Goal: Task Accomplishment & Management: Manage account settings

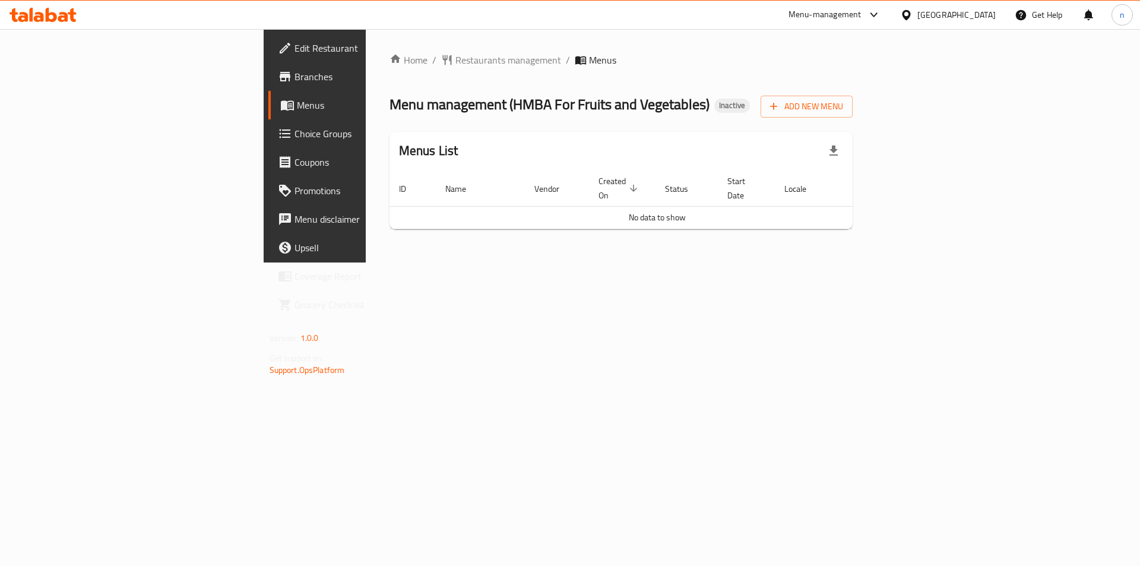
click at [295, 53] on span "Edit Restaurant" at bounding box center [370, 48] width 150 height 14
click at [843, 105] on span "Add New Menu" at bounding box center [806, 106] width 73 height 15
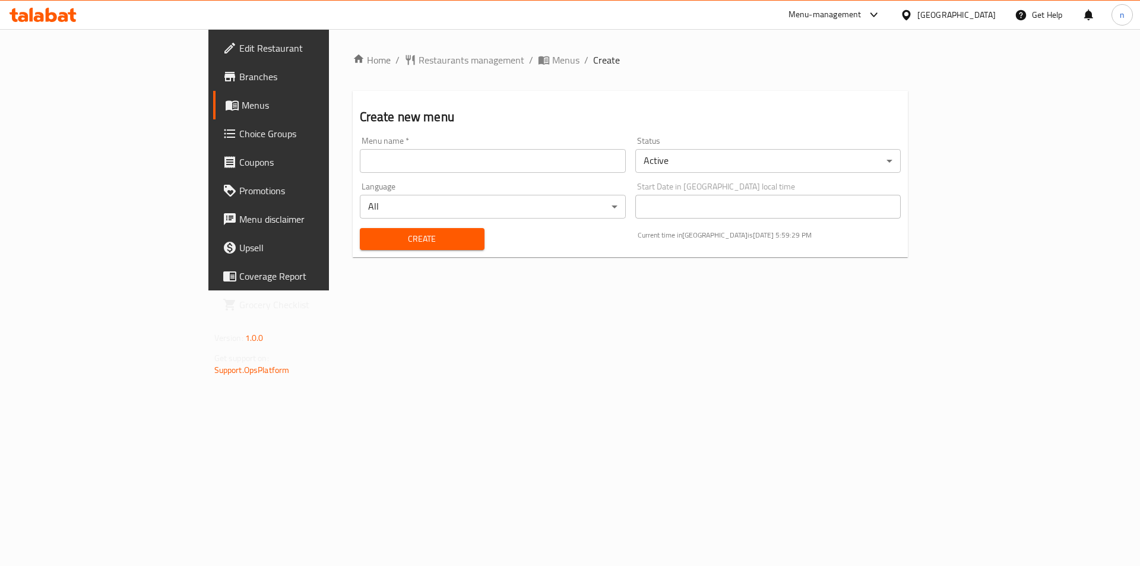
click at [473, 166] on input "text" at bounding box center [493, 161] width 266 height 24
type input "5/10"
click at [360, 228] on button "Create" at bounding box center [422, 239] width 125 height 22
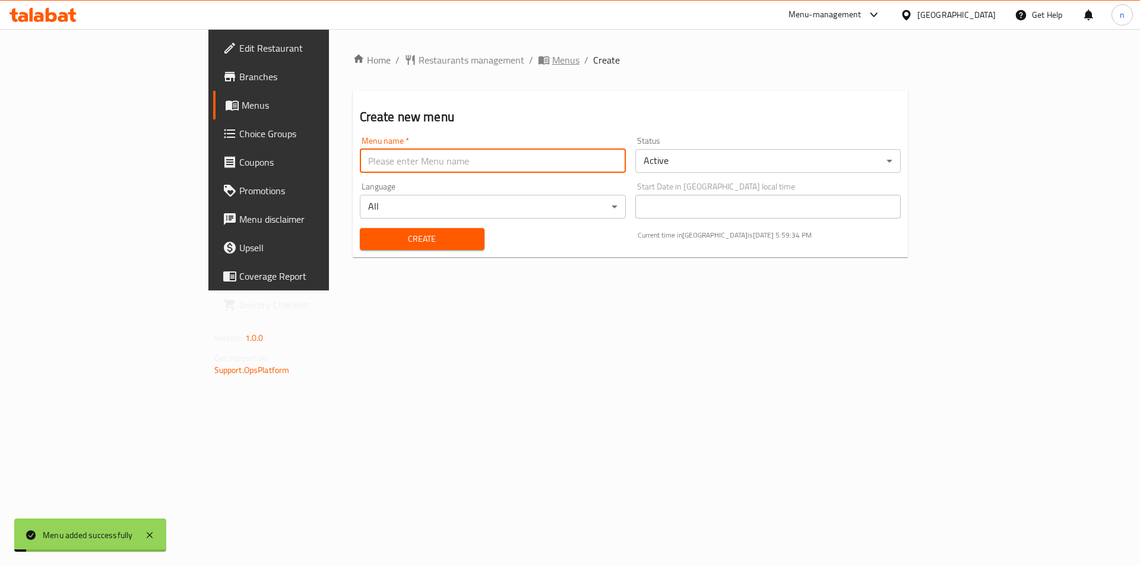
click at [552, 57] on span "Menus" at bounding box center [565, 60] width 27 height 14
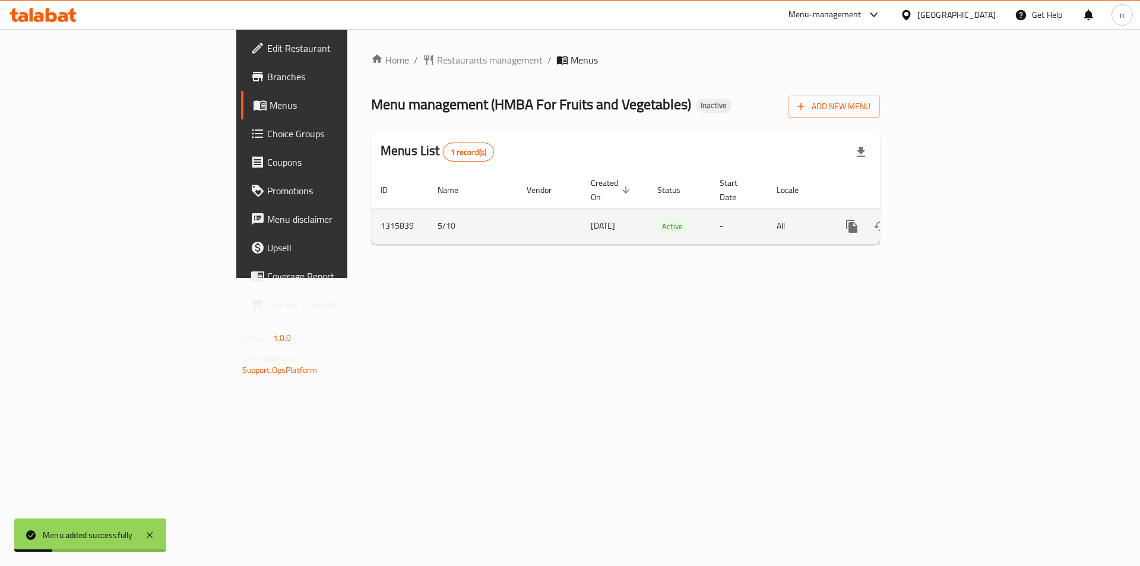
click at [943, 221] on icon "enhanced table" at bounding box center [937, 226] width 11 height 11
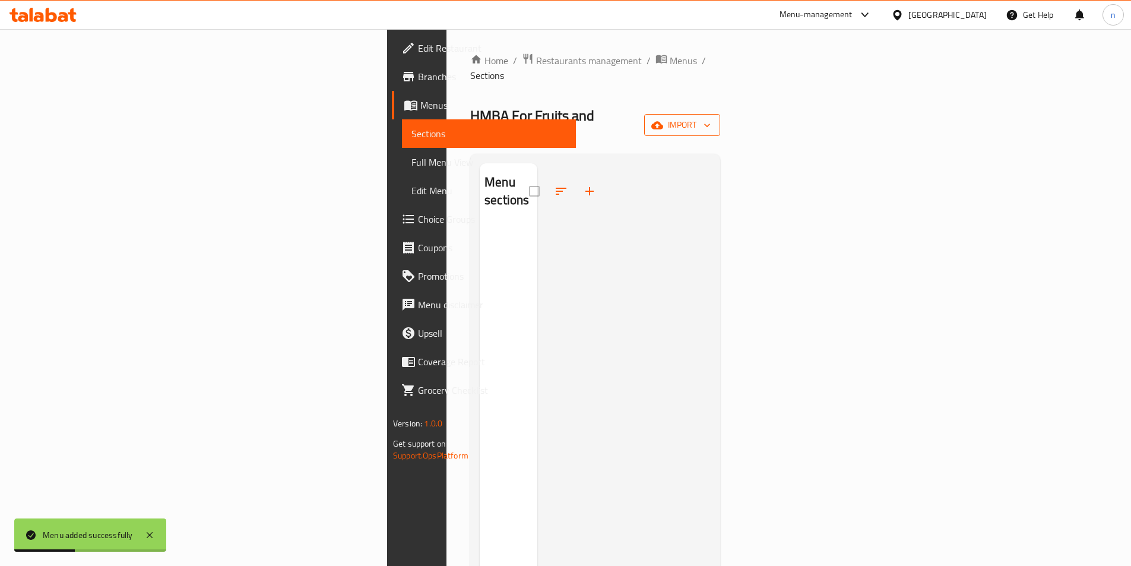
click at [711, 118] on span "import" at bounding box center [682, 125] width 57 height 15
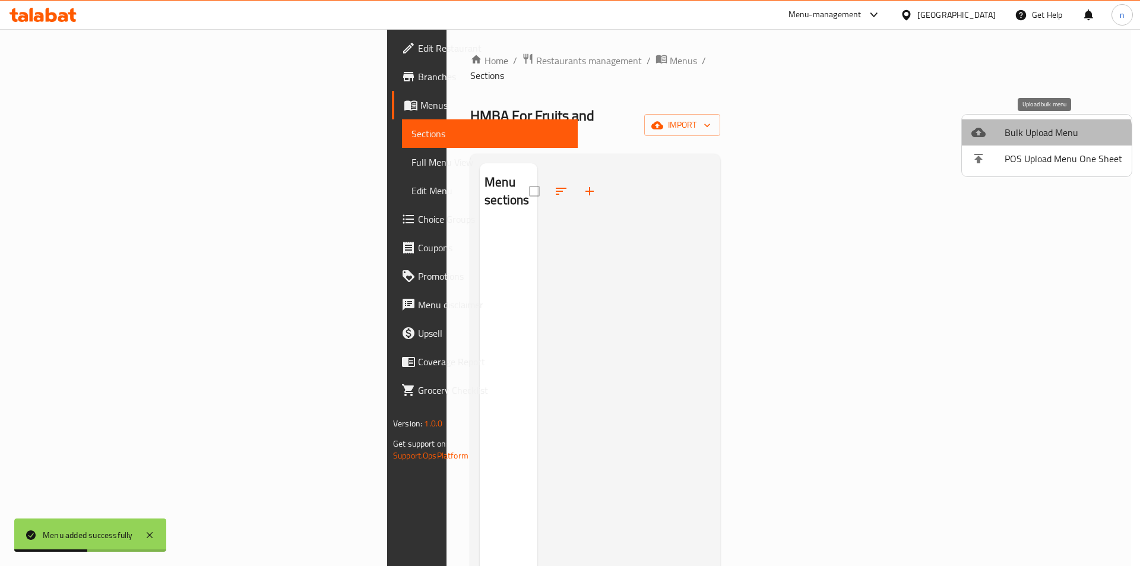
click at [1037, 140] on span "Bulk Upload Menu" at bounding box center [1064, 132] width 118 height 14
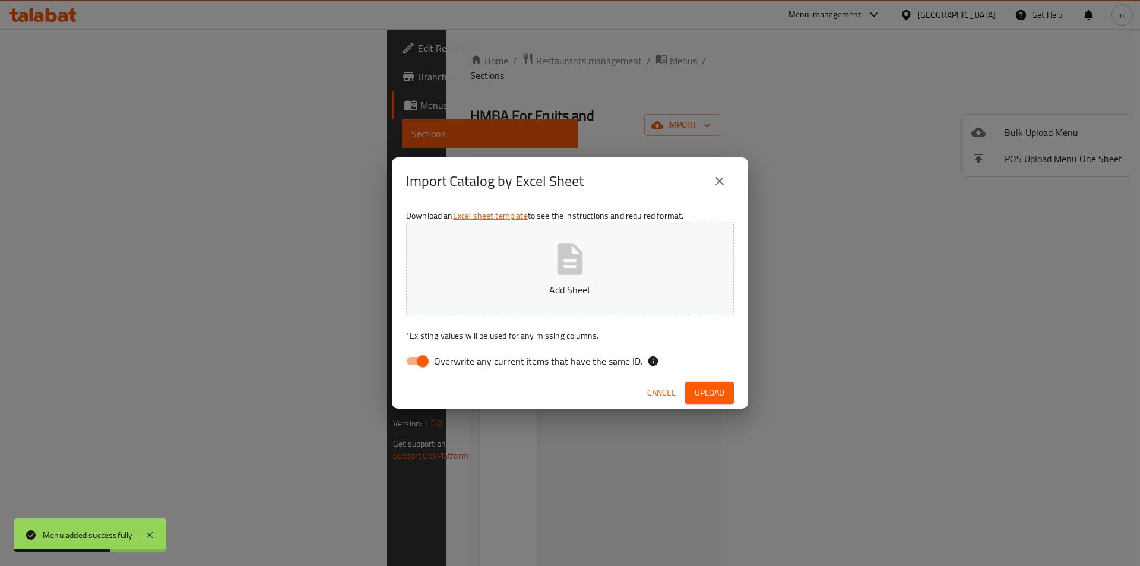
click at [419, 362] on input "Overwrite any current items that have the same ID." at bounding box center [423, 361] width 68 height 23
checkbox input "false"
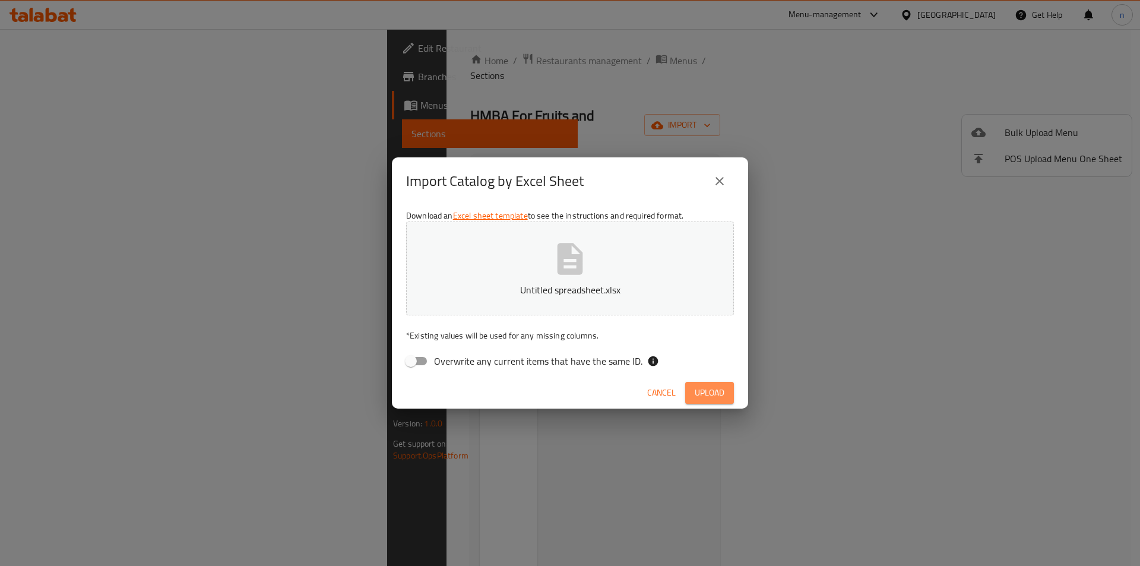
click at [691, 398] on button "Upload" at bounding box center [709, 393] width 49 height 22
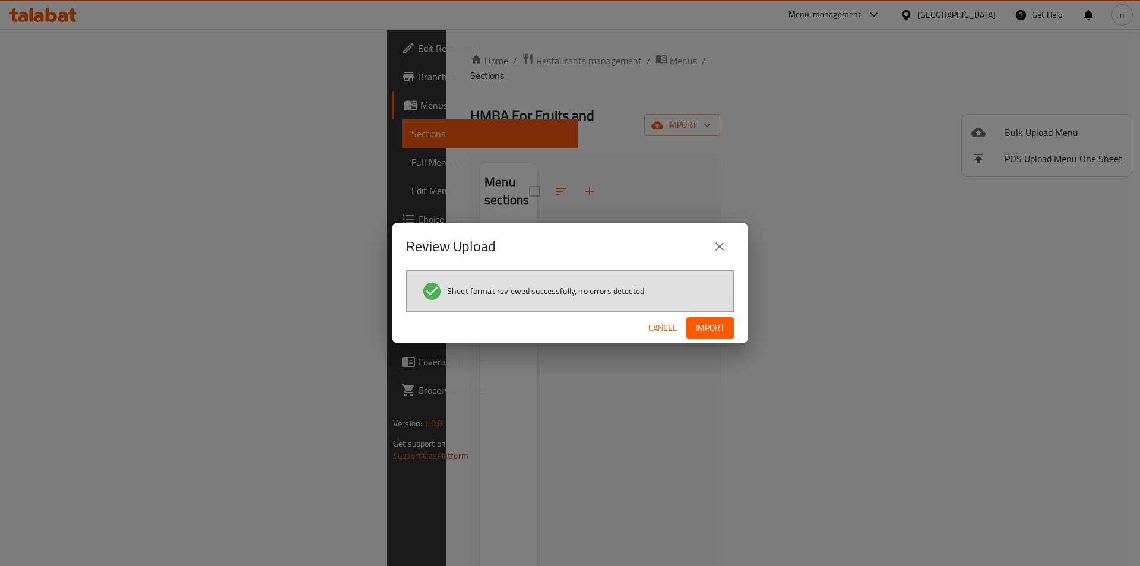
click at [712, 328] on span "Import" at bounding box center [710, 328] width 29 height 15
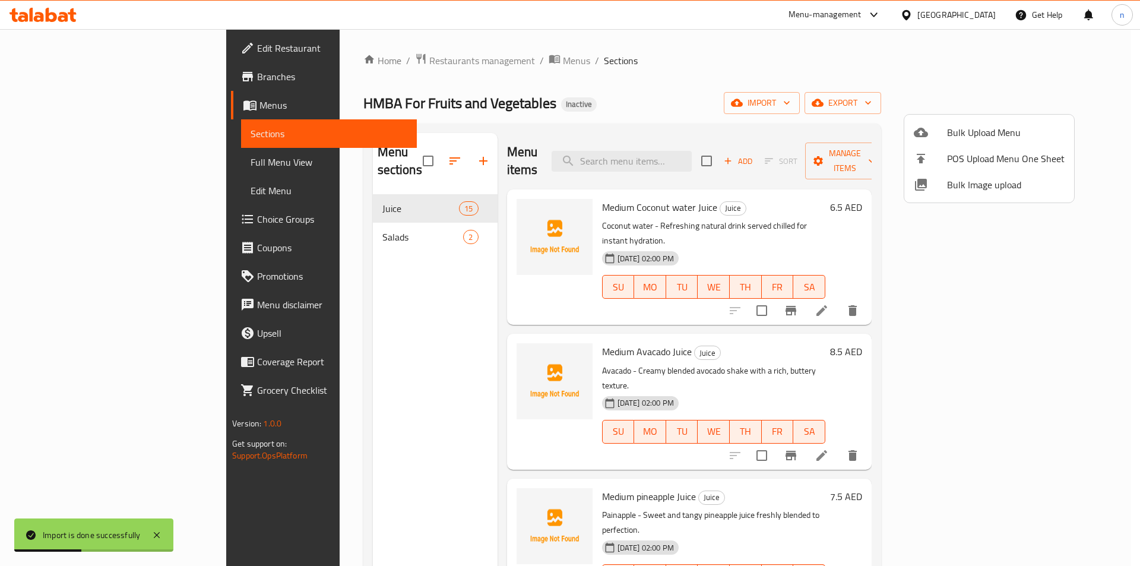
click at [632, 69] on div at bounding box center [570, 283] width 1140 height 566
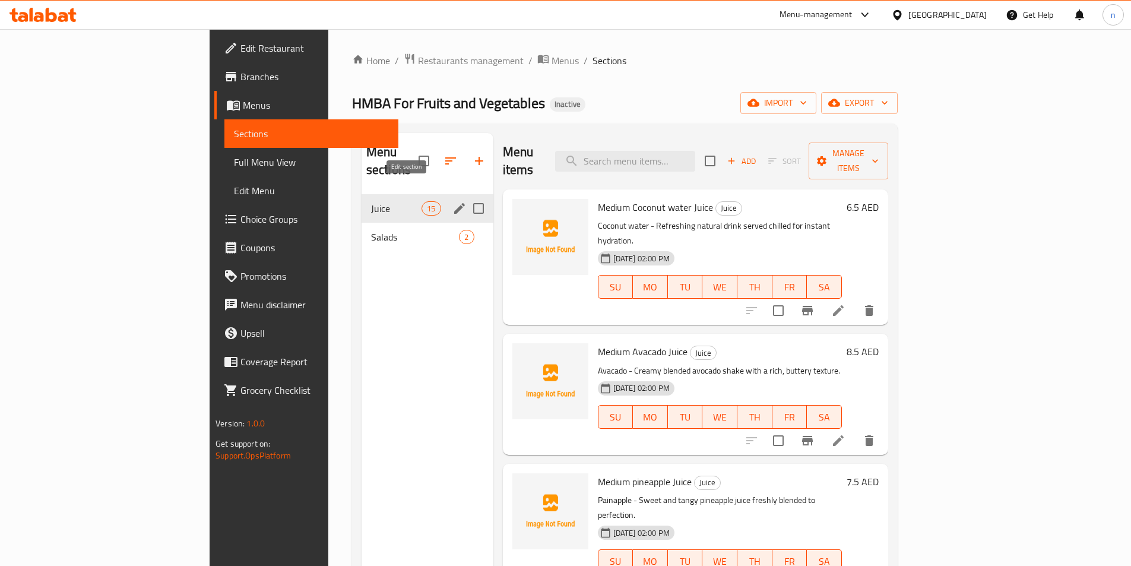
click at [453, 201] on icon "edit" at bounding box center [460, 208] width 14 height 14
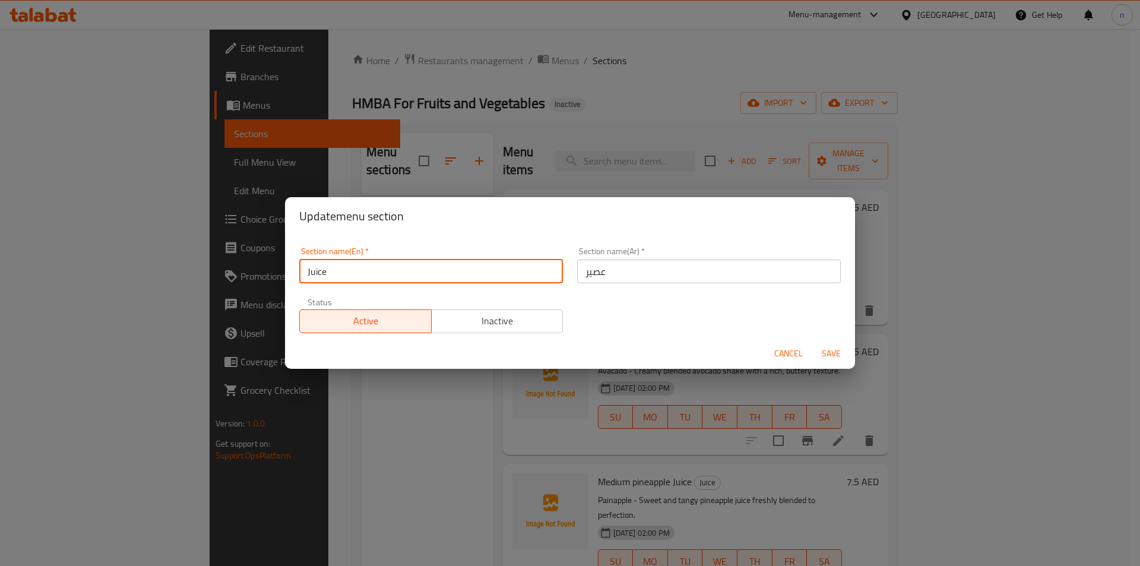
click at [325, 267] on input "Juice" at bounding box center [431, 272] width 264 height 24
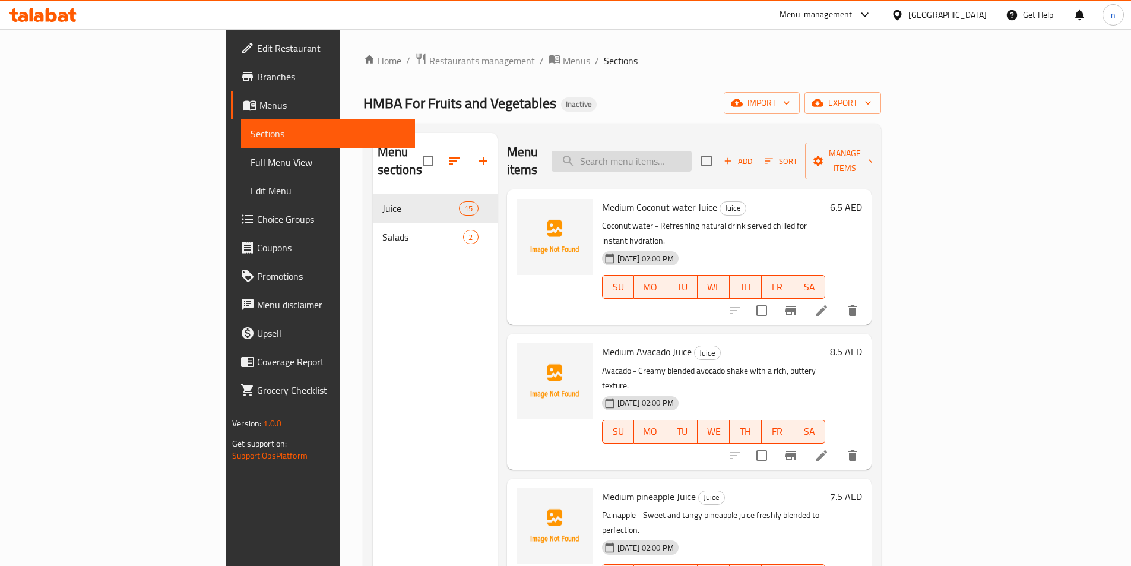
click at [692, 153] on input "search" at bounding box center [622, 161] width 140 height 21
paste input "Medium pineapple Juice"
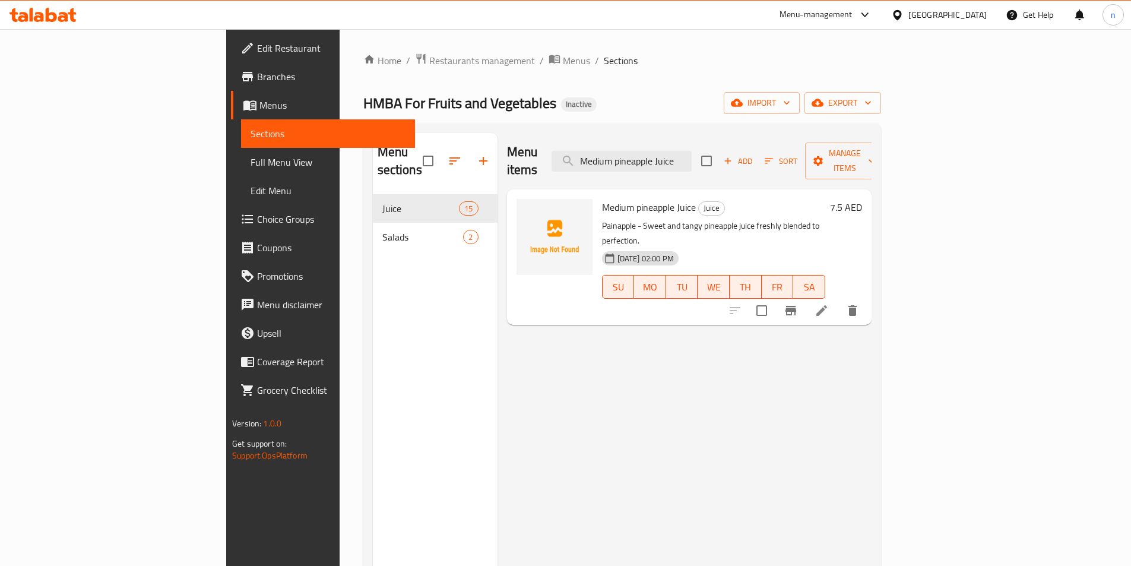
type input "Medium pineapple Juice"
click at [829, 303] on icon at bounding box center [822, 310] width 14 height 14
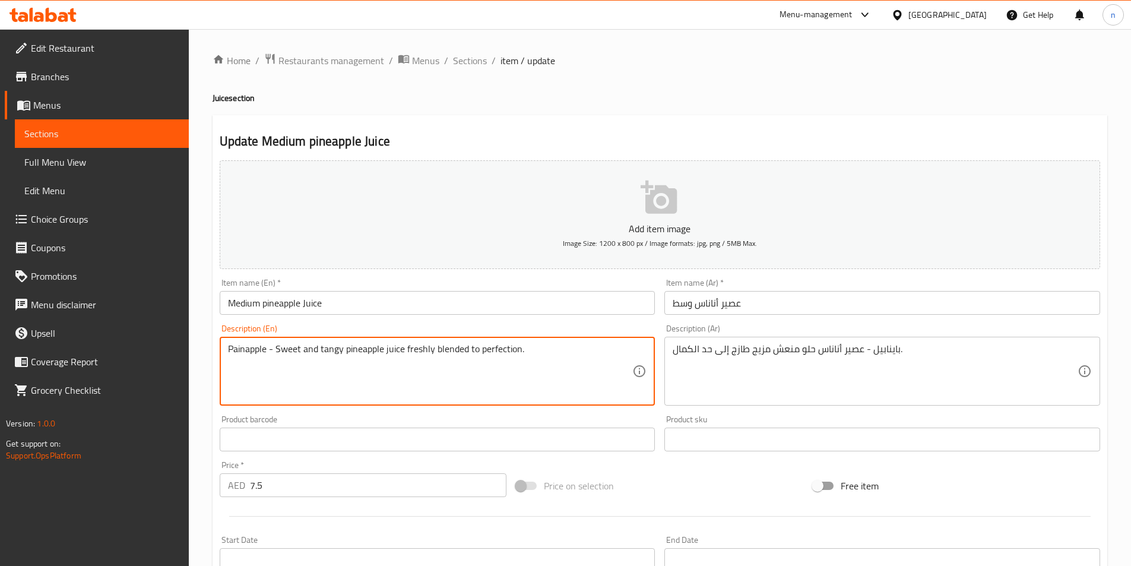
click at [355, 350] on textarea "Painapple - Sweet and tangy pineapple juice freshly blended to perfection." at bounding box center [430, 371] width 405 height 56
click at [253, 352] on textarea "Painapple - Sweet and tangy pineapple juice freshly blended to perfection." at bounding box center [430, 371] width 405 height 56
paste textarea "pineapple"
type textarea "pineapple - Sweet and tangy pineapple juice freshly blended to perfection."
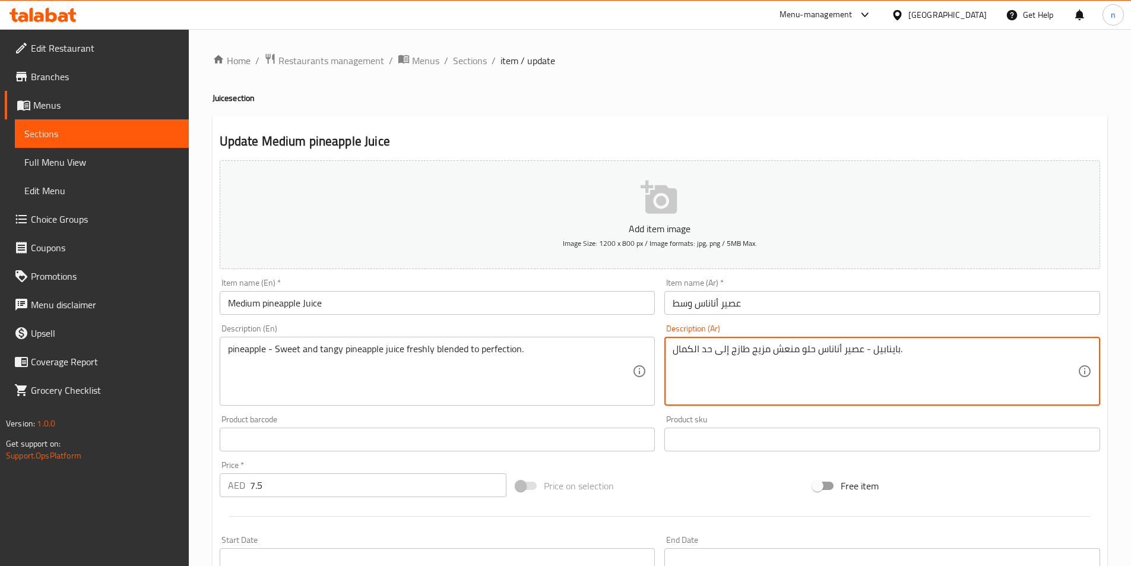
click at [887, 350] on textarea "باينابيل - عصير أناناس حلو منعش مزيج طازج إلى حد الكمال." at bounding box center [875, 371] width 405 height 56
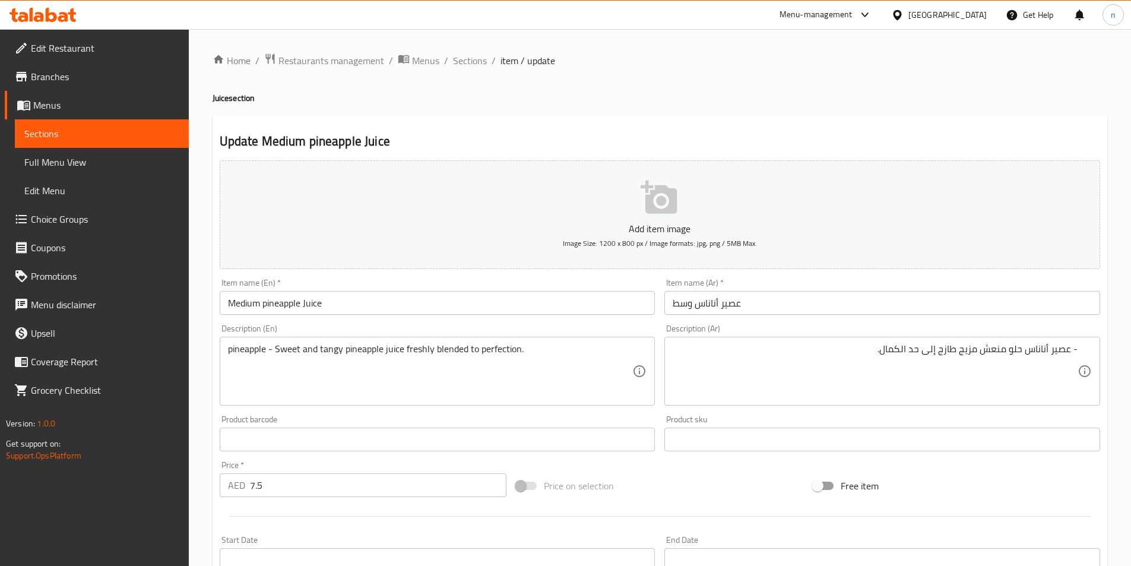
click at [1084, 357] on div "- عصير أناناس حلو منعش مزيج طازج إلى حد الكمال. Description (Ar)" at bounding box center [882, 371] width 436 height 69
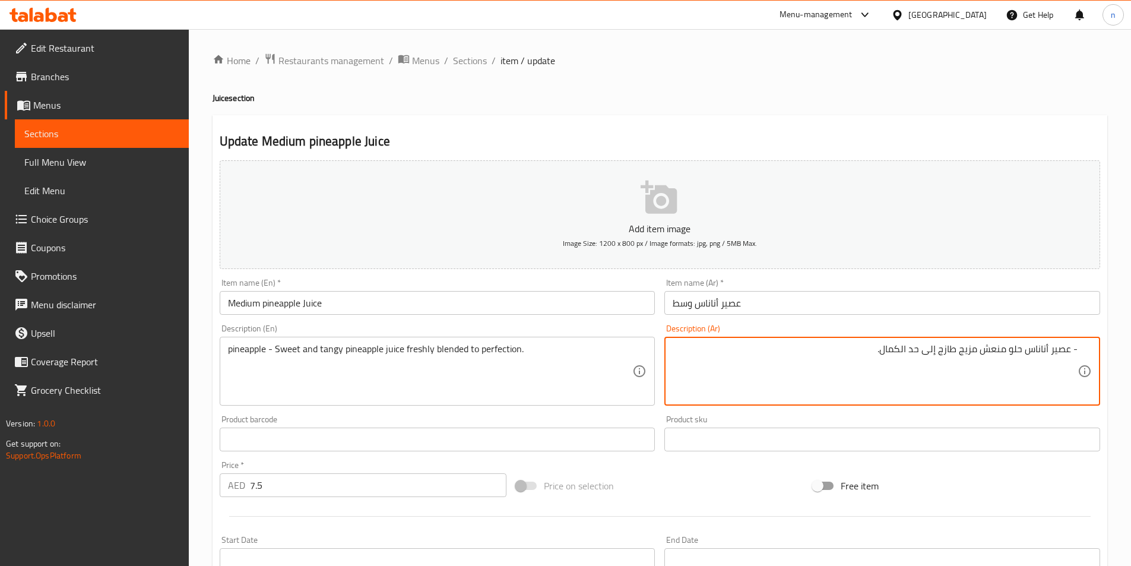
click at [1043, 355] on textarea "- عصير أناناس حلو منعش مزيج طازج إلى حد الكمال." at bounding box center [875, 371] width 405 height 56
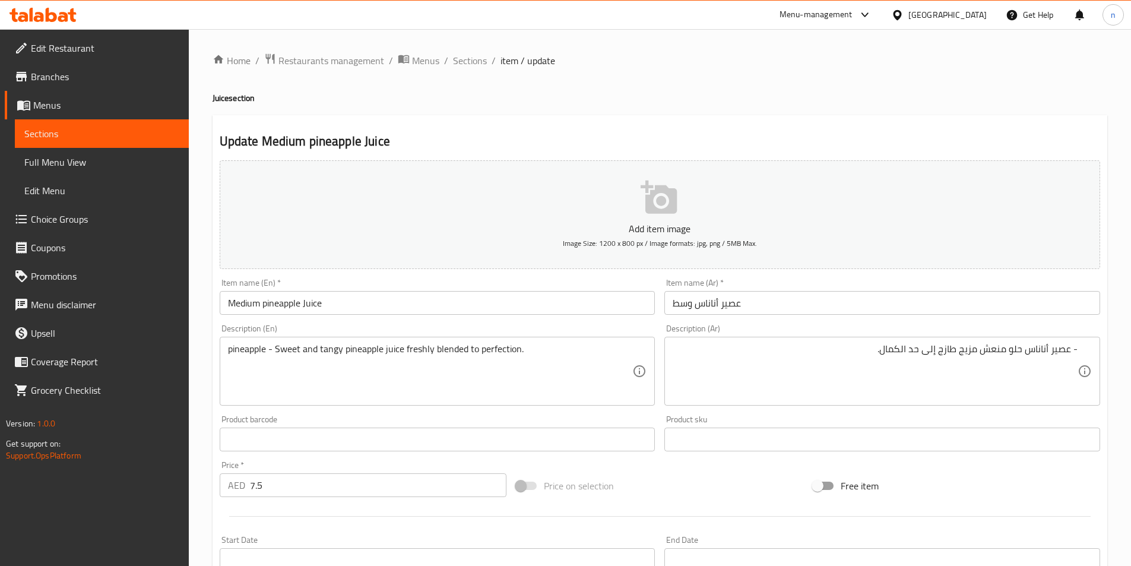
click at [1081, 350] on div "- عصير أناناس حلو منعش مزيج طازج إلى حد الكمال. Description (Ar)" at bounding box center [882, 371] width 436 height 69
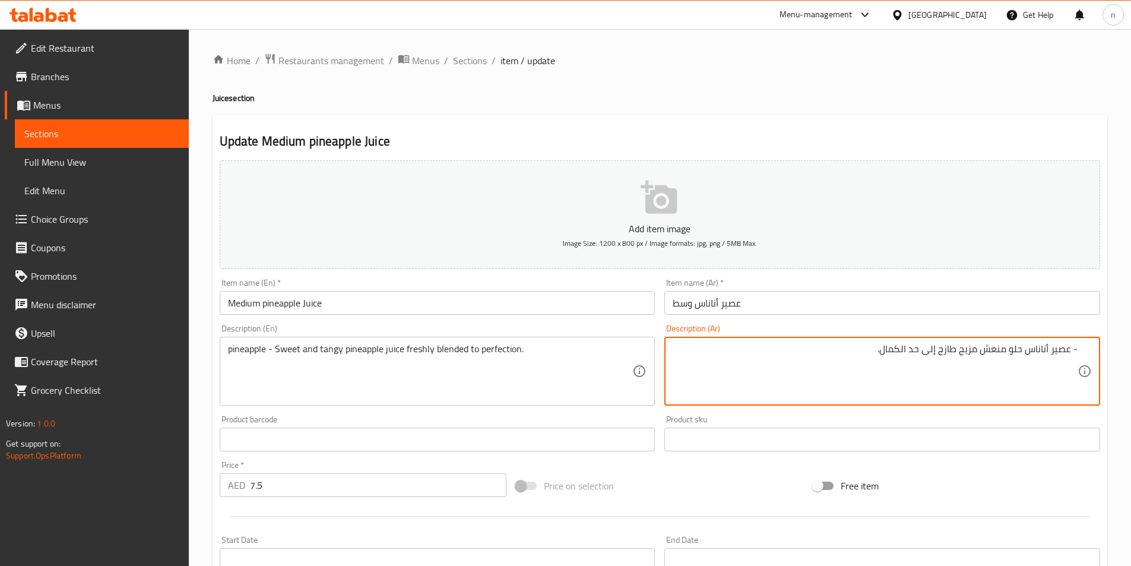
click at [1075, 346] on textarea "- عصير أناناس حلو منعش مزيج طازج إلى حد الكمال." at bounding box center [875, 371] width 405 height 56
click at [1078, 347] on div "- عصير أناناس حلو منعش مزيج طازج إلى حد الكمال. Description (Ar)" at bounding box center [882, 371] width 436 height 69
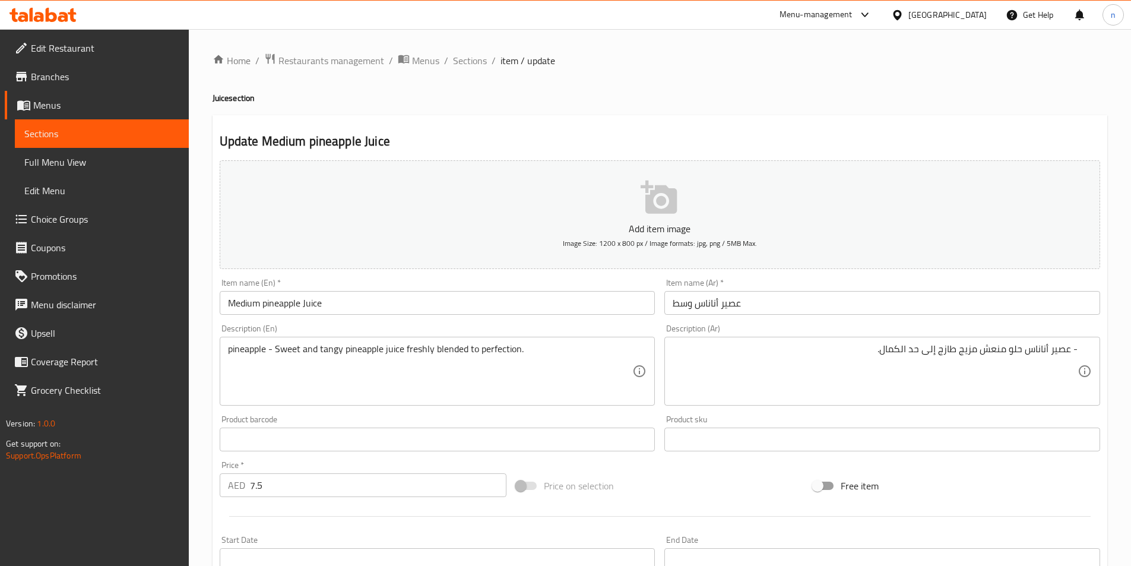
click at [1078, 347] on div "- عصير أناناس حلو منعش مزيج طازج إلى حد الكمال. Description (Ar)" at bounding box center [882, 371] width 436 height 69
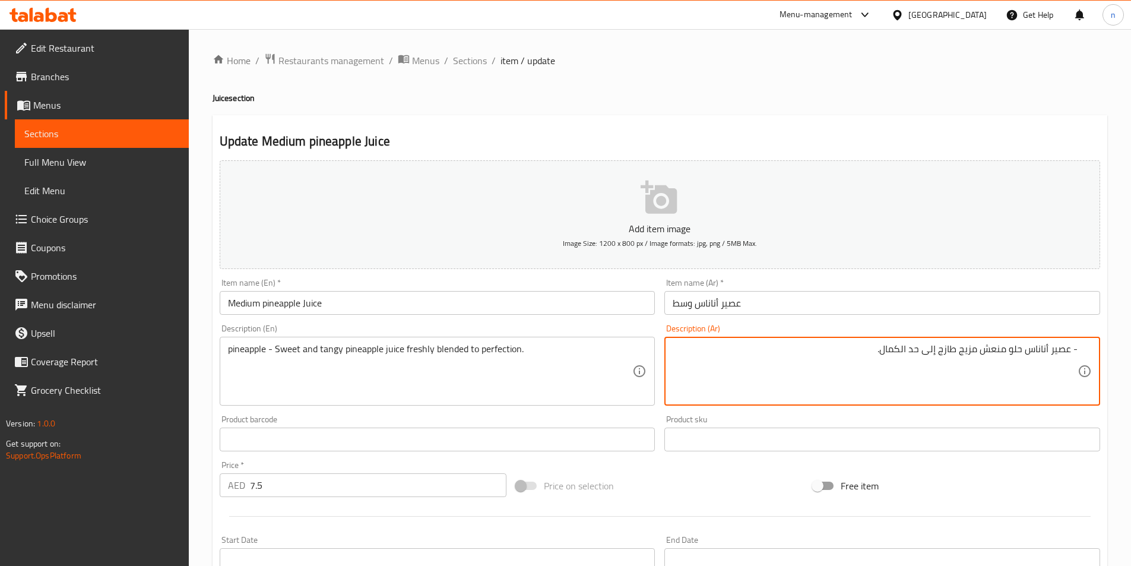
click at [1077, 347] on div "- عصير أناناس حلو منعش مزيج طازج إلى حد الكمال. Description (Ar)" at bounding box center [882, 371] width 436 height 69
click at [1083, 349] on div "- عصير أناناس حلو منعش مزيج طازج إلى حد الكمال. Description (Ar)" at bounding box center [882, 371] width 436 height 69
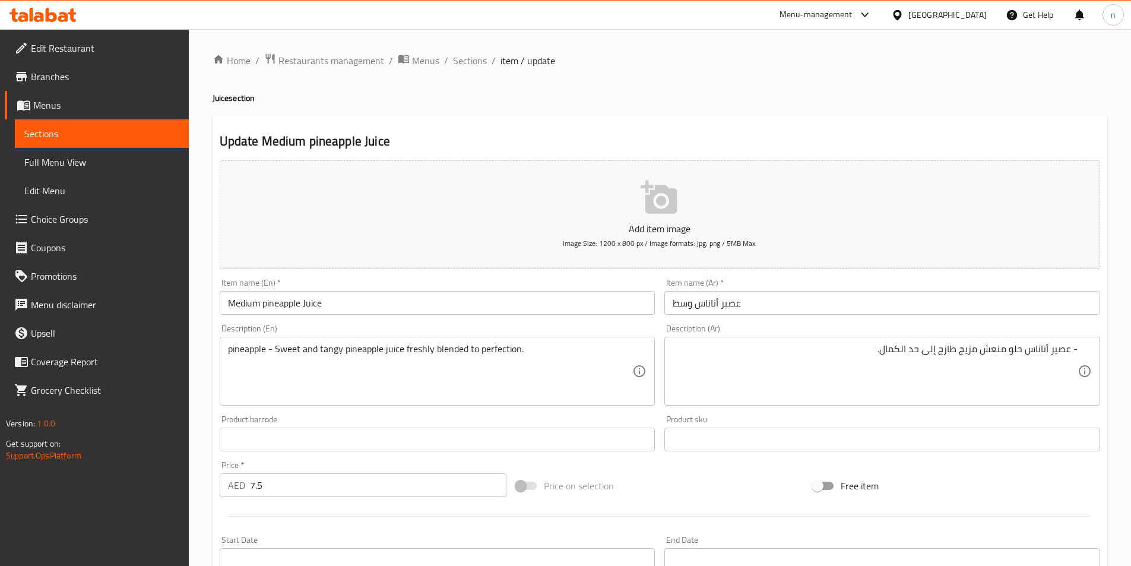
click at [1092, 350] on div "- عصير أناناس حلو منعش مزيج طازج إلى حد الكمال. Description (Ar)" at bounding box center [882, 371] width 436 height 69
click at [1078, 349] on div "- عصير أناناس حلو منعش مزيج طازج إلى حد الكمال. Description (Ar)" at bounding box center [882, 371] width 436 height 69
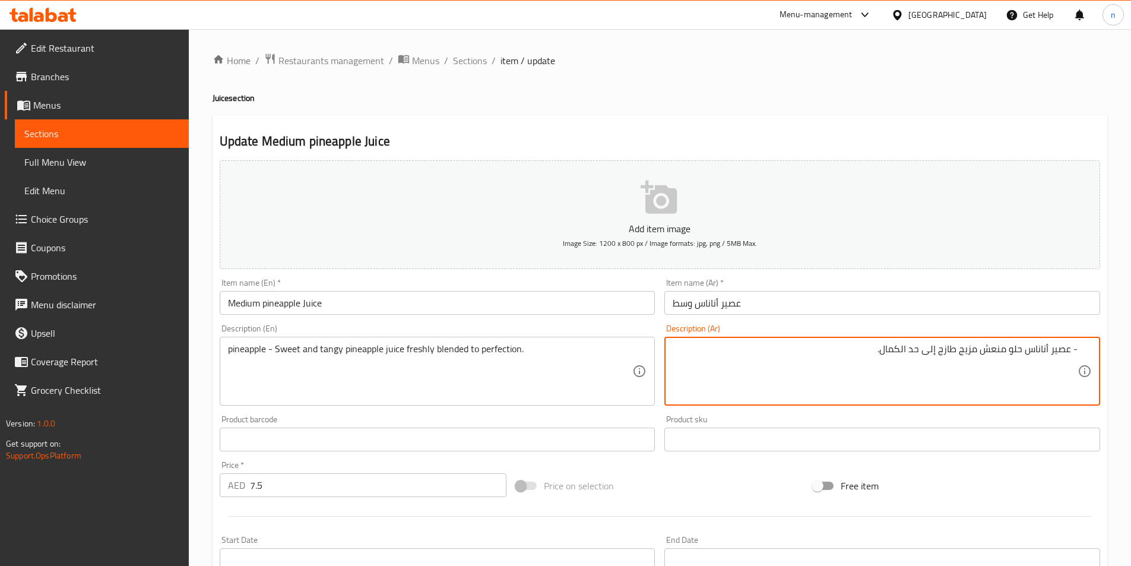
click at [1078, 349] on div "- عصير أناناس حلو منعش مزيج طازج إلى حد الكمال. Description (Ar)" at bounding box center [882, 371] width 436 height 69
click at [1077, 349] on textarea "- عصير أناناس حلو منعش مزيج طازج إلى حد الكمال." at bounding box center [875, 371] width 405 height 56
paste textarea "أناناس"
type textarea "أناناس - عصير أناناس حلو منعش مزيج طازج إلى حد الكمال."
click at [670, 480] on div "Price on selection" at bounding box center [659, 486] width 297 height 32
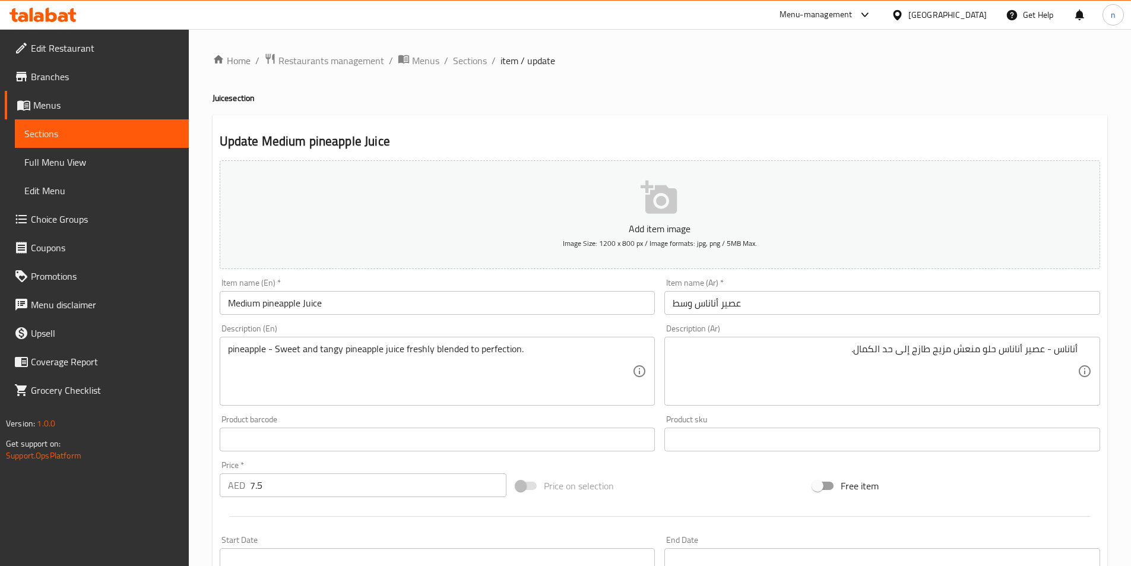
scroll to position [273, 0]
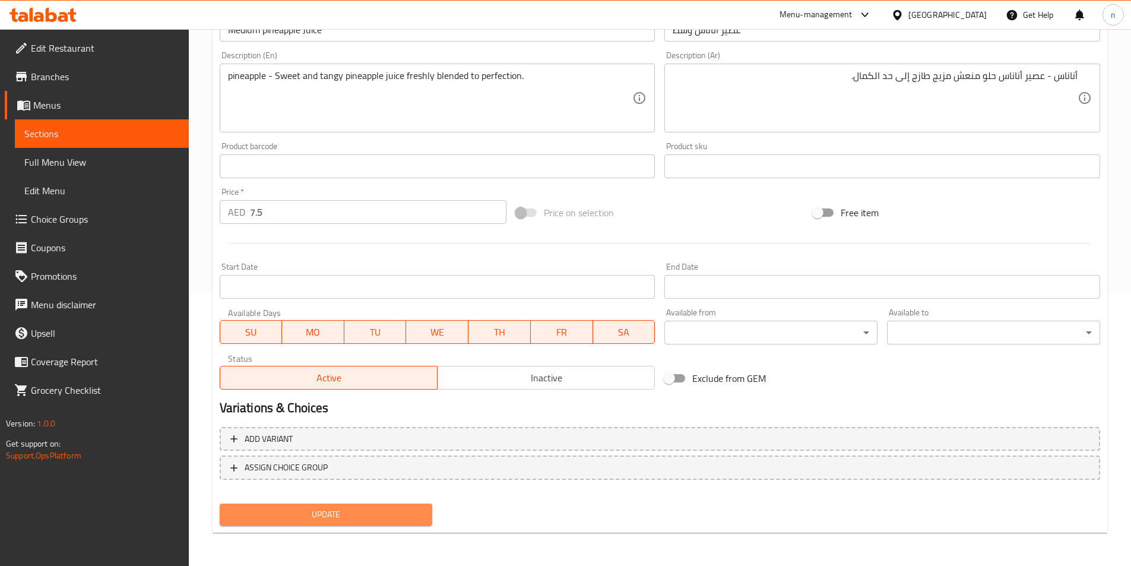
click at [399, 514] on span "Update" at bounding box center [326, 514] width 194 height 15
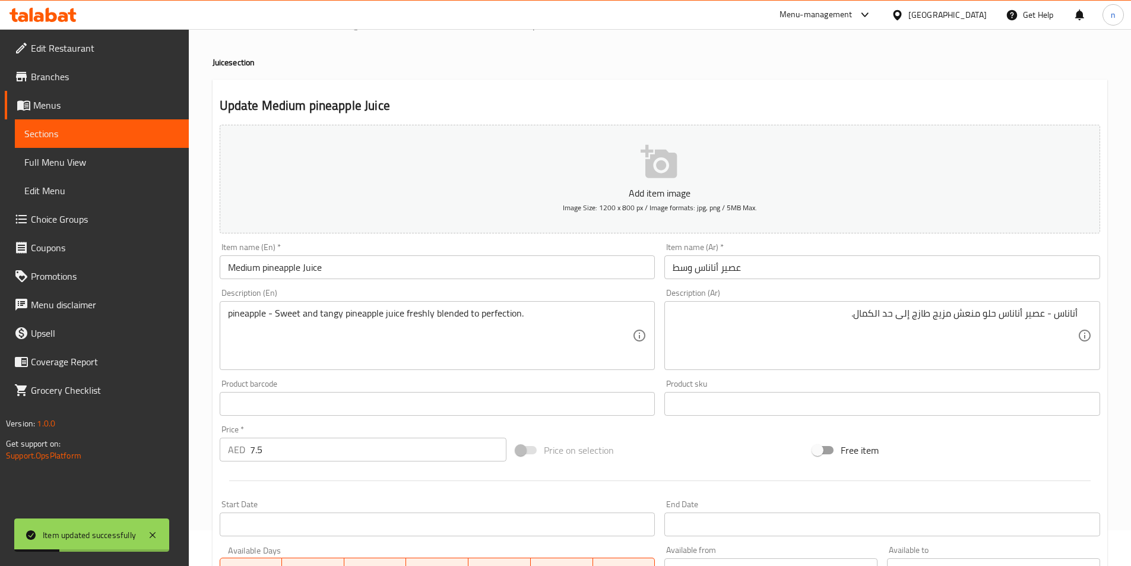
scroll to position [0, 0]
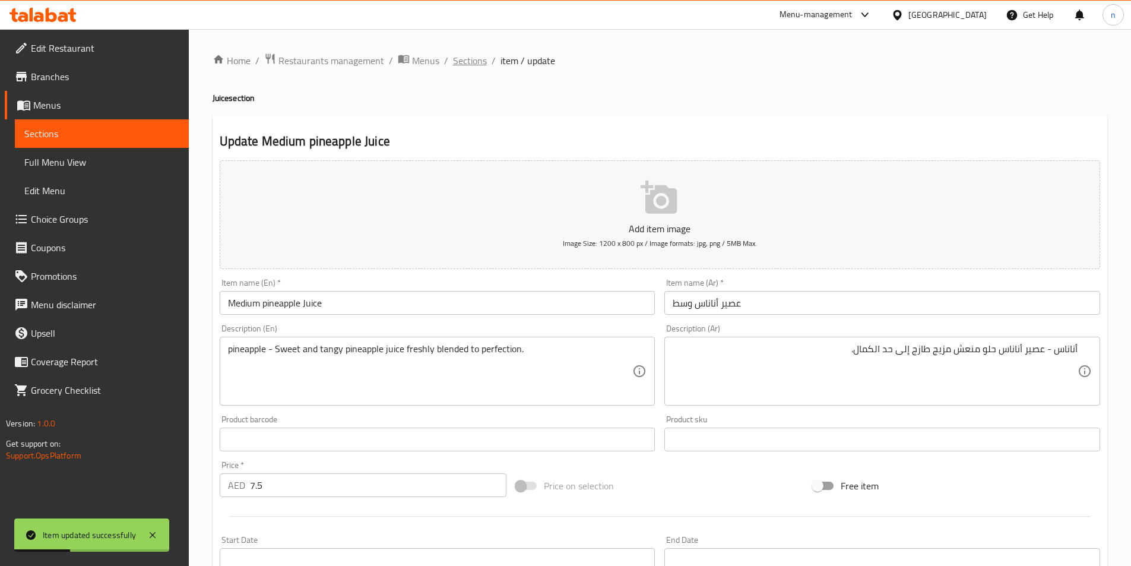
click at [481, 67] on span "Sections" at bounding box center [470, 60] width 34 height 14
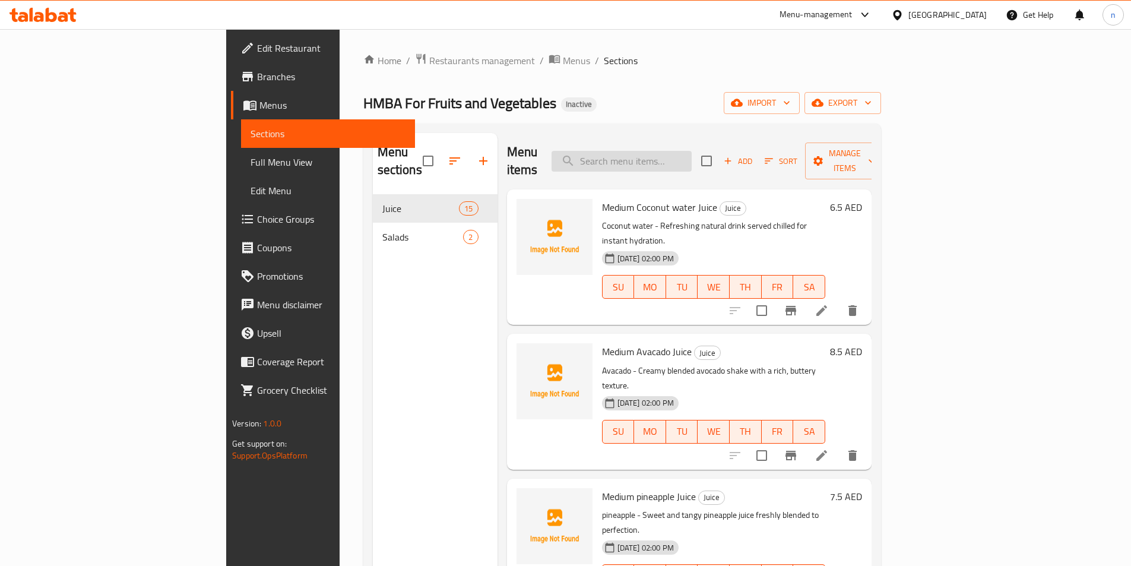
click at [692, 151] on input "search" at bounding box center [622, 161] width 140 height 21
paste input "Medium Mango Juice"
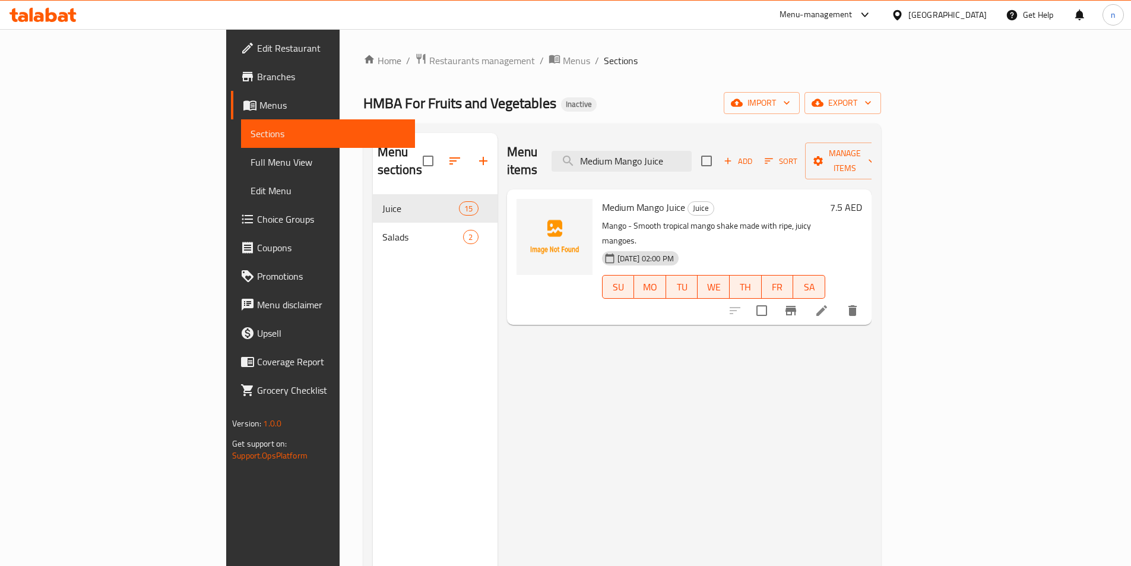
type input "Medium Mango Juice"
click at [838, 300] on li at bounding box center [821, 310] width 33 height 21
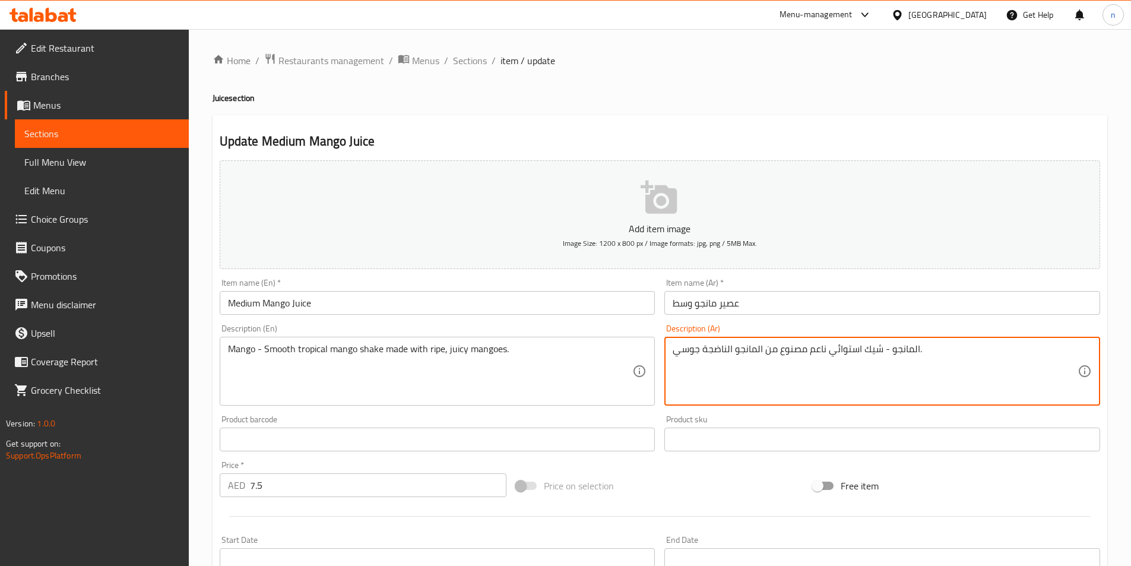
click at [863, 349] on textarea "المانجو - شيك استوائي ناعم مصنوع من المانجو الناضجة جوسي." at bounding box center [875, 371] width 405 height 56
type textarea "المانجو - شيك مانجو استوائي ناعم مصنوع من المانجو الناضجة جوسي."
click at [660, 474] on div "Price on selection" at bounding box center [659, 486] width 297 height 32
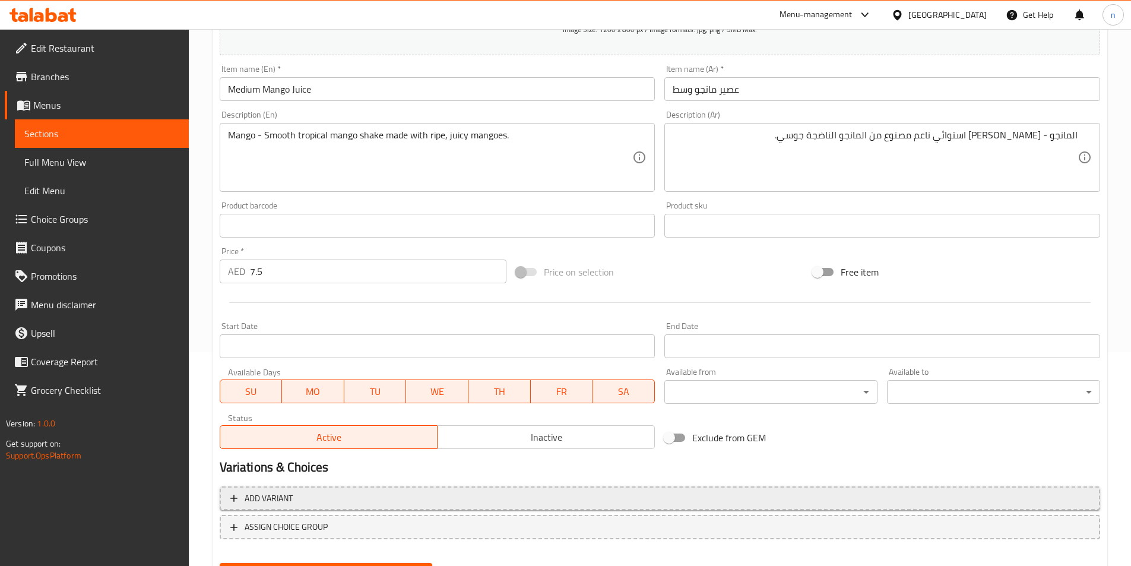
scroll to position [238, 0]
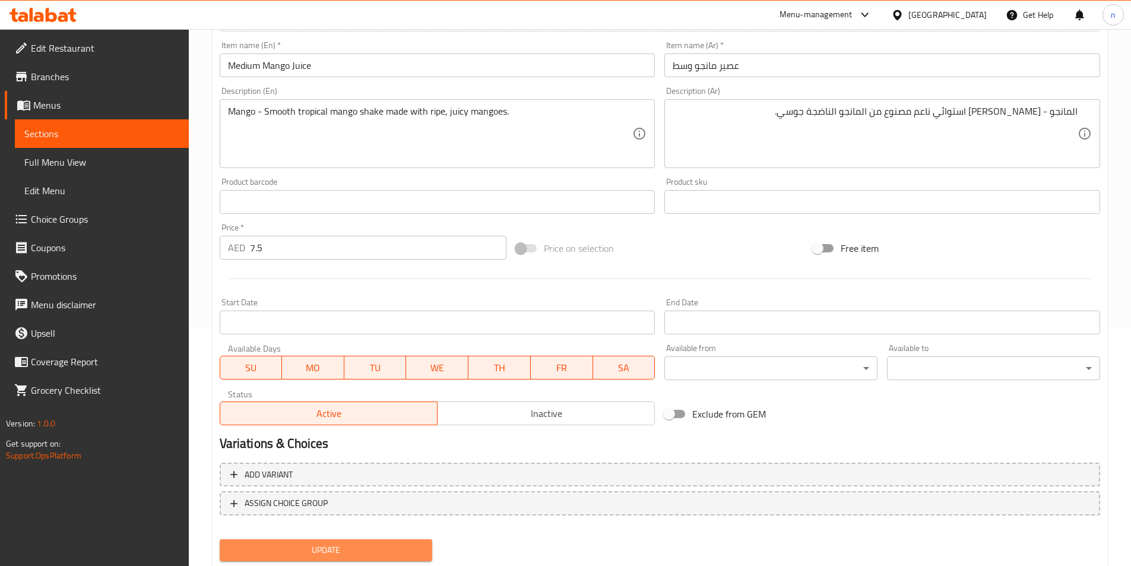
click at [358, 555] on span "Update" at bounding box center [326, 550] width 194 height 15
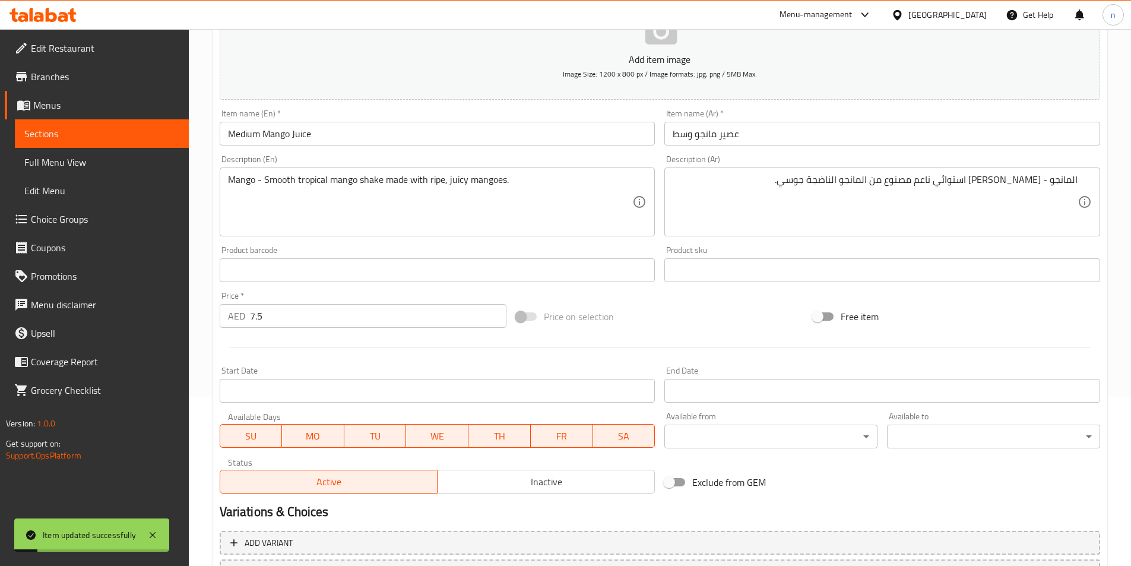
scroll to position [0, 0]
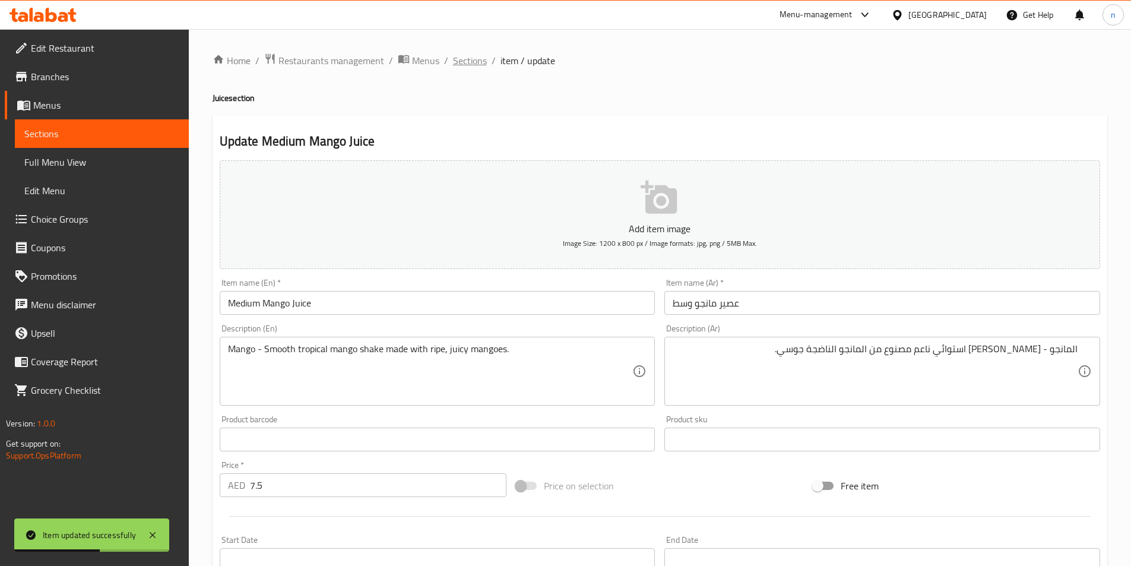
click at [469, 61] on span "Sections" at bounding box center [470, 60] width 34 height 14
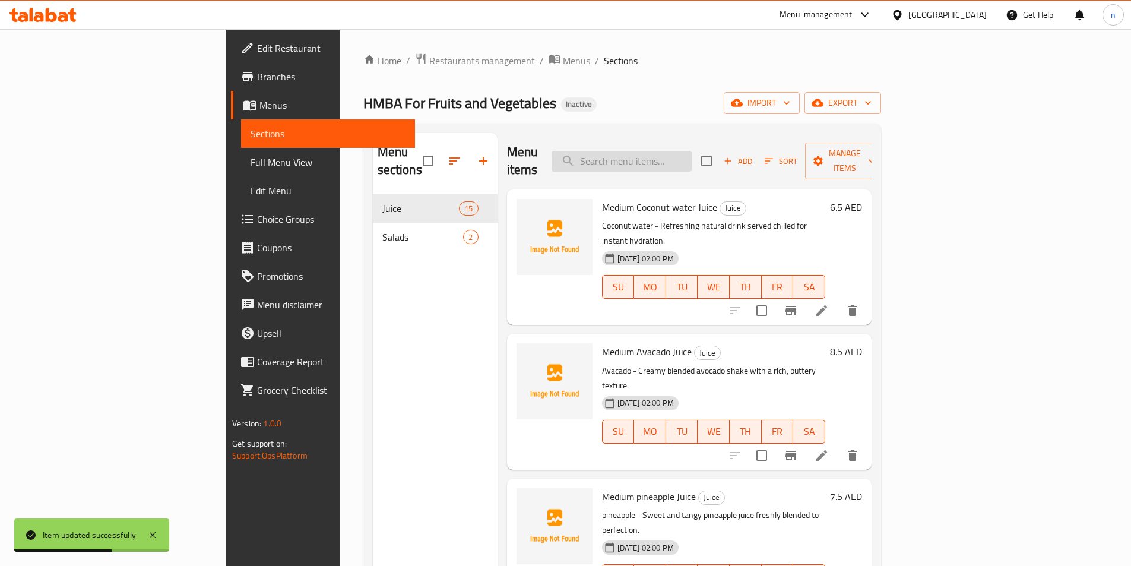
click at [672, 154] on input "search" at bounding box center [622, 161] width 140 height 21
paste input "Medium Lemon mint Juice"
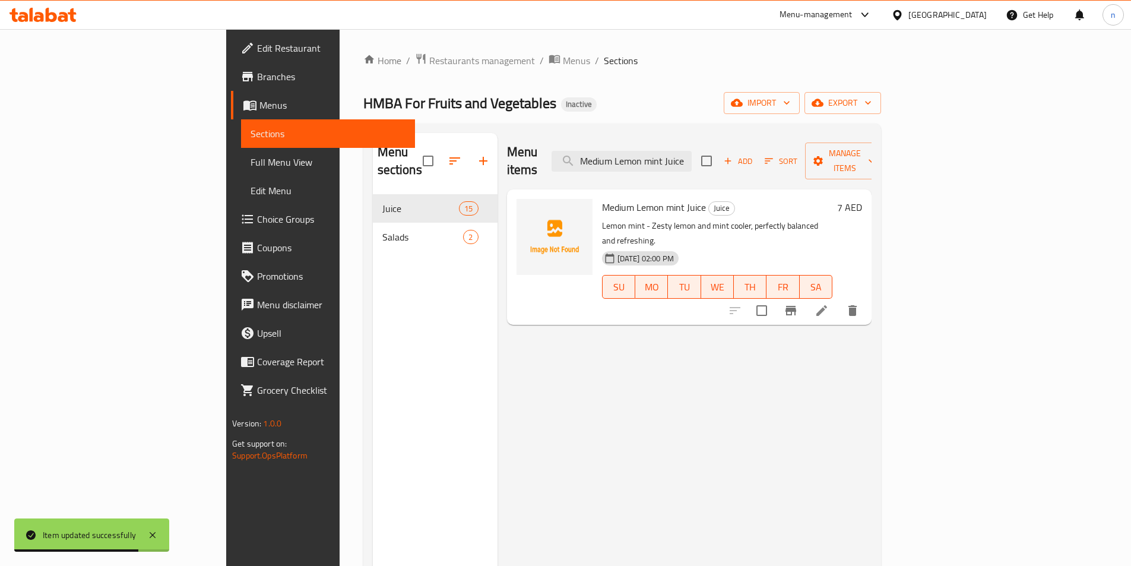
type input "Medium Lemon mint Juice"
click at [829, 303] on icon at bounding box center [822, 310] width 14 height 14
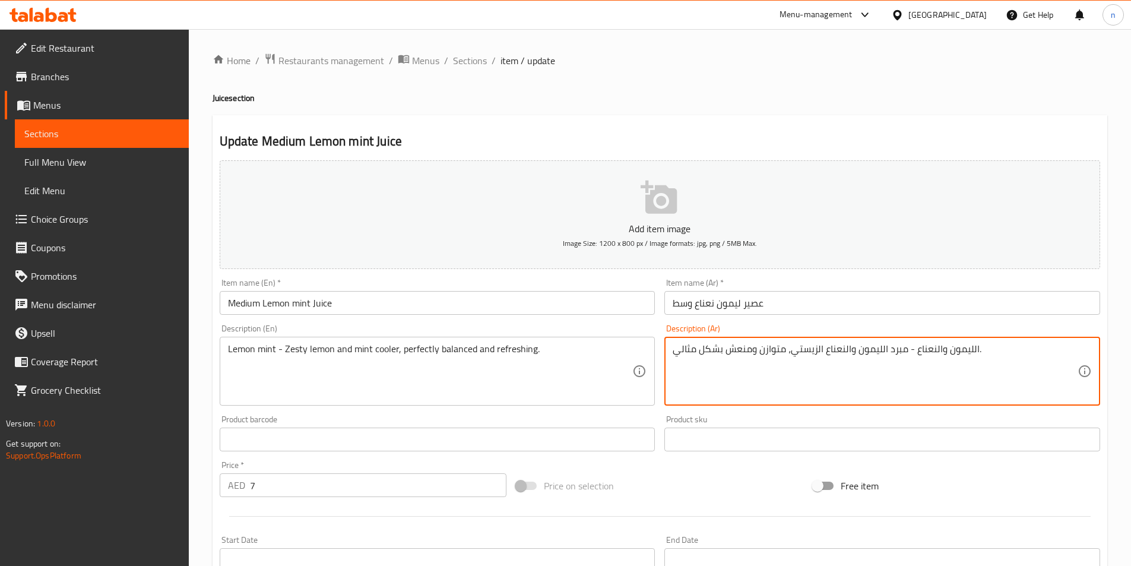
drag, startPoint x: 823, startPoint y: 352, endPoint x: 887, endPoint y: 369, distance: 66.3
click at [887, 368] on textarea "الليمون والنعناع - مبرد الليمون والنعناع الزيستي، متوازن ومنعش بشكل مثالي." at bounding box center [875, 371] width 405 height 56
click at [905, 349] on textarea "الليمون والنعناع - مبرد الليمون والنعناع الزيستي، متوازن ومنعش بشكل مثالي." at bounding box center [875, 371] width 405 height 56
paste textarea "الليمون والنعناع"
drag, startPoint x: 822, startPoint y: 349, endPoint x: 884, endPoint y: 360, distance: 62.8
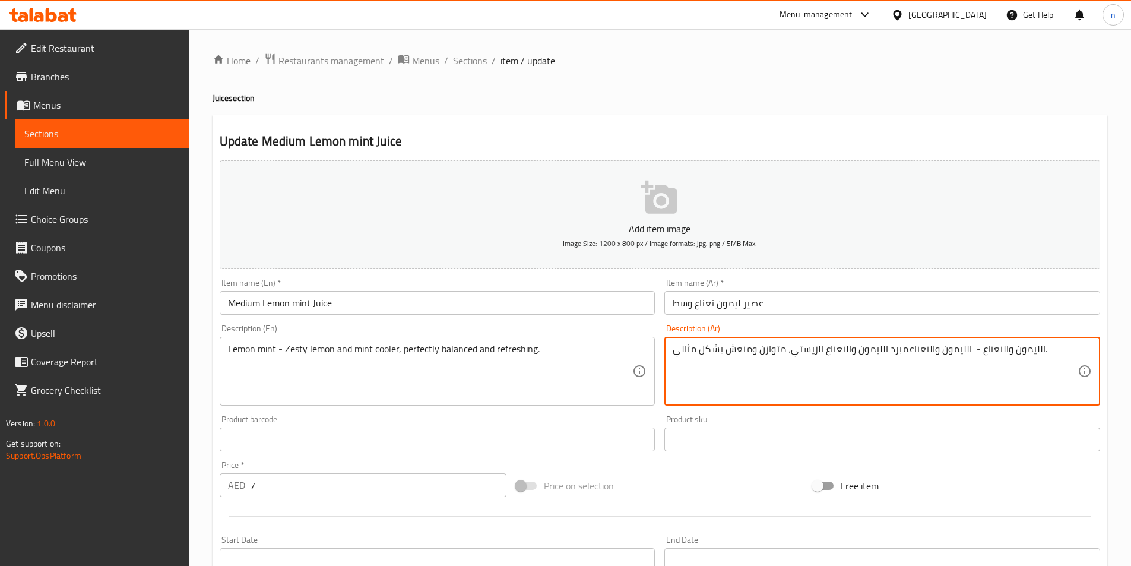
click at [884, 360] on textarea "الليمون والنعناع - الليمون والنعناعمبرد الليمون والنعناع الزيستي، متوازن ومنعش …" at bounding box center [875, 371] width 405 height 56
click at [821, 352] on textarea "الليمون والنعناع - الليمون والنعناعمبرد الزيستي، متوازن ومنعش بشكل مثالي." at bounding box center [875, 371] width 405 height 56
click at [833, 353] on textarea "الليمون والنعناع - الليمون والنعناعمبرالزيستي، متوازن ومنعش بشكل مثالي." at bounding box center [875, 371] width 405 height 56
click at [821, 355] on textarea "الليمون والنعناع - الليمون والنعناع مبرالزيستي، متوازن ومنعش بشكل مثالي." at bounding box center [875, 371] width 405 height 56
click at [815, 353] on textarea "الليمون والنعناع - الليمون والنعناع مبرد و الزيستي، متوازن ومنعش بشكل مثالي." at bounding box center [875, 371] width 405 height 56
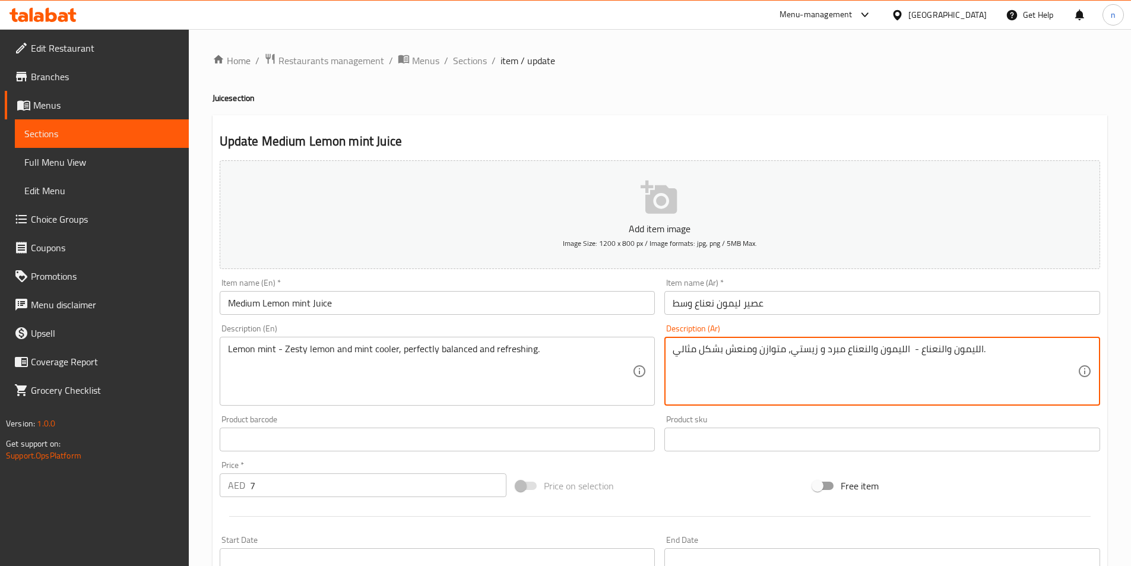
drag, startPoint x: 784, startPoint y: 350, endPoint x: 659, endPoint y: 357, distance: 126.1
click at [659, 357] on div "Add item image Image Size: 1200 x 800 px / Image formats: jpg, png / 5MB Max. I…" at bounding box center [660, 412] width 890 height 512
type textarea "الليمون والنعناع - الليمون والنعناع مبرد و زيستي، توازن مثالي ومنعش."
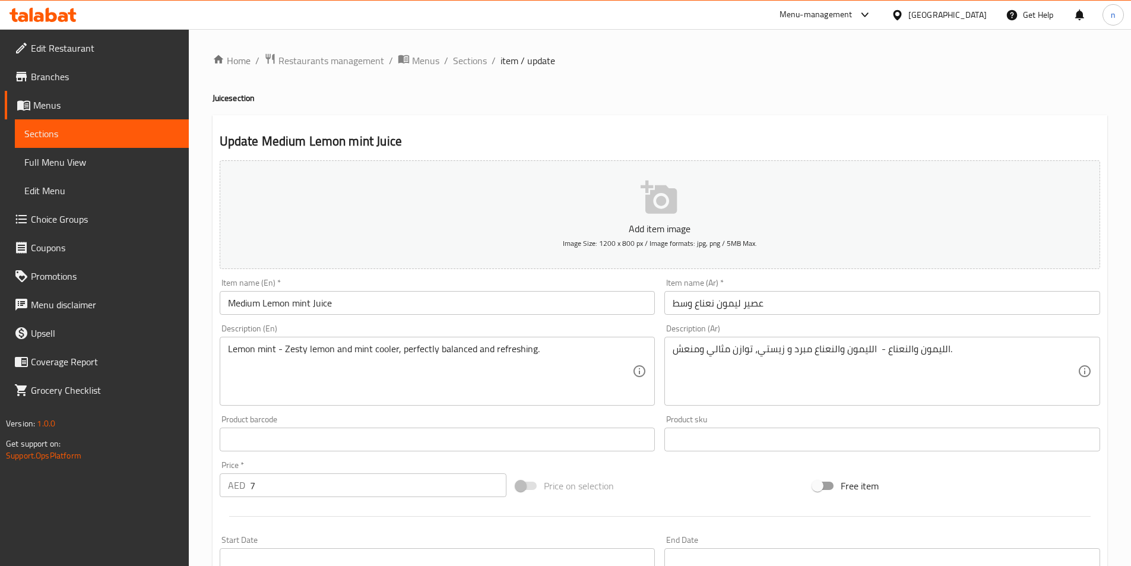
click at [660, 489] on div "Price on selection" at bounding box center [659, 486] width 297 height 32
click at [618, 475] on div "Price on selection" at bounding box center [659, 486] width 297 height 32
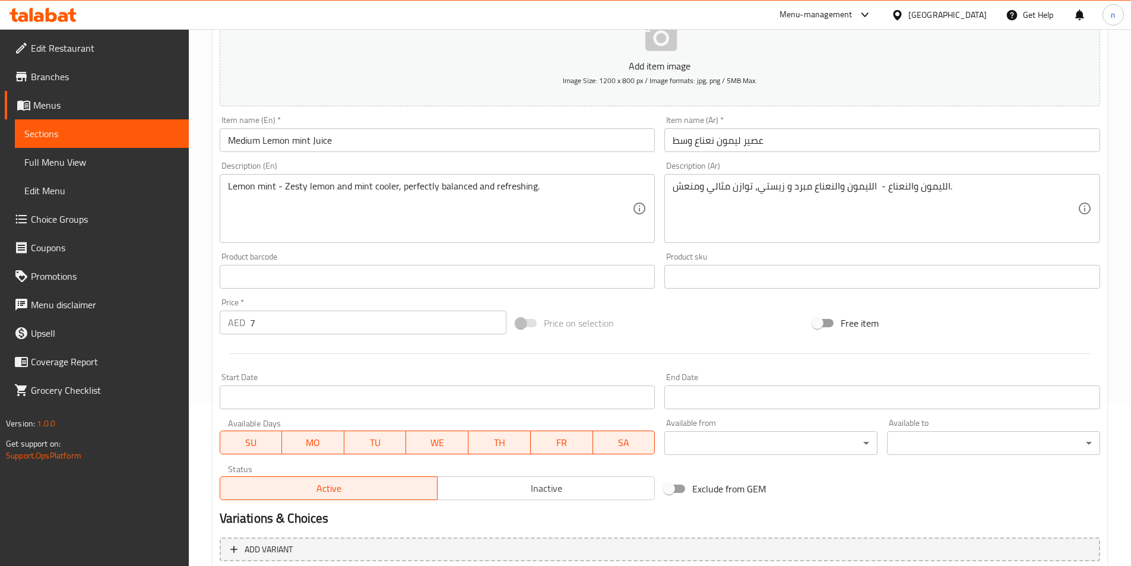
scroll to position [273, 0]
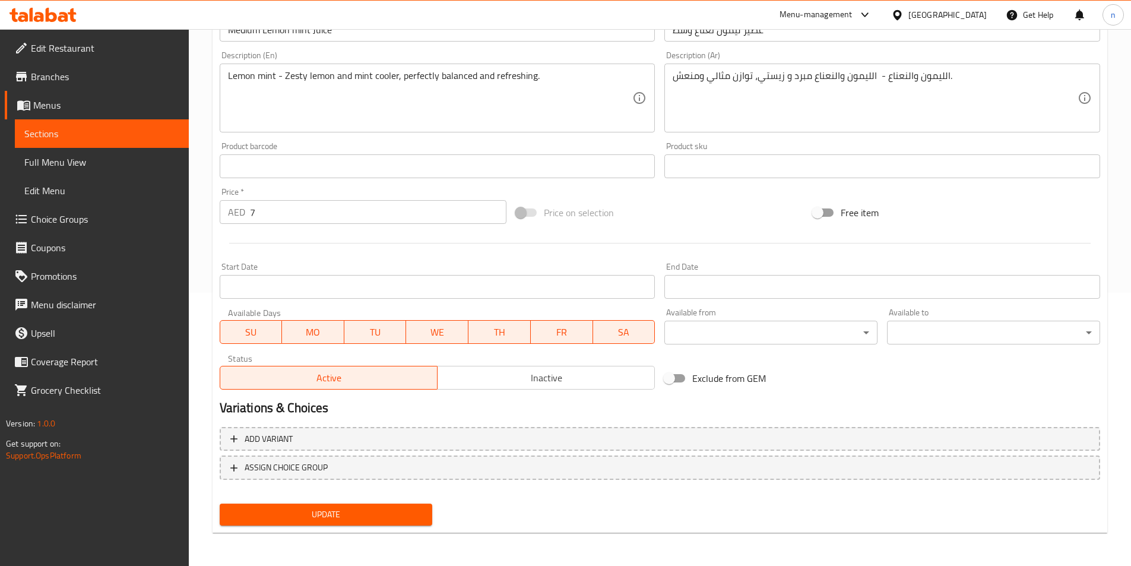
click at [317, 507] on span "Update" at bounding box center [326, 514] width 194 height 15
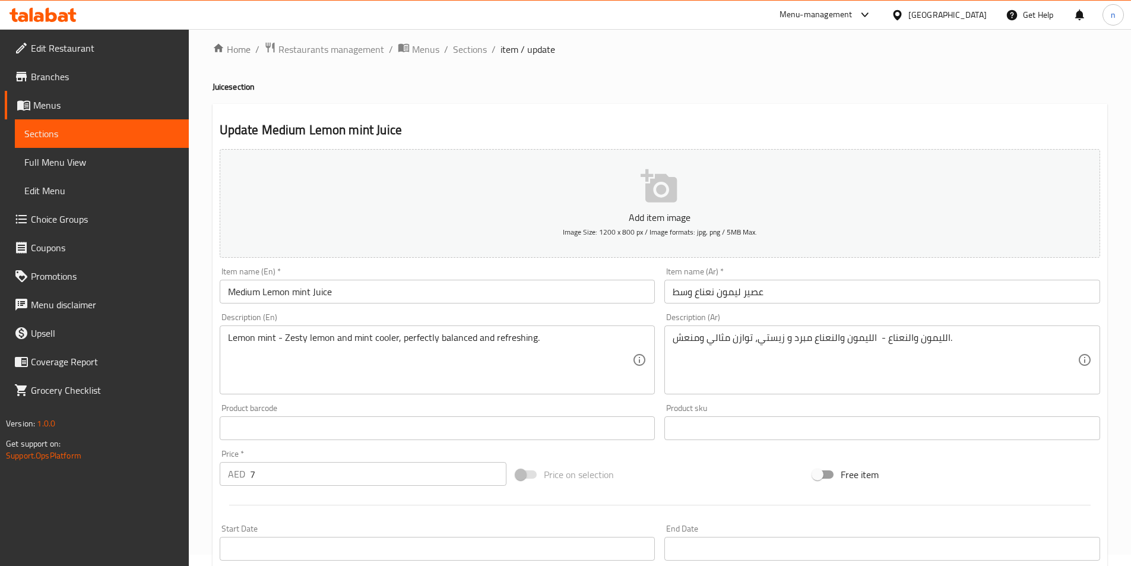
scroll to position [0, 0]
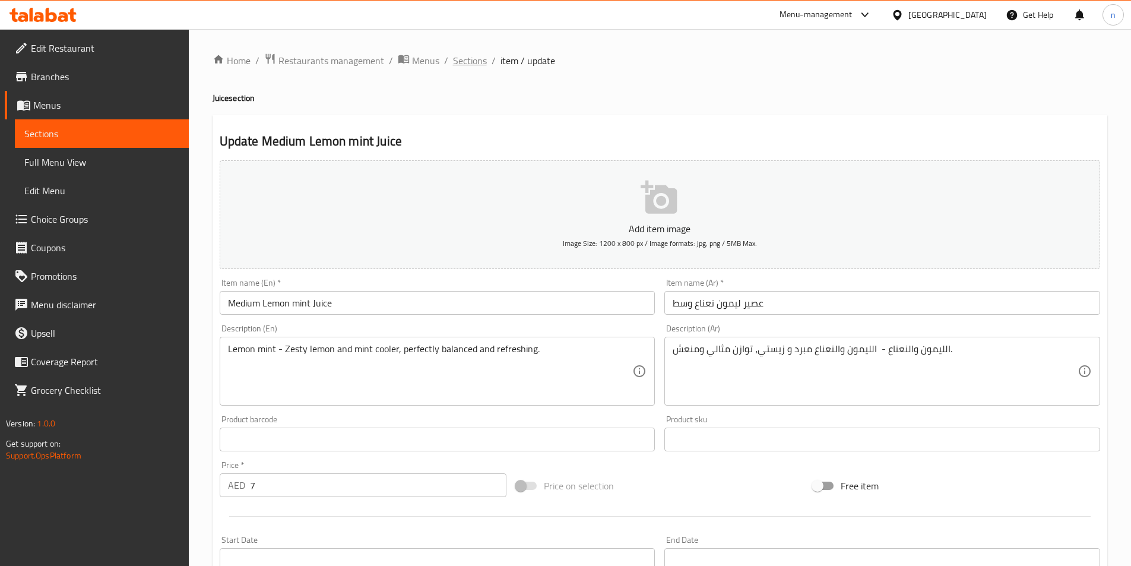
click at [480, 61] on span "Sections" at bounding box center [470, 60] width 34 height 14
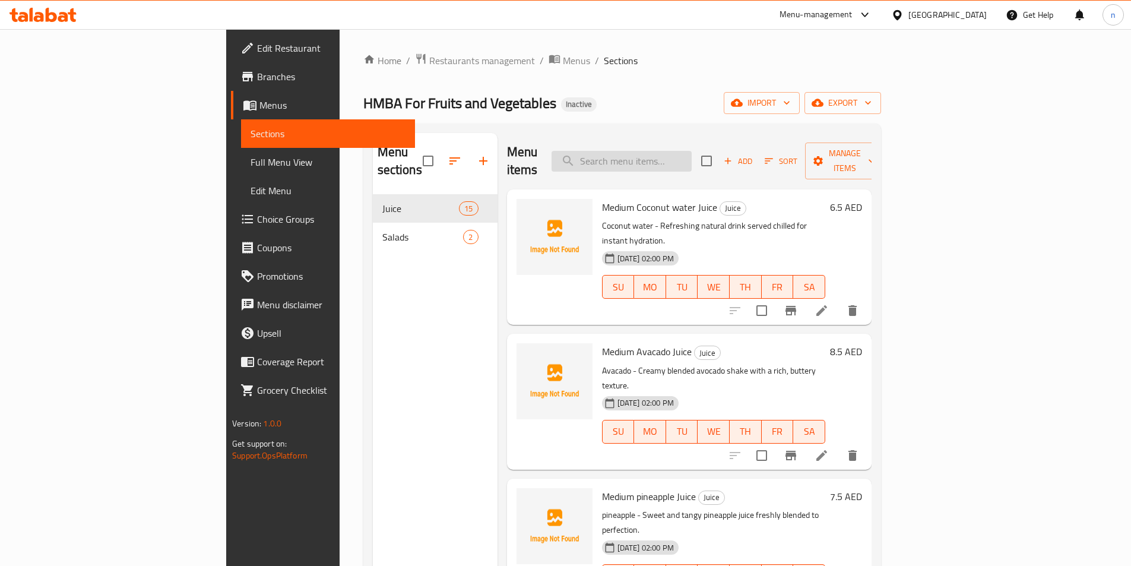
click at [692, 151] on input "search" at bounding box center [622, 161] width 140 height 21
paste input "Medium Pomegranate Juice"
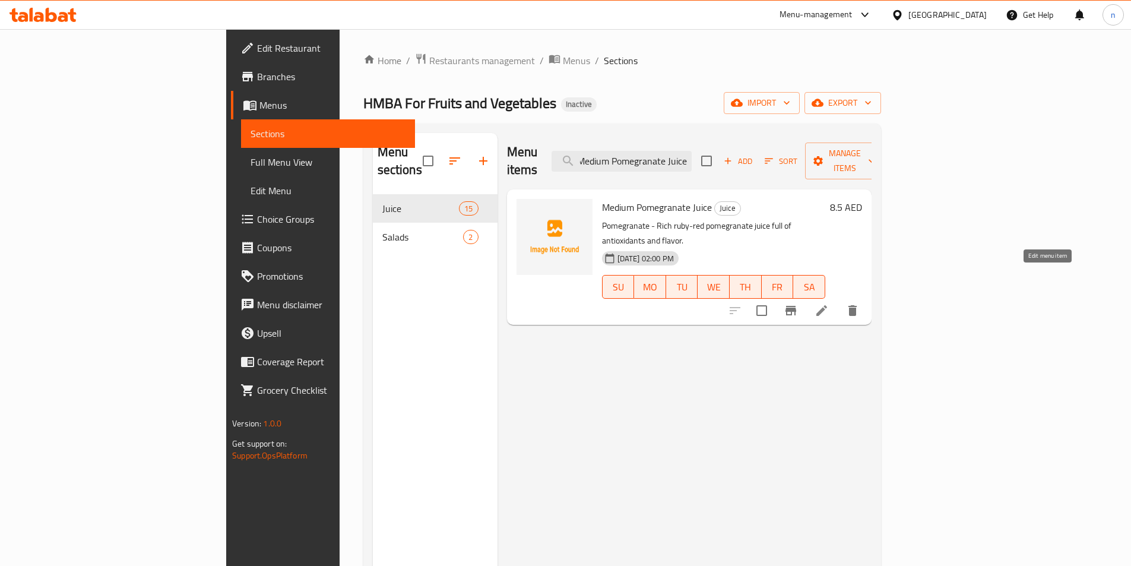
type input "Medium Pomegranate Juice"
click at [827, 305] on icon at bounding box center [822, 310] width 11 height 11
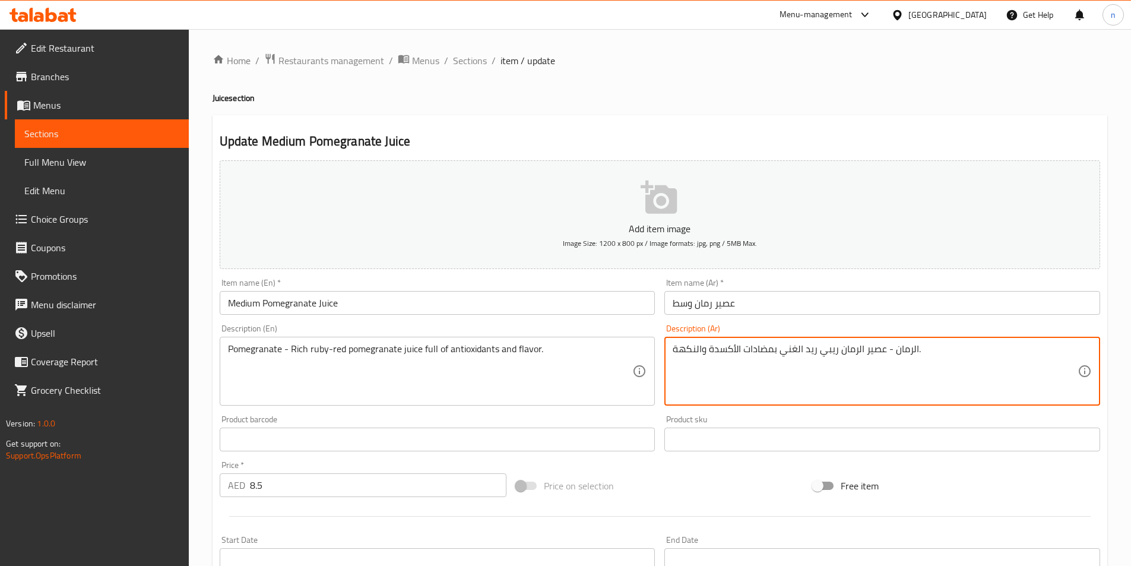
click at [789, 351] on textarea "الرمان - عصير الرمان ريبي ريد الغني بمضادات الأكسدة والنكهة." at bounding box center [875, 371] width 405 height 56
click at [840, 353] on textarea "الرمان - عصير الرمان ريبي ريد الغني بمضادات الأكسدة والنكهة." at bounding box center [875, 371] width 405 height 56
paste textarea "الغني"
click at [795, 352] on textarea "الرمان - عصير الرمان الغني ريبي ريد الغني بمضادات الأكسدة والنكهة." at bounding box center [875, 371] width 405 height 56
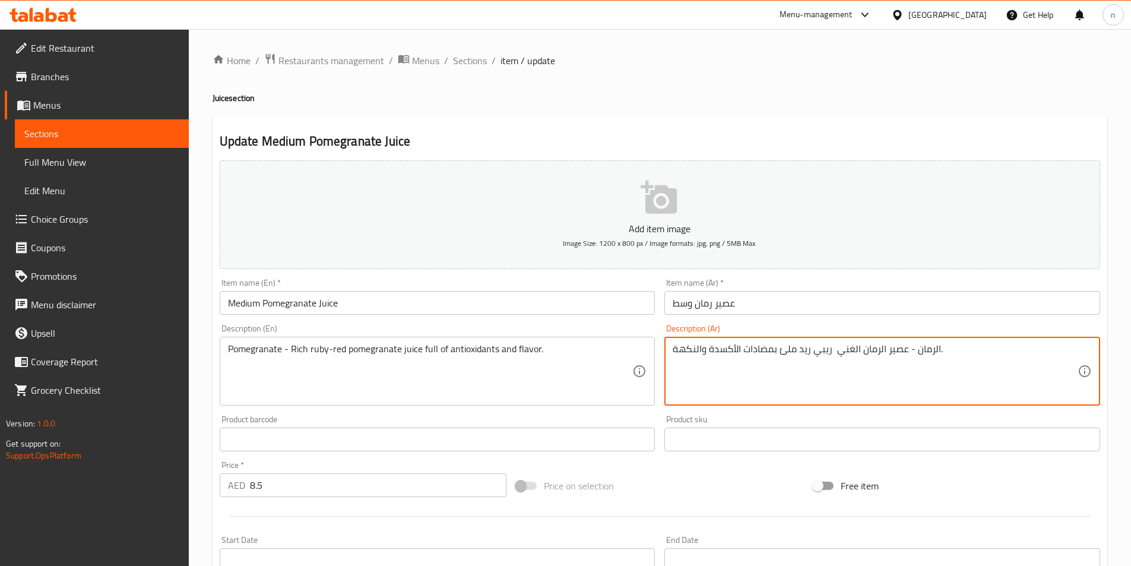
click at [792, 350] on textarea "الرمان - عصير الرمان الغني ريبي ريد ملئ بمضادات الأكسدة والنكهة." at bounding box center [875, 371] width 405 height 56
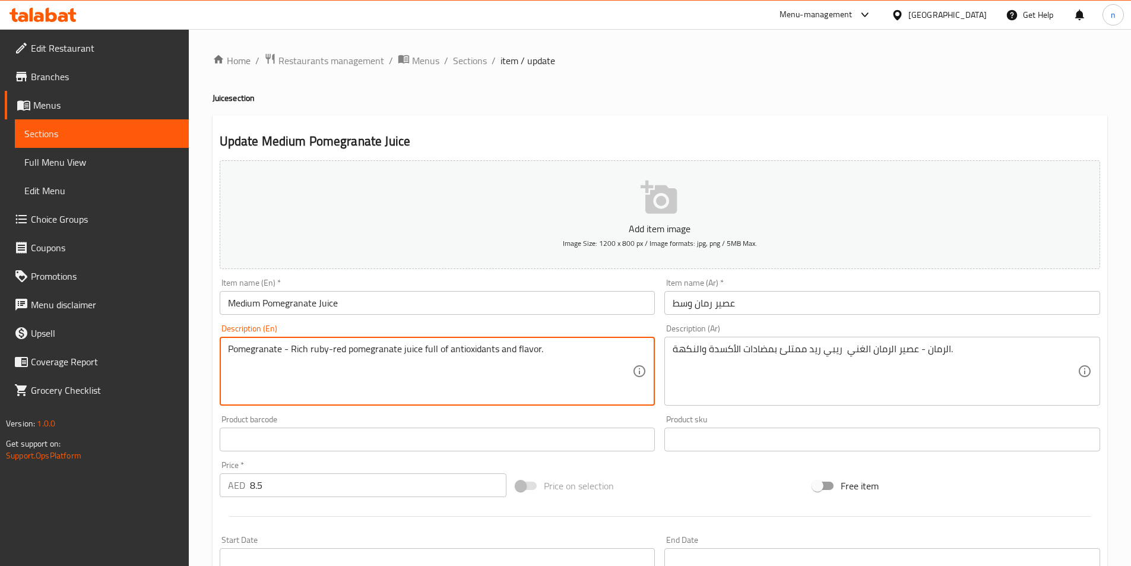
drag, startPoint x: 422, startPoint y: 349, endPoint x: 445, endPoint y: 352, distance: 24.0
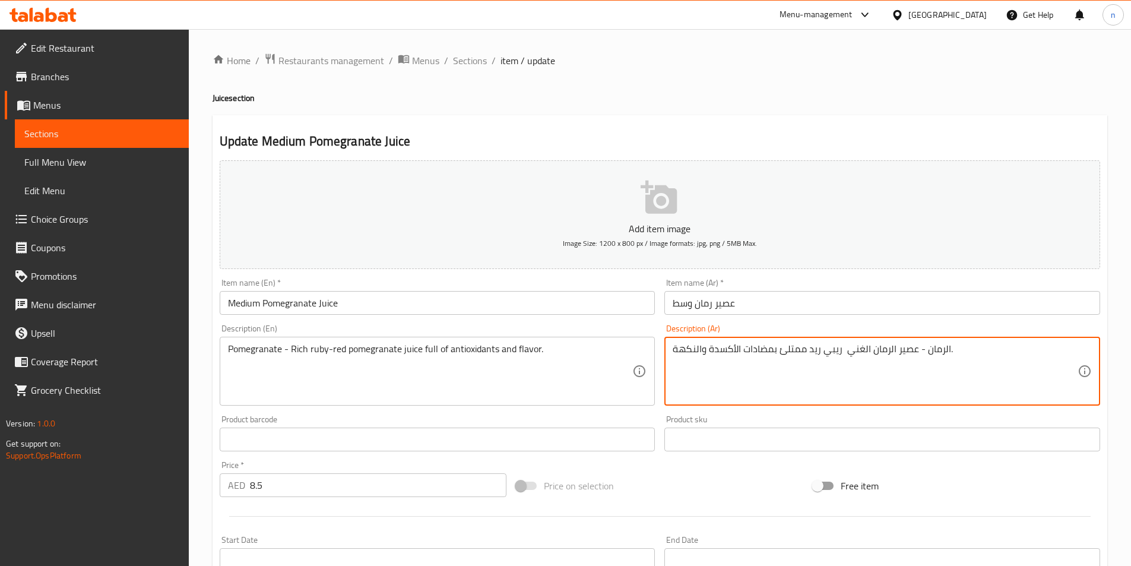
click at [789, 352] on textarea "الرمان - عصير الرمان الغني ريبي ريد ممتلئ بمضادات الأكسدة والنكهة." at bounding box center [875, 371] width 405 height 56
type textarea "الرمان - عصير الرمان الغني ريبي ريد مليئة بمضادات الأكسدة والنكهة."
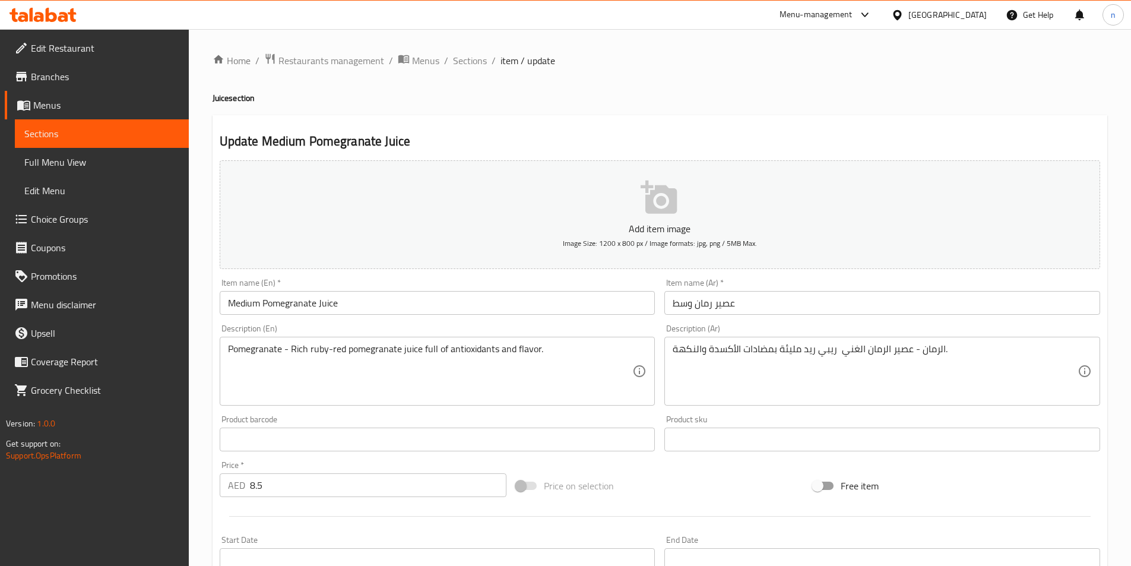
click at [634, 478] on div "Price on selection" at bounding box center [659, 486] width 297 height 32
click at [720, 493] on div "Price on selection" at bounding box center [659, 486] width 297 height 32
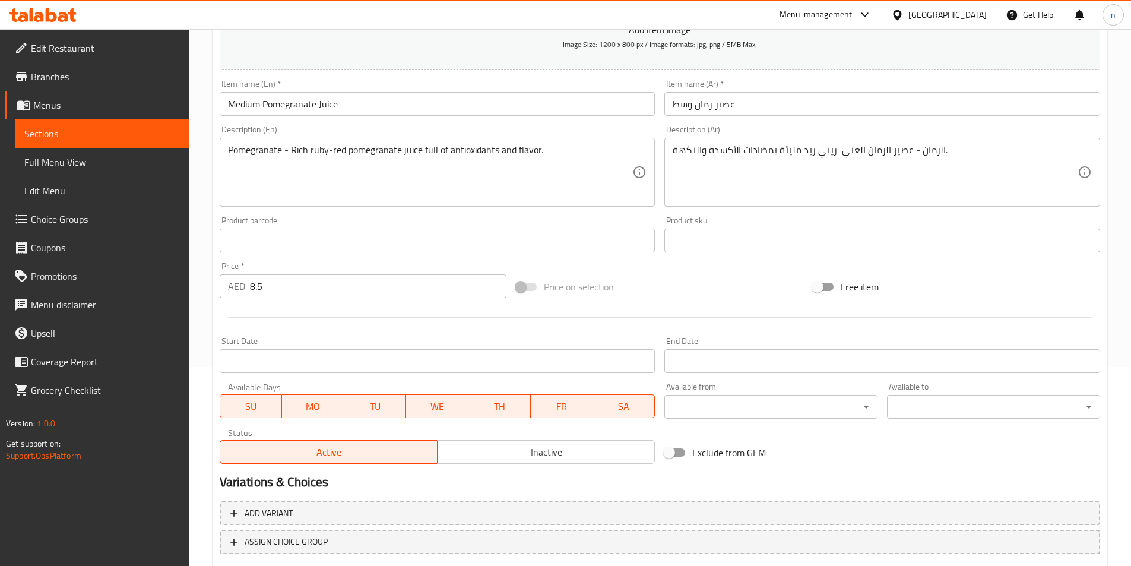
scroll to position [238, 0]
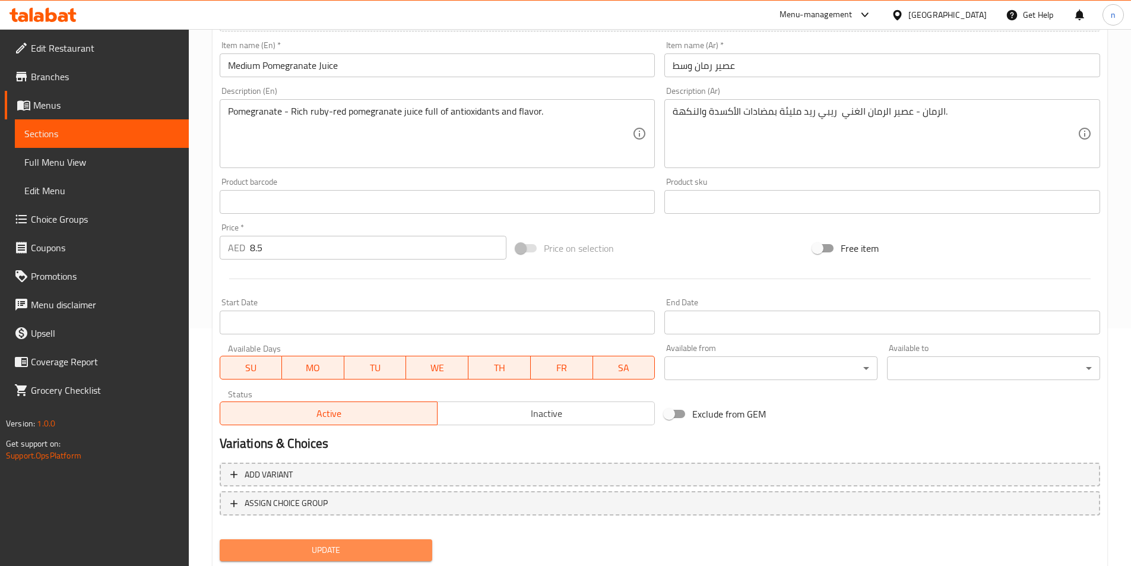
click at [376, 543] on span "Update" at bounding box center [326, 550] width 194 height 15
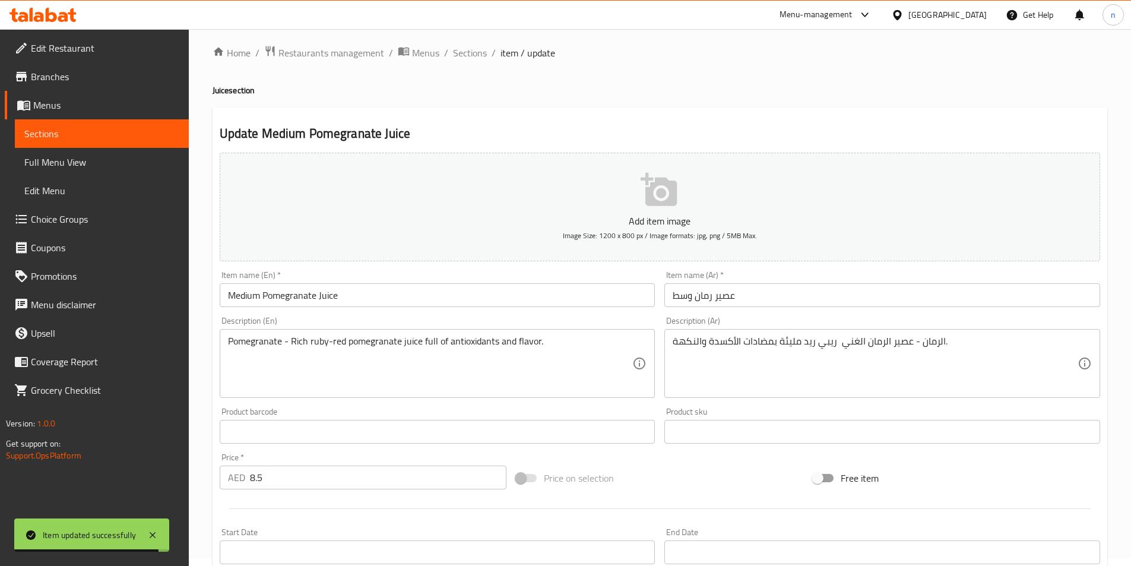
scroll to position [0, 0]
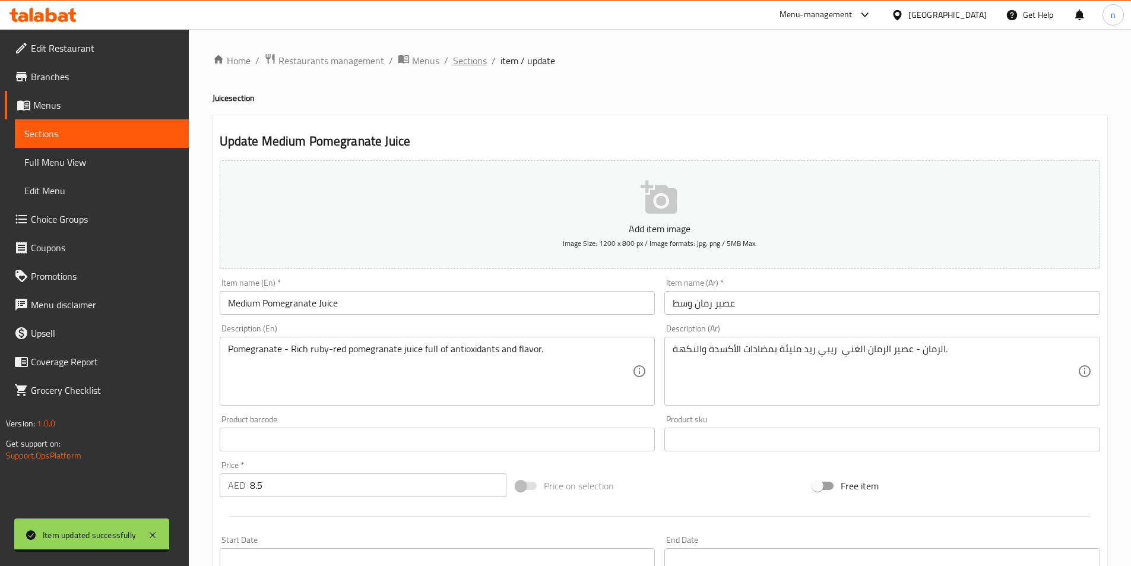
click at [460, 56] on span "Sections" at bounding box center [470, 60] width 34 height 14
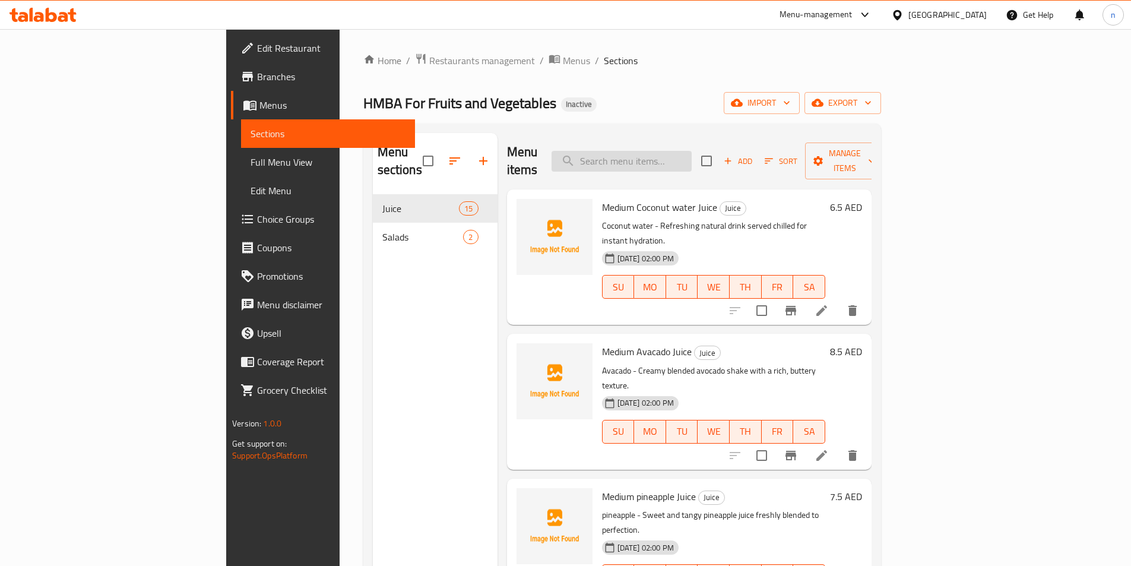
click at [692, 151] on input "search" at bounding box center [622, 161] width 140 height 21
paste input "Medium Beetroot Juice"
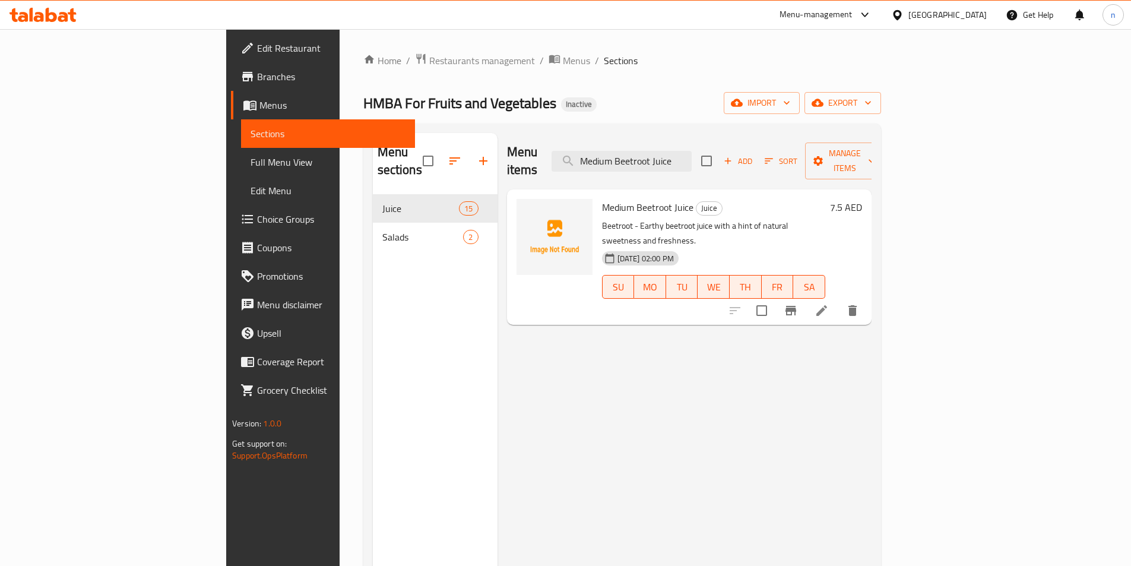
type input "Medium Beetroot Juice"
click at [838, 300] on li at bounding box center [821, 310] width 33 height 21
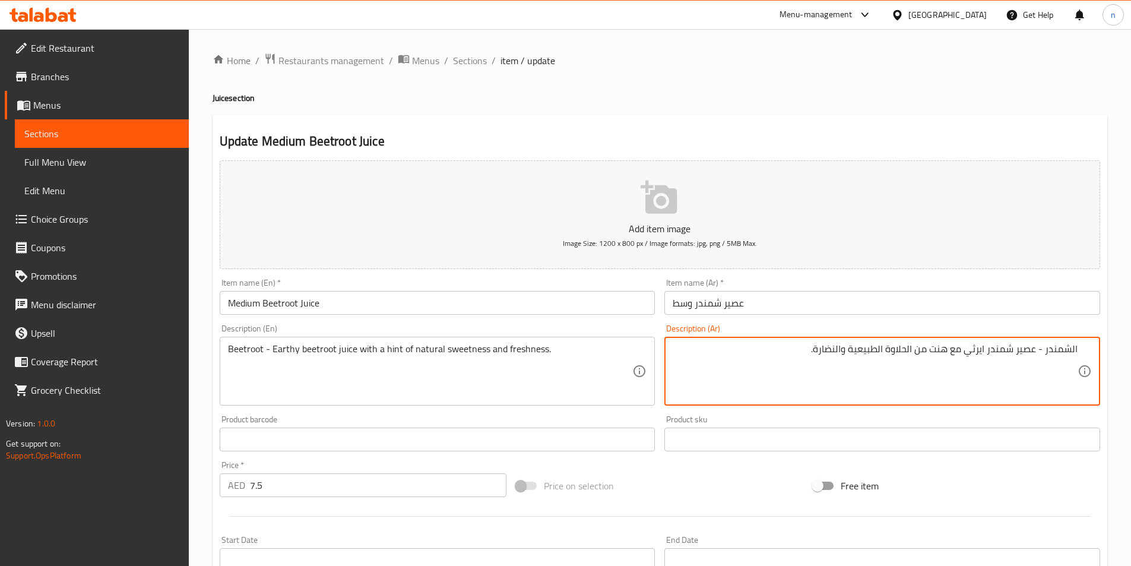
click at [828, 356] on textarea "الشمندر - عصير شمندر ايرثي مع هنت من الحلاوة الطبيعية والنضارة." at bounding box center [875, 371] width 405 height 56
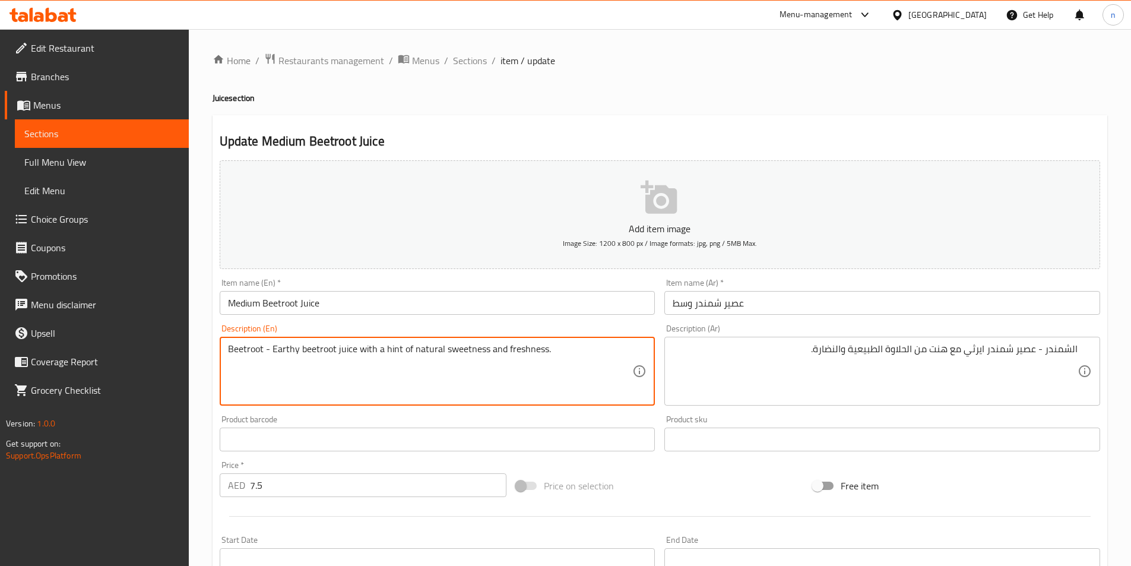
click at [527, 358] on textarea "Beetroot - Earthy beetroot juice with a hint of natural sweetness and freshness." at bounding box center [430, 371] width 405 height 56
paste textarea "Medium Beetroot Juice"
type textarea "Beetroot - Earthy beetroot juice with a hint of natural sweetness and freshness."
click at [527, 357] on textarea "Beetroot - Earthy beetroot juice with a hint of natural sweetness and freshness." at bounding box center [430, 371] width 405 height 56
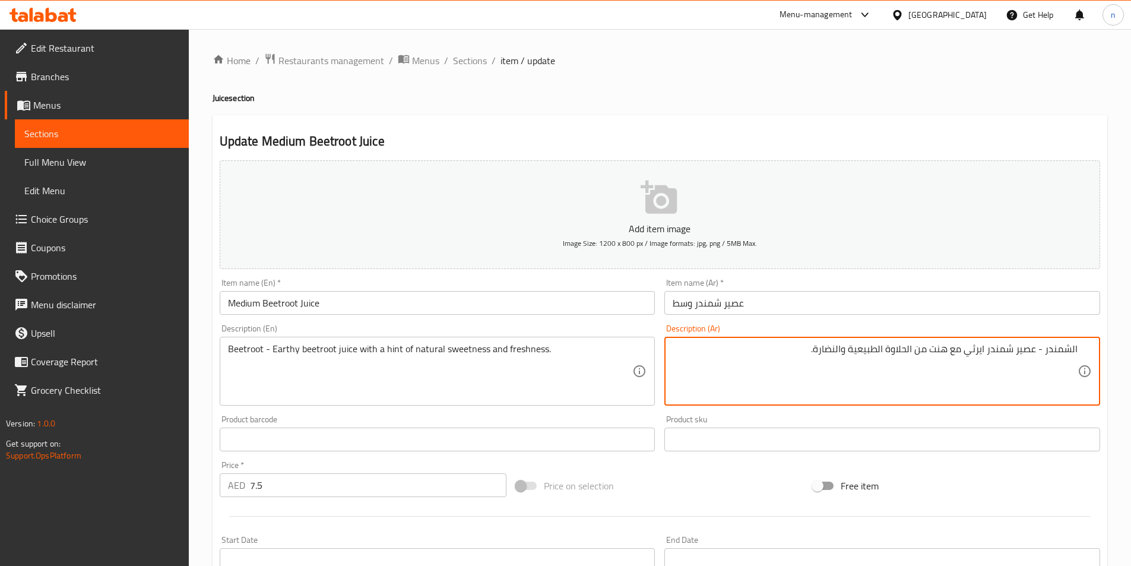
click at [843, 350] on textarea "الشمندر - عصير شمندر ايرثي مع هنت من الحلاوة الطبيعية والنضارة." at bounding box center [875, 371] width 405 height 56
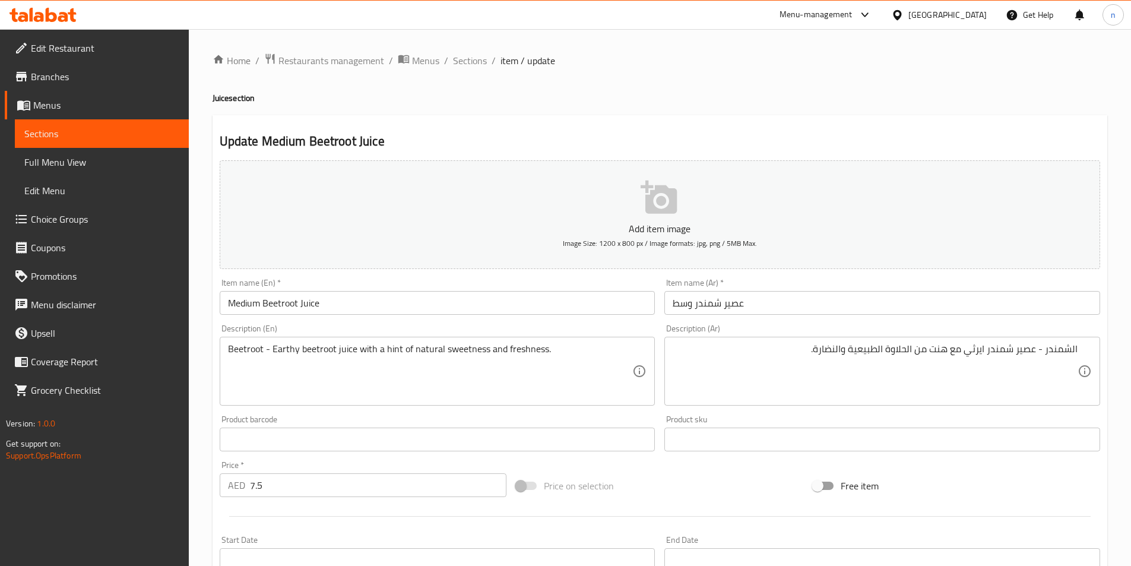
click at [838, 352] on textarea "الشمندر - عصير شمندر ايرثي مع هنت من الحلاوة الطبيعية والنضارة." at bounding box center [875, 371] width 405 height 56
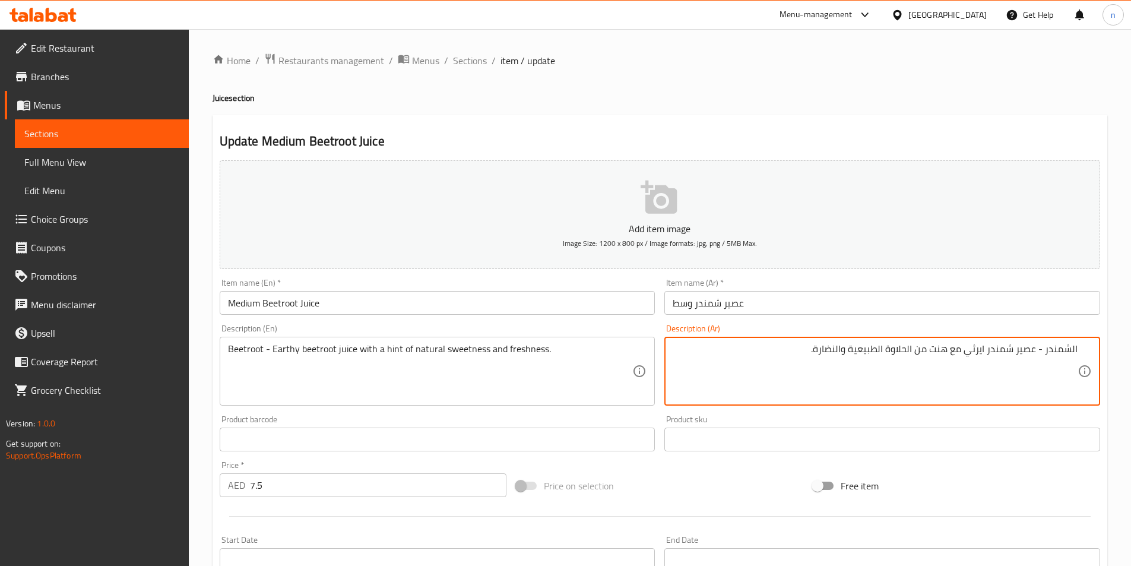
click at [838, 352] on textarea "الشمندر - عصير شمندر ايرثي مع هنت من الحلاوة الطبيعية والنضارة." at bounding box center [875, 371] width 405 height 56
type textarea "الشمندر - عصير شمندر ايرثي مع هنت من الحلاوة الطبيعية فريشنس."
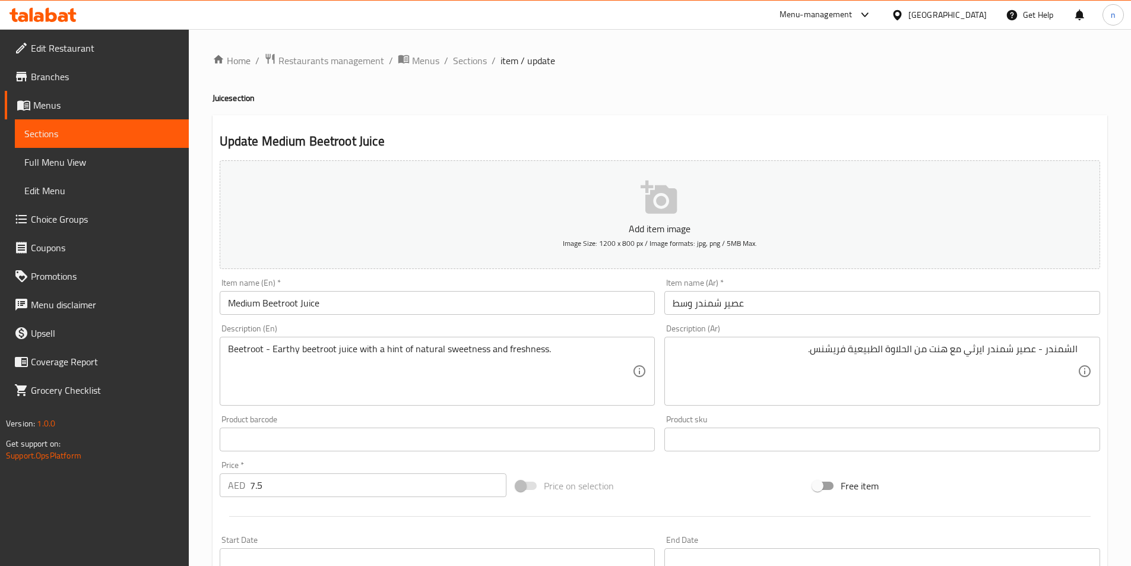
click at [706, 483] on div "Price on selection" at bounding box center [659, 486] width 297 height 32
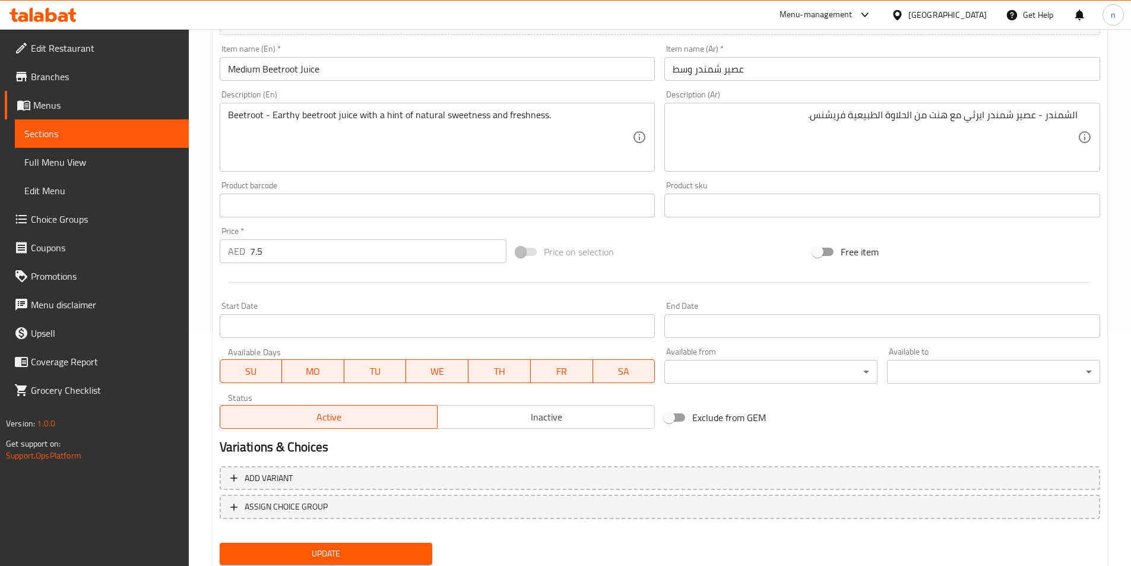
scroll to position [273, 0]
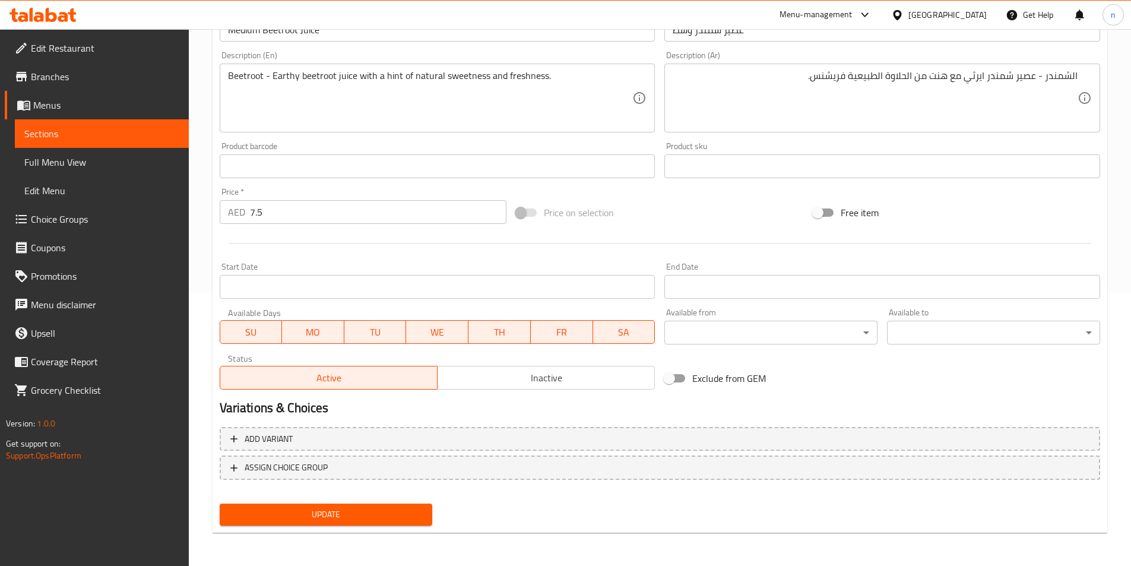
click at [408, 517] on span "Update" at bounding box center [326, 514] width 194 height 15
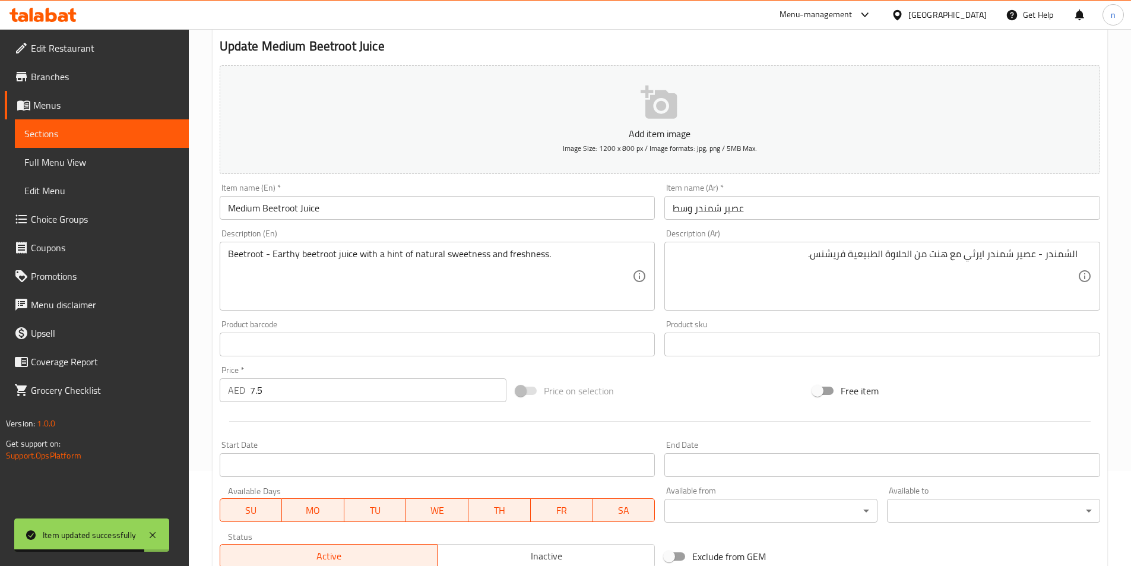
scroll to position [0, 0]
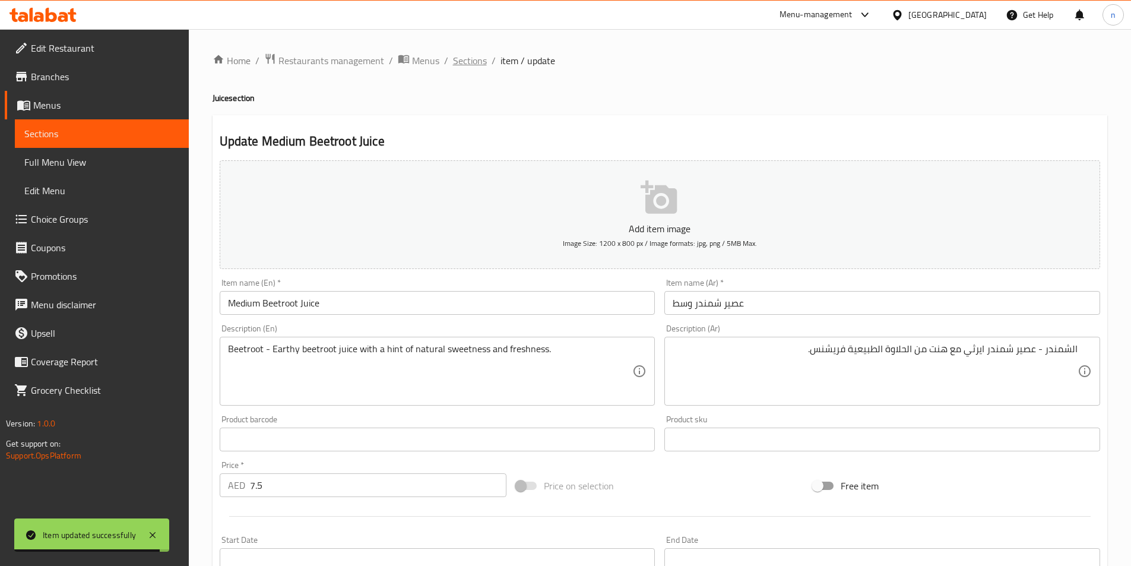
click at [469, 59] on span "Sections" at bounding box center [470, 60] width 34 height 14
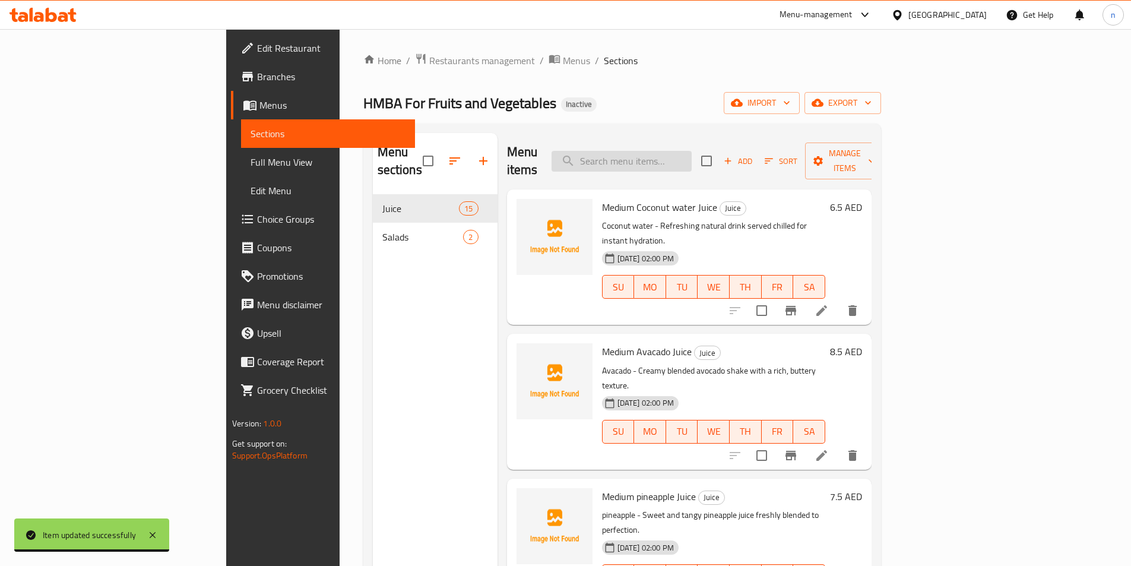
drag, startPoint x: 704, startPoint y: 162, endPoint x: 705, endPoint y: 143, distance: 18.4
click at [692, 159] on input "search" at bounding box center [622, 161] width 140 height 21
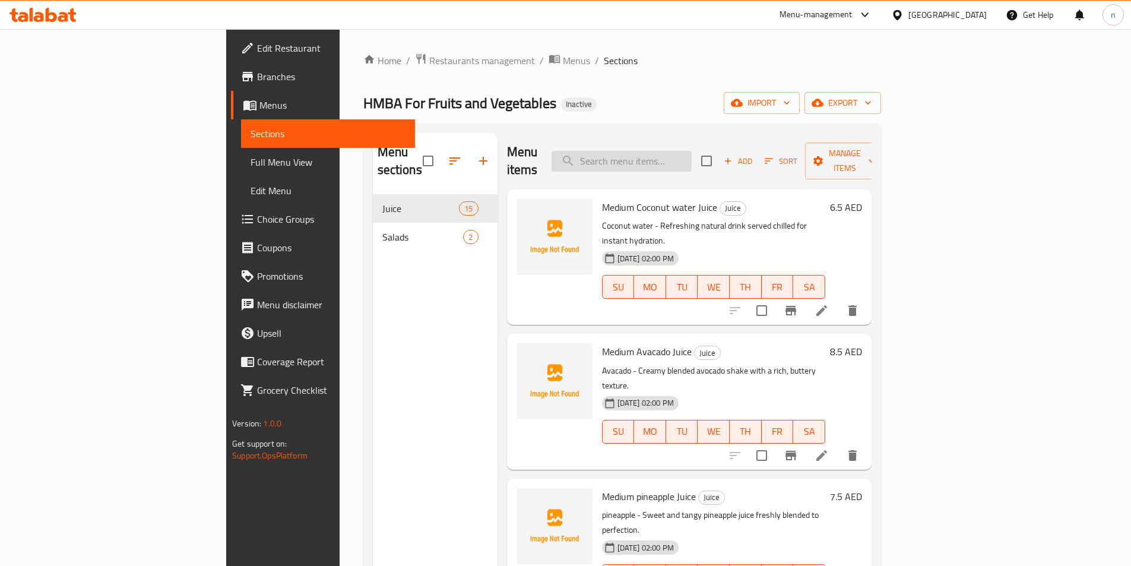
paste input "Medium Gray fruit Juice"
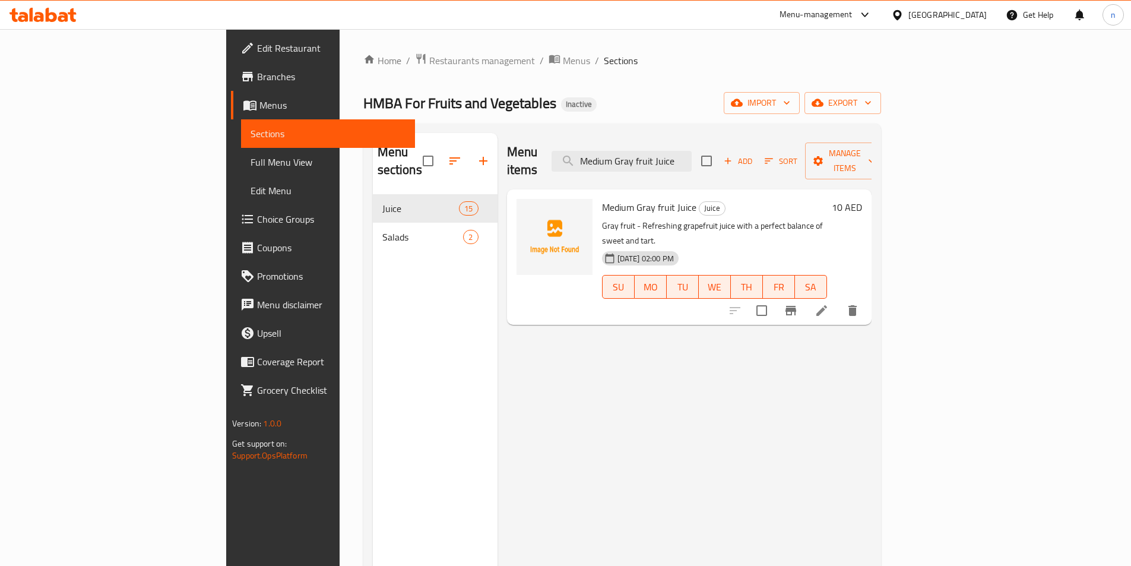
type input "Medium Gray fruit Juice"
click at [838, 300] on li at bounding box center [821, 310] width 33 height 21
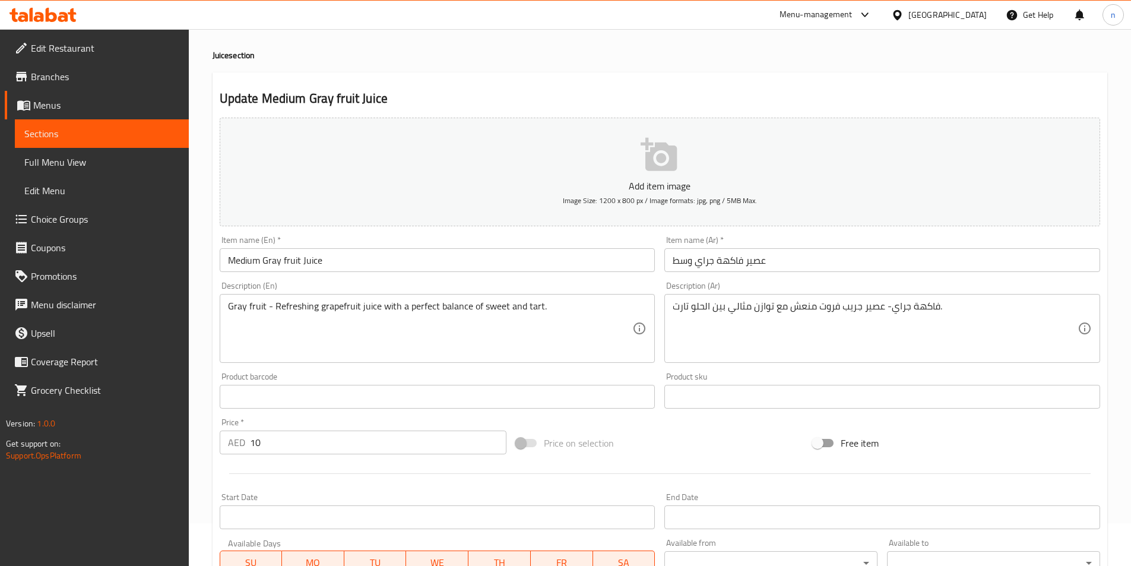
scroll to position [59, 0]
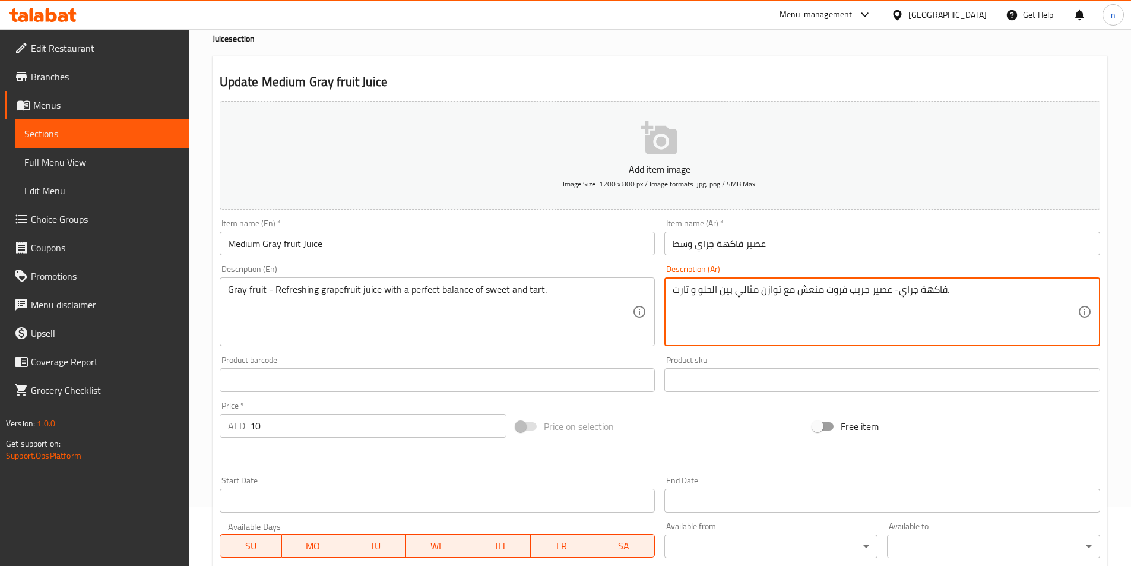
type textarea "فاكهة جراي- عصير جريب فروت منعش مع توازن مثالي بين الحلو و تارت."
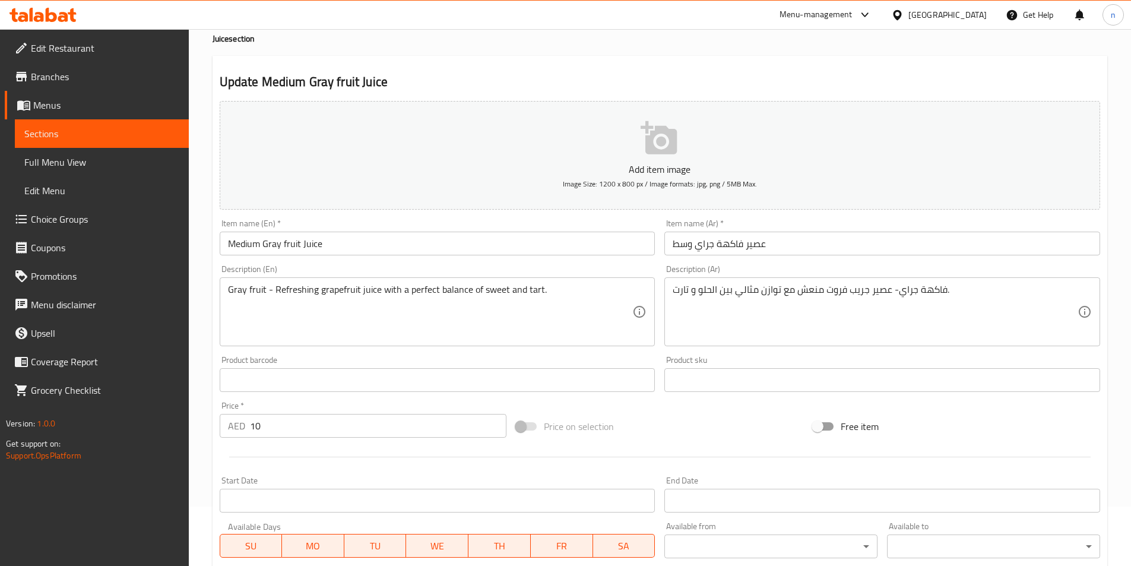
click at [664, 443] on div at bounding box center [660, 456] width 890 height 29
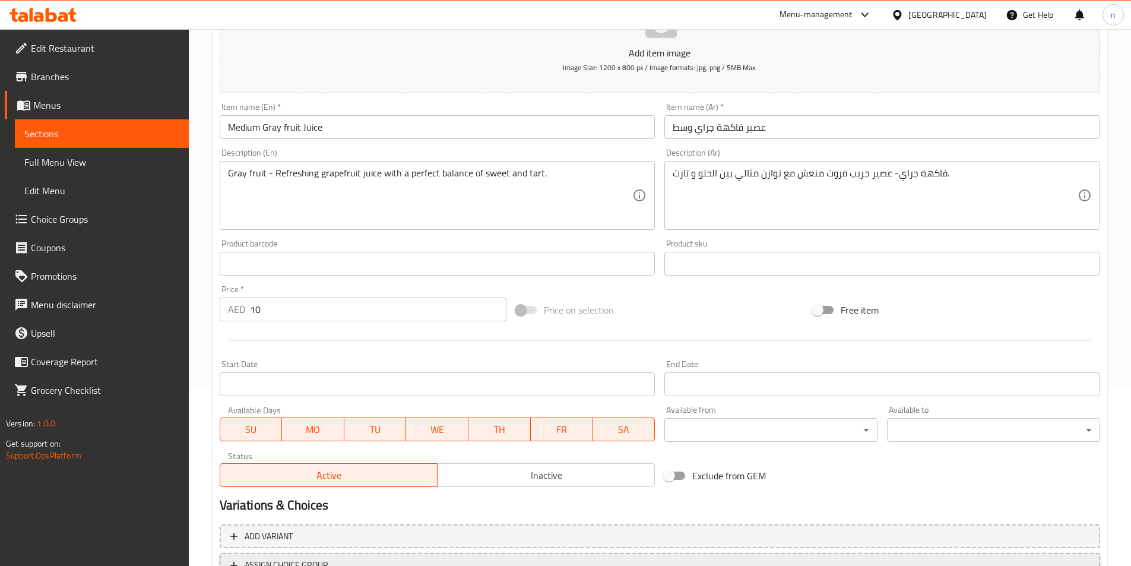
scroll to position [273, 0]
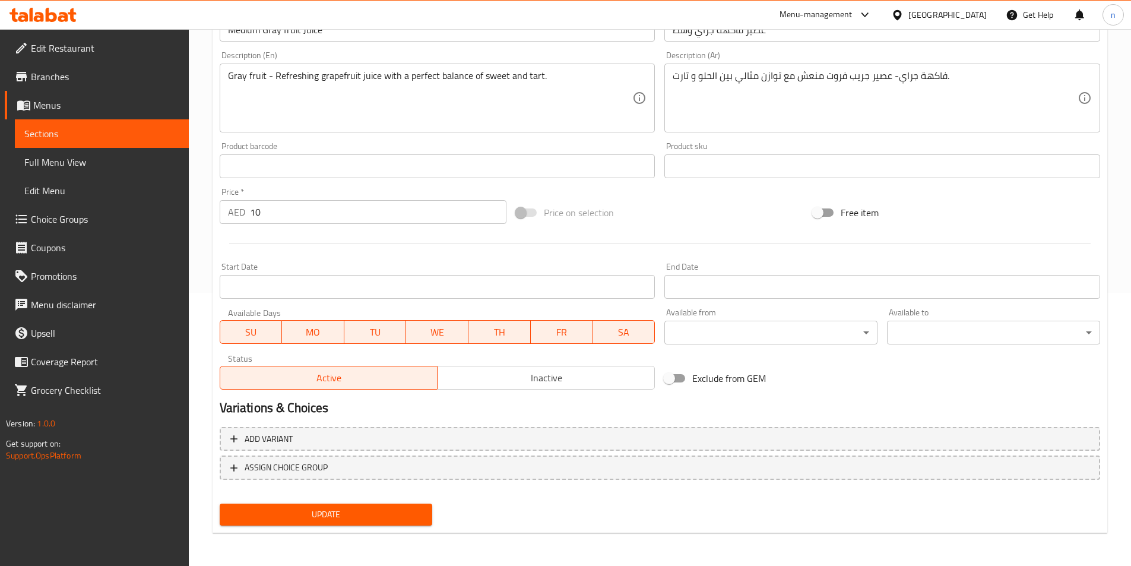
click at [369, 509] on span "Update" at bounding box center [326, 514] width 194 height 15
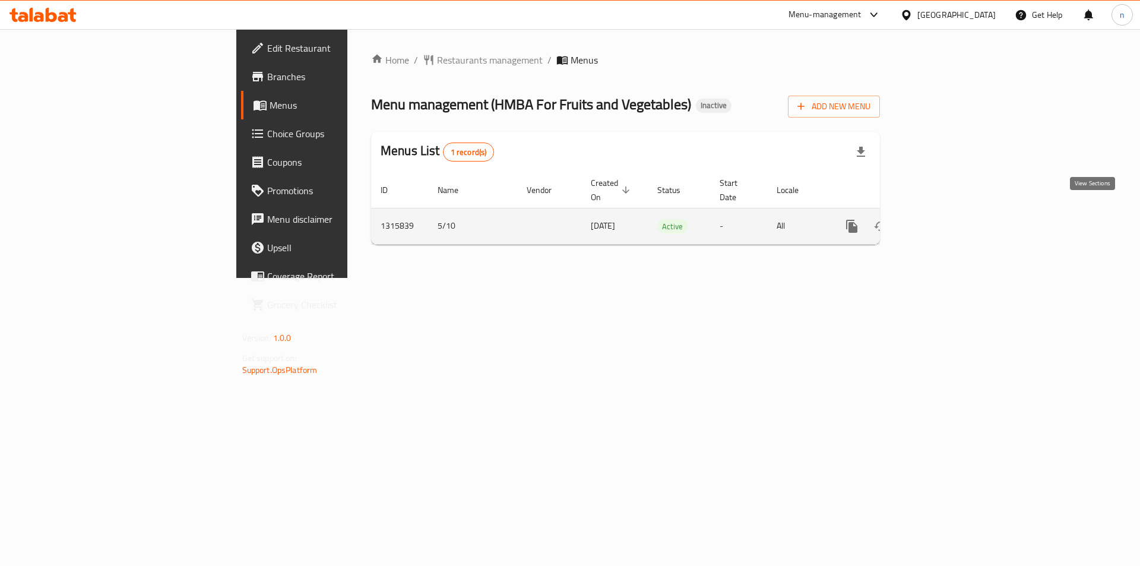
click at [945, 219] on icon "enhanced table" at bounding box center [938, 226] width 14 height 14
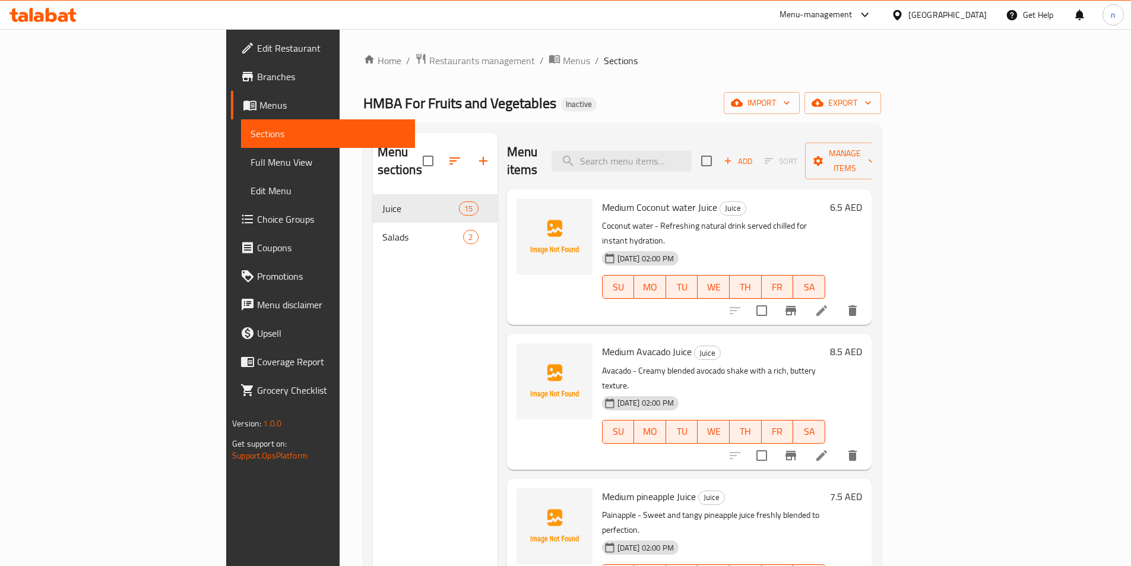
click at [251, 166] on span "Full Menu View" at bounding box center [328, 162] width 155 height 14
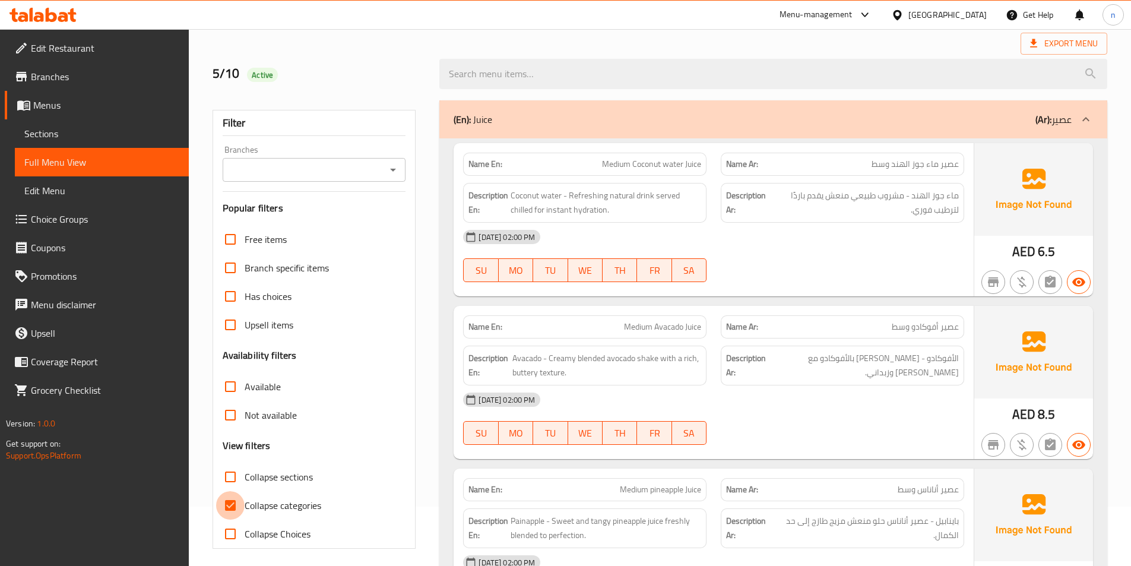
click at [232, 503] on input "Collapse categories" at bounding box center [230, 505] width 29 height 29
checkbox input "false"
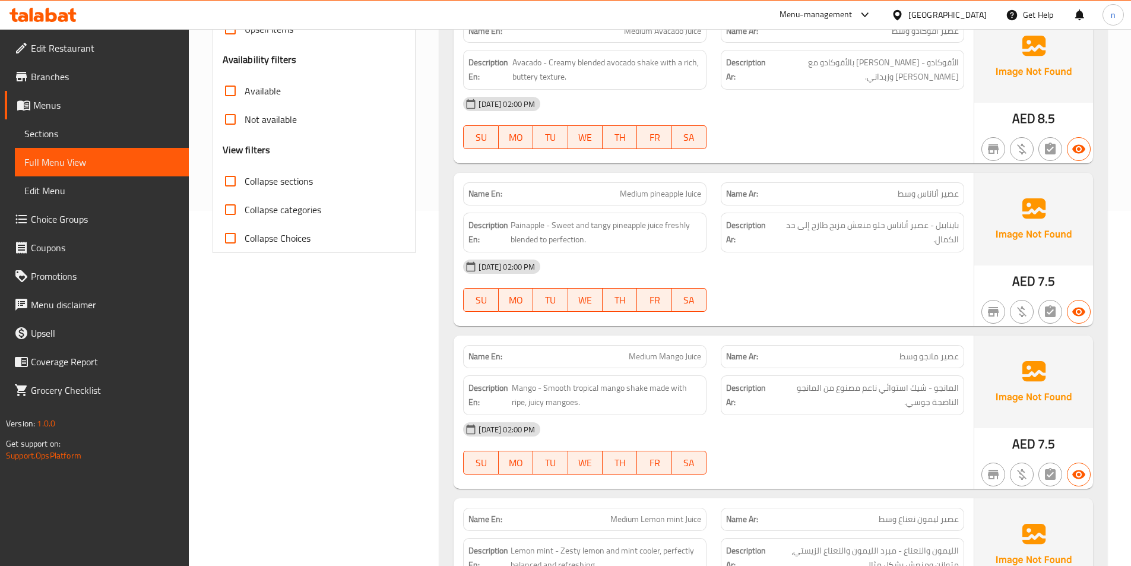
scroll to position [356, 0]
click at [663, 194] on span "Medium pineapple Juice" at bounding box center [660, 192] width 81 height 12
click at [663, 191] on span "Medium pineapple Juice" at bounding box center [660, 192] width 81 height 12
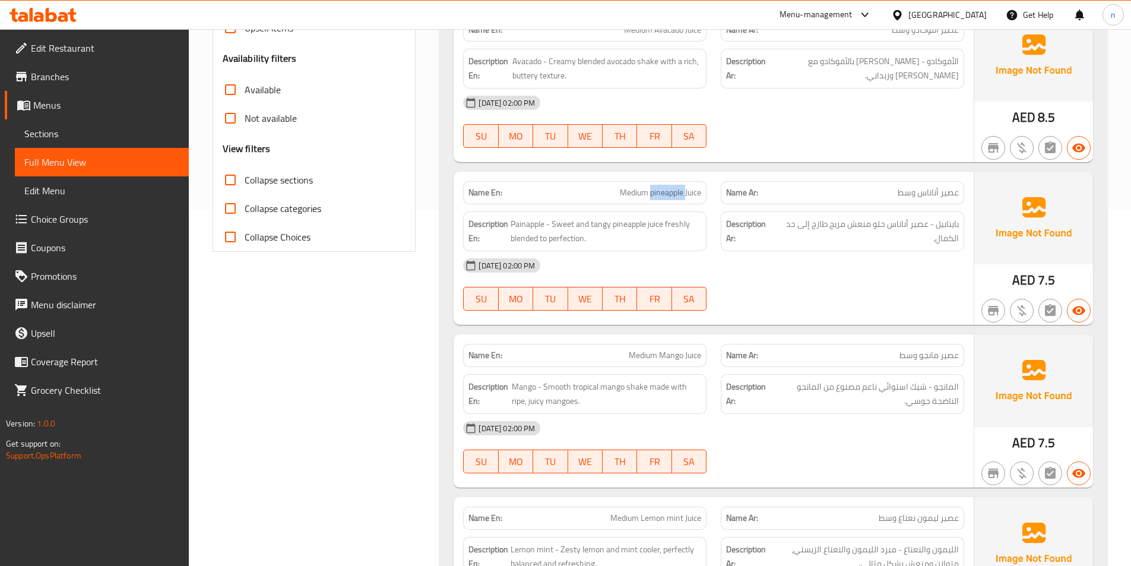
click at [663, 191] on span "Medium pineapple Juice" at bounding box center [660, 192] width 81 height 12
click at [857, 273] on div "[DATE] 02:00 PM" at bounding box center [713, 265] width 515 height 29
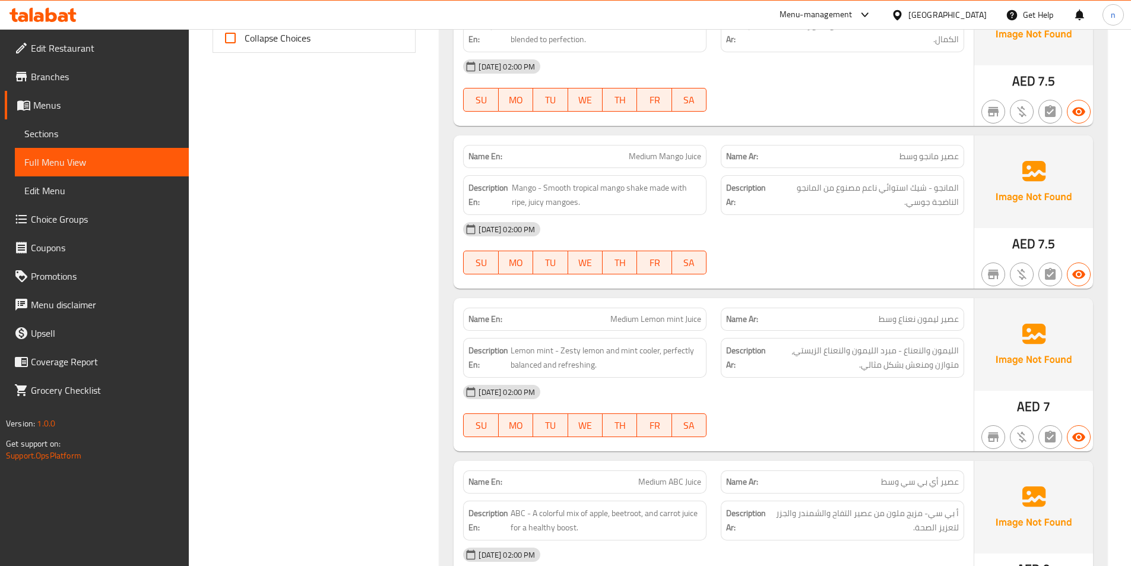
scroll to position [534, 0]
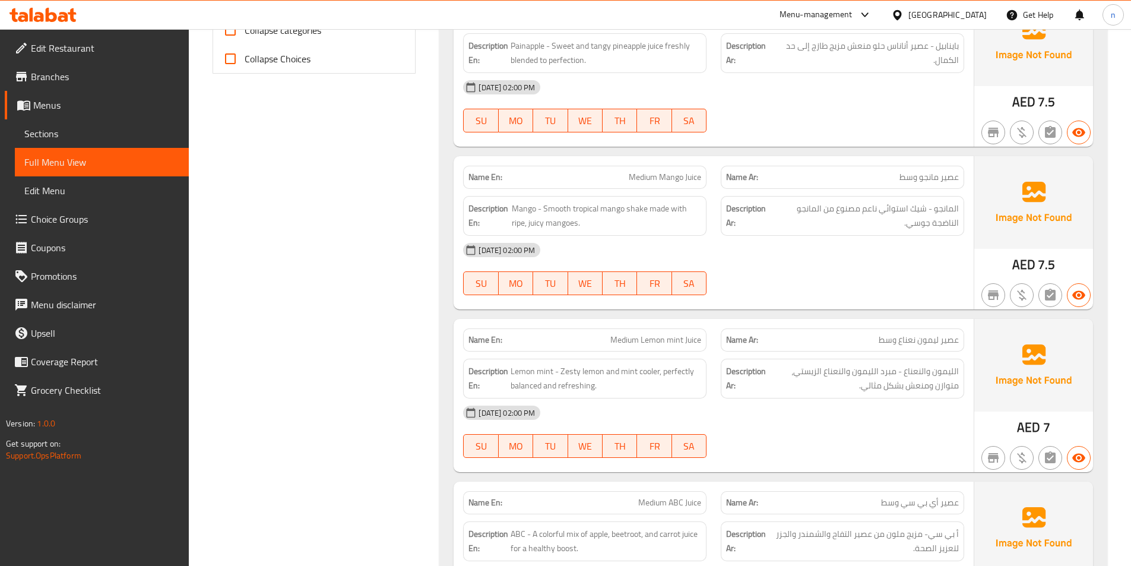
click at [663, 186] on div "Name En: Medium Mango Juice" at bounding box center [584, 177] width 243 height 23
click at [664, 180] on span "Medium Mango Juice" at bounding box center [665, 177] width 72 height 12
copy span "Medium Mango Juice"
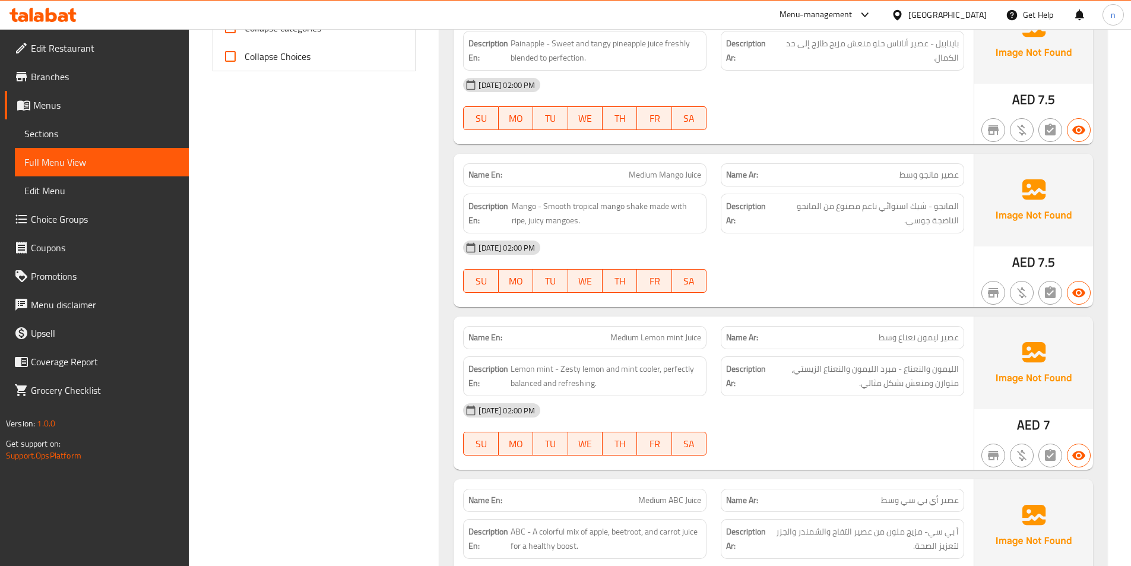
scroll to position [594, 0]
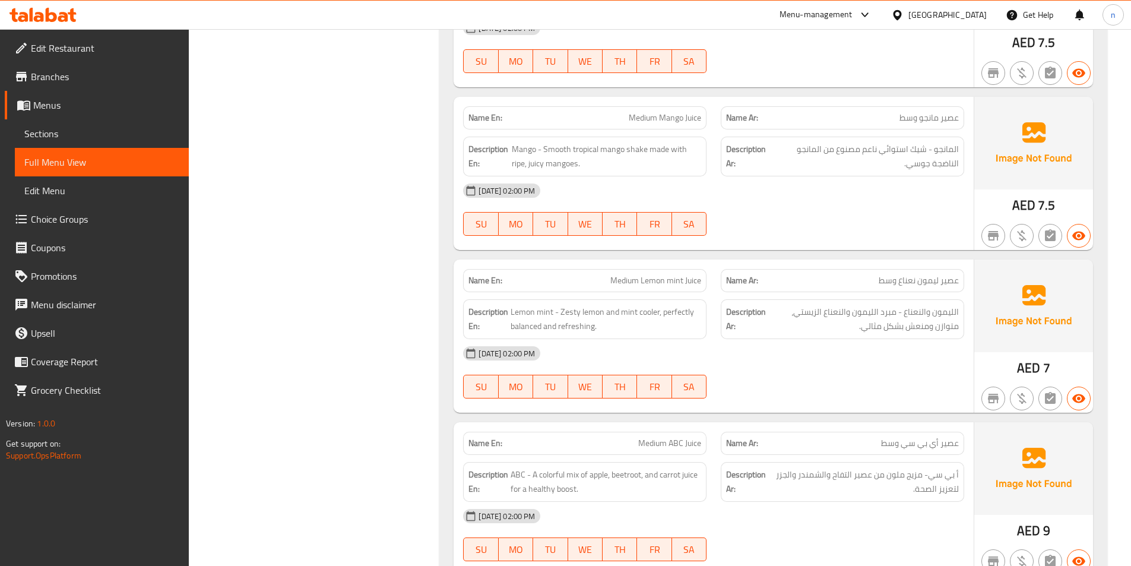
click at [649, 281] on span "Medium Lemon mint Juice" at bounding box center [655, 280] width 91 height 12
copy span "Medium Lemon mint Juice"
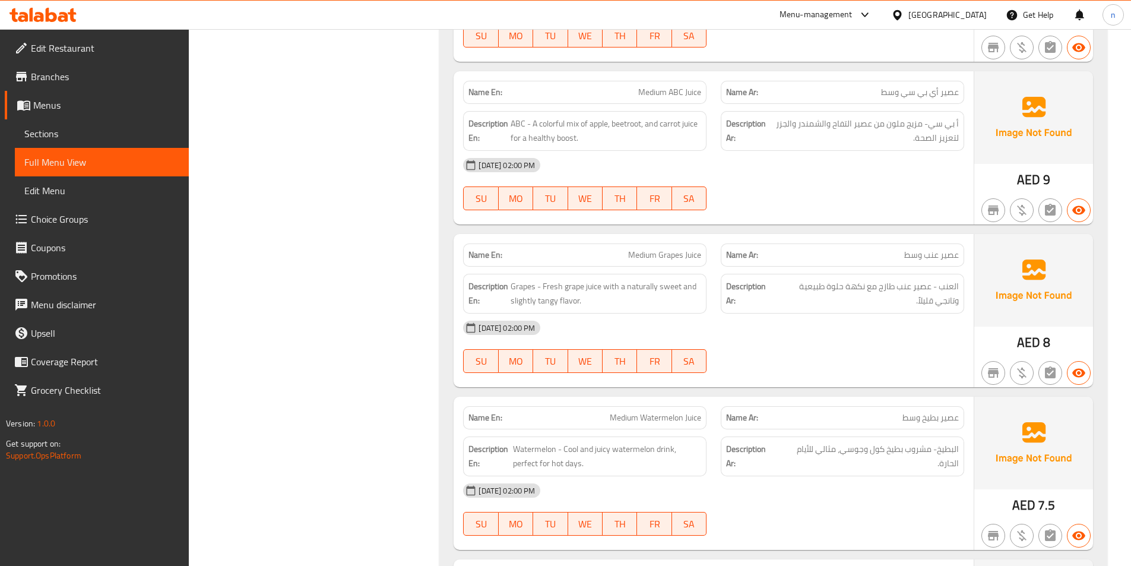
scroll to position [1010, 0]
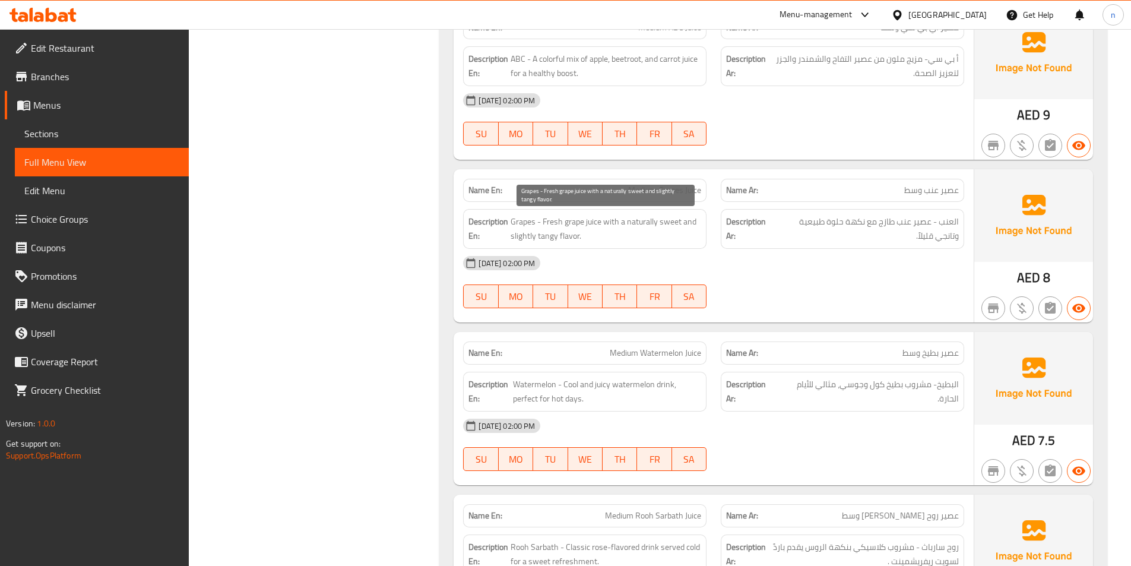
click at [518, 235] on span "Grapes - Fresh grape juice with a naturally sweet and slightly tangy flavor." at bounding box center [606, 228] width 191 height 29
copy span "slightly"
click at [909, 271] on div "[DATE] 02:00 PM" at bounding box center [713, 263] width 515 height 29
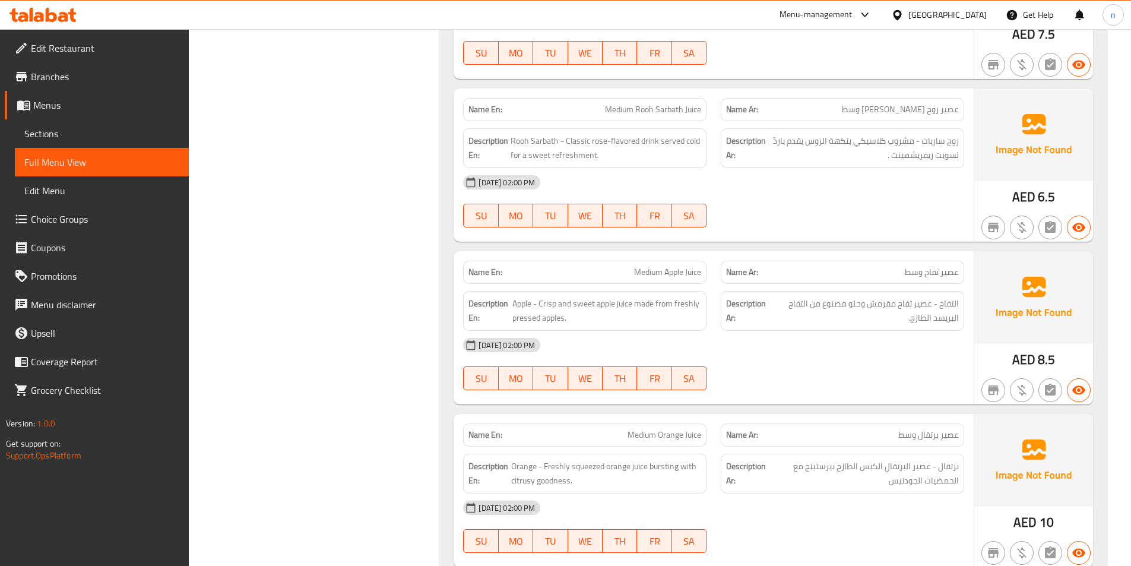
scroll to position [1425, 0]
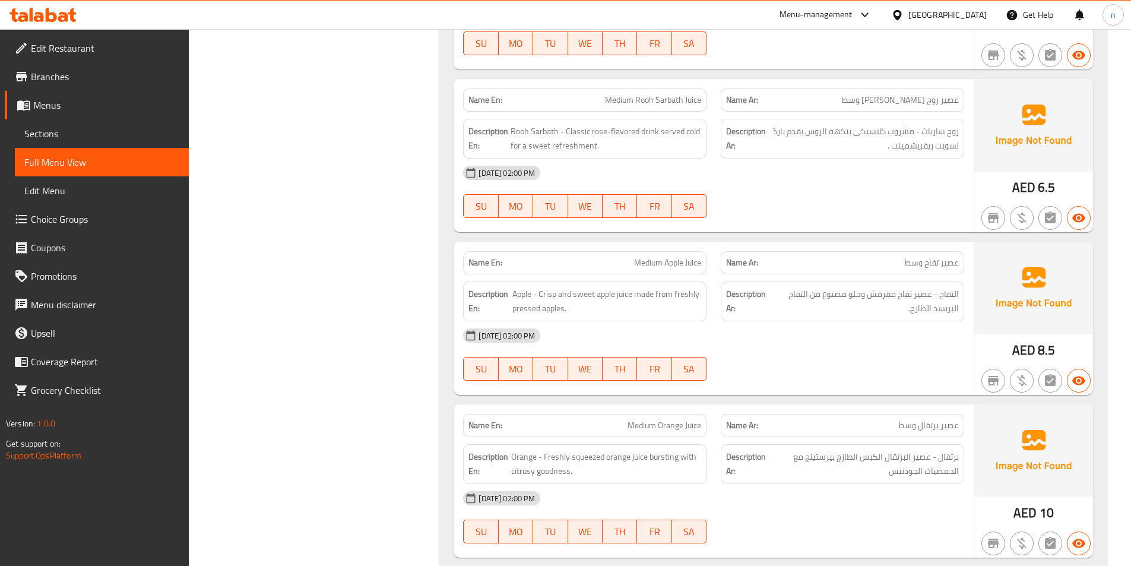
click at [850, 183] on div "[DATE] 02:00 PM" at bounding box center [713, 173] width 515 height 29
click at [589, 147] on span "Rooh Sarbath - Classic rose-flavored drink served cold for a sweet refreshment." at bounding box center [606, 138] width 191 height 29
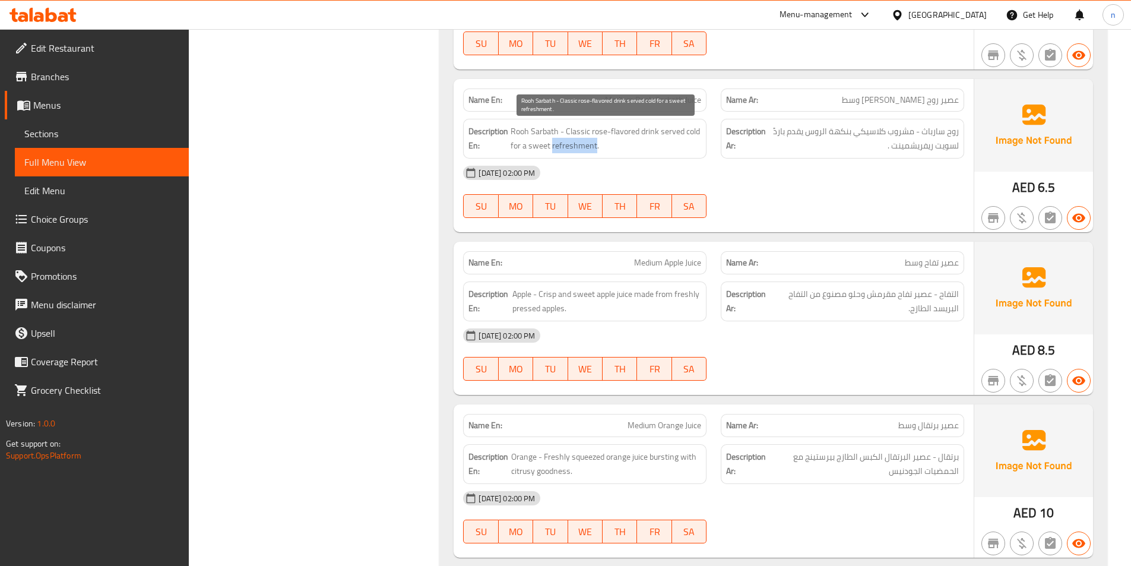
click at [589, 153] on span "Rooh Sarbath - Classic rose-flavored drink served cold for a sweet refreshment." at bounding box center [606, 138] width 191 height 29
copy span "refreshment"
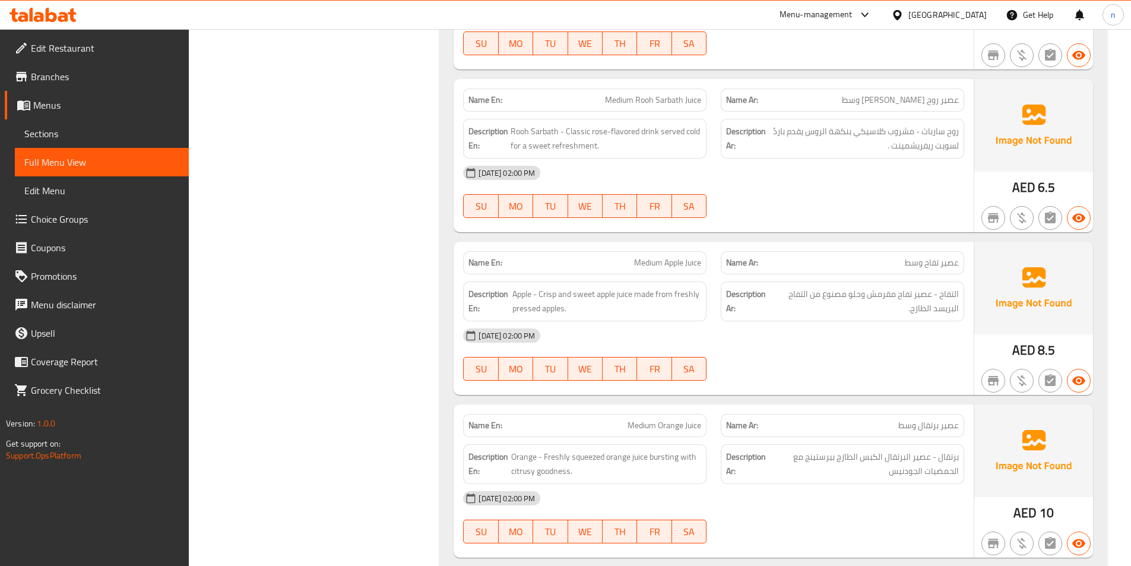
click at [846, 201] on div "05-10-2025 02:00 PM SU MO TU WE TH FR SA" at bounding box center [713, 192] width 515 height 67
click at [837, 200] on div "05-10-2025 02:00 PM SU MO TU WE TH FR SA" at bounding box center [713, 192] width 515 height 67
drag, startPoint x: 455, startPoint y: 243, endPoint x: 450, endPoint y: 232, distance: 13.0
click at [455, 242] on div "Name En: Medium Coconut water Juice Name Ar: عصير ماء جوز الهند وسط Description…" at bounding box center [773, 3] width 668 height 2460
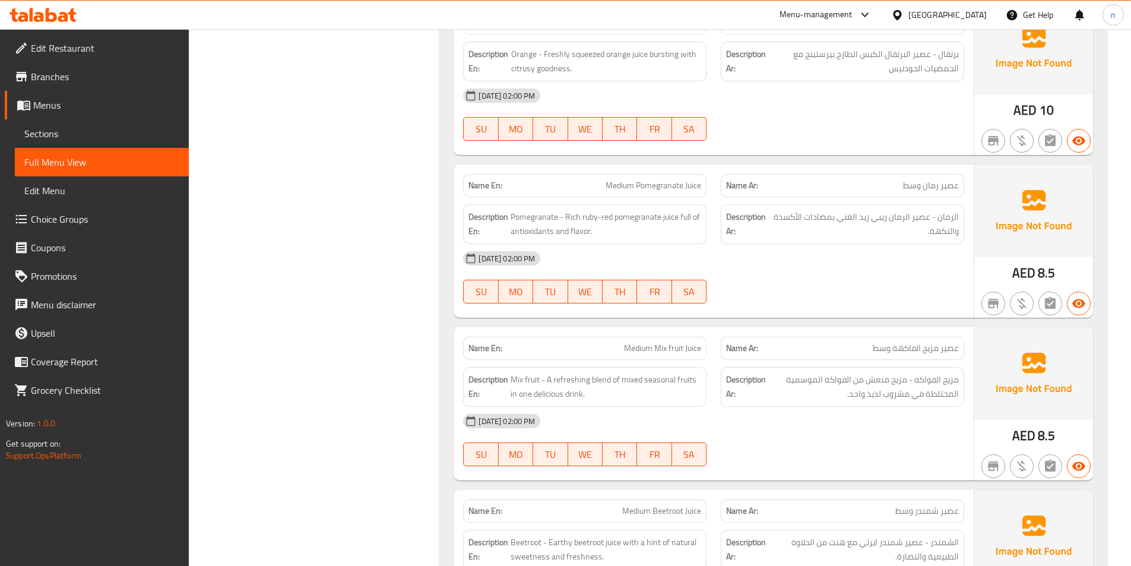
scroll to position [1841, 0]
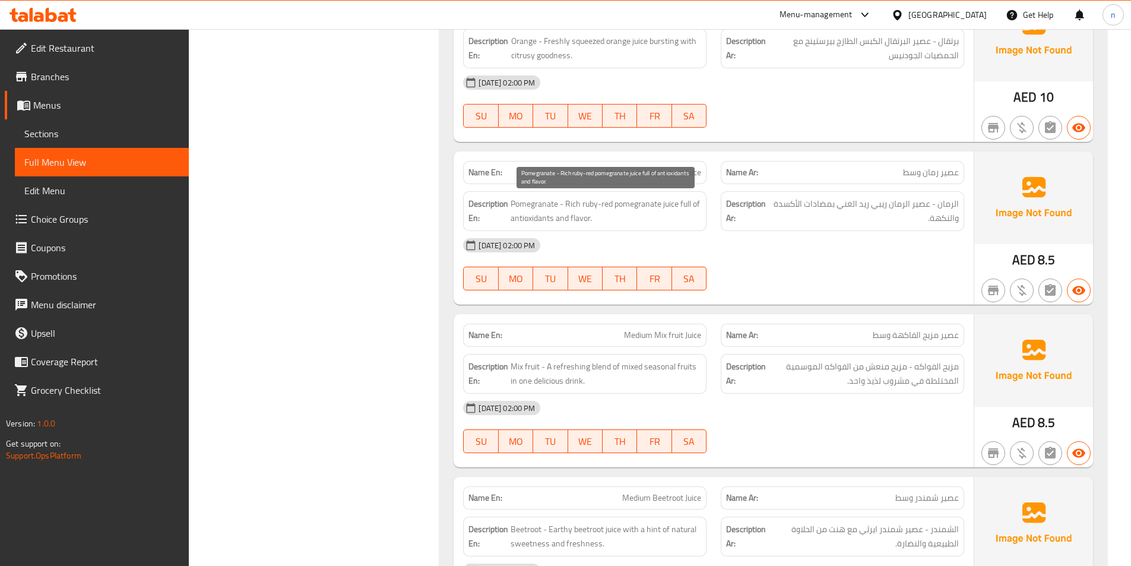
click at [606, 201] on span "Pomegranate - Rich ruby-red pomegranate juice full of antioxidants and flavor." at bounding box center [606, 211] width 191 height 29
click at [637, 187] on div "Description En: Pomegranate - Rich ruby-red pomegranate juice full of antioxida…" at bounding box center [585, 211] width 258 height 54
click at [648, 170] on span "Medium Pomegranate Juice" at bounding box center [654, 172] width 96 height 12
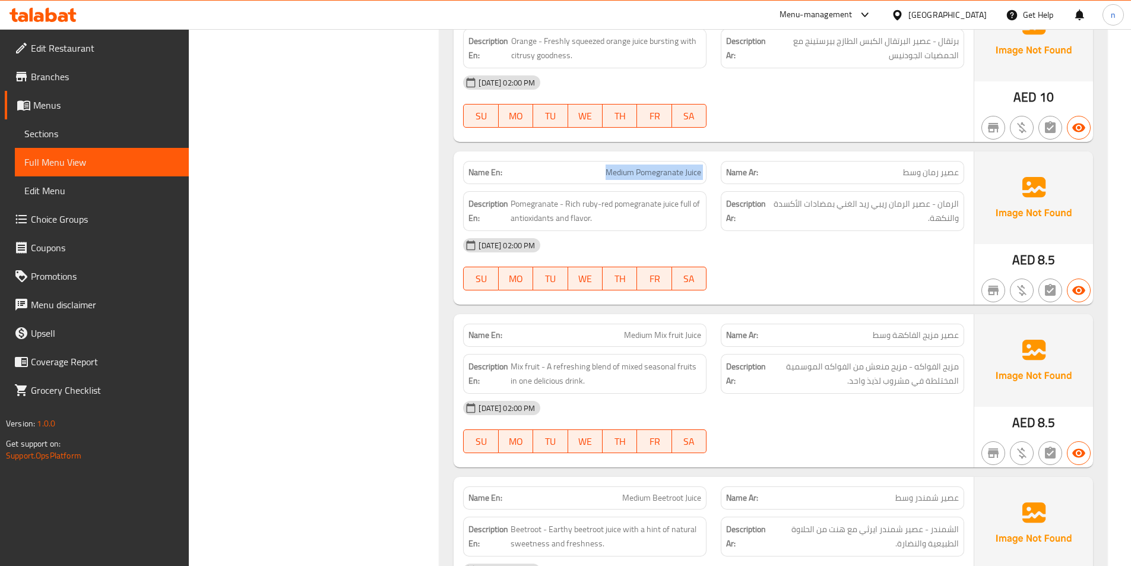
click at [648, 170] on span "Medium Pomegranate Juice" at bounding box center [654, 172] width 96 height 12
copy span "Medium Pomegranate Juice"
click at [875, 264] on div "05-10-2025 02:00 PM SU MO TU WE TH FR SA" at bounding box center [713, 264] width 515 height 67
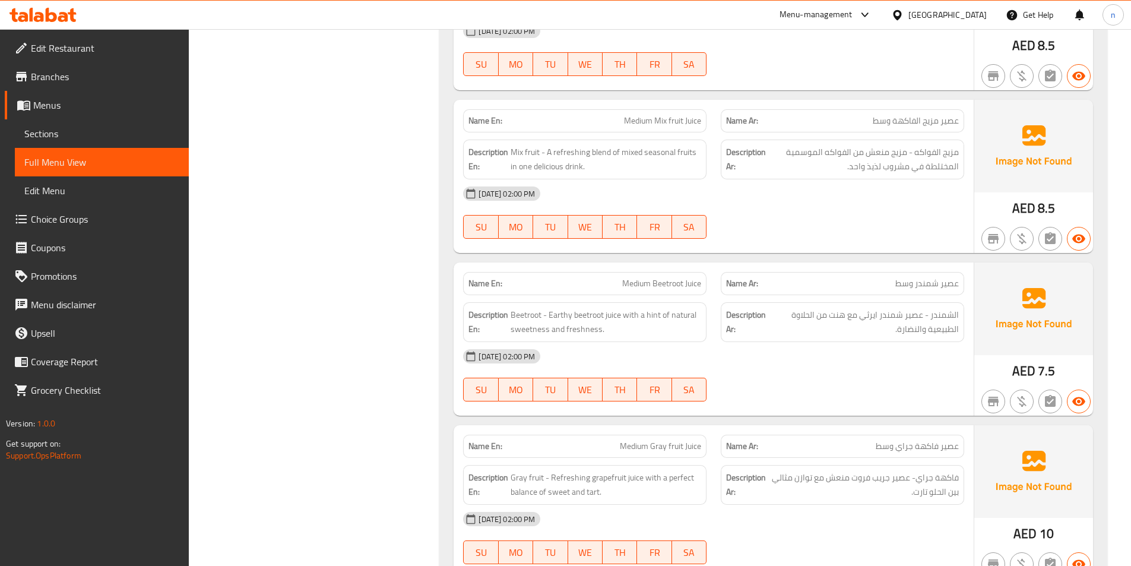
scroll to position [2197, 0]
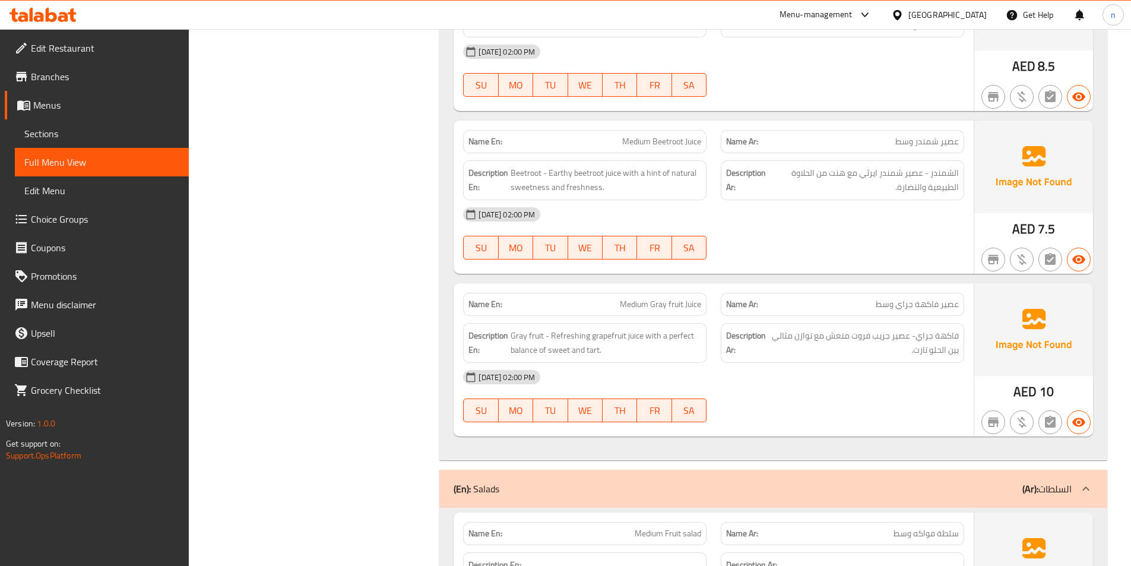
click at [854, 242] on div "05-10-2025 02:00 PM SU MO TU WE TH FR SA" at bounding box center [713, 233] width 515 height 67
click at [881, 239] on div "05-10-2025 02:00 PM SU MO TU WE TH FR SA" at bounding box center [713, 233] width 515 height 67
click at [634, 143] on span "Medium Beetroot Juice" at bounding box center [661, 141] width 79 height 12
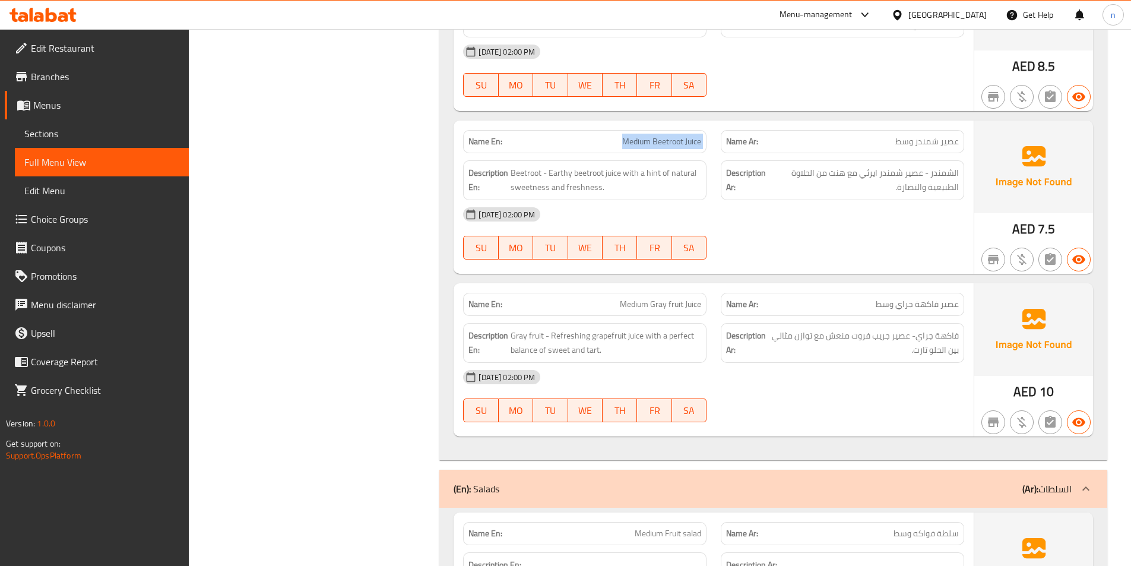
copy span "Medium Beetroot Juice"
click at [667, 304] on span "Medium Gray fruit Juice" at bounding box center [660, 304] width 81 height 12
copy span "Medium Gray fruit Juice"
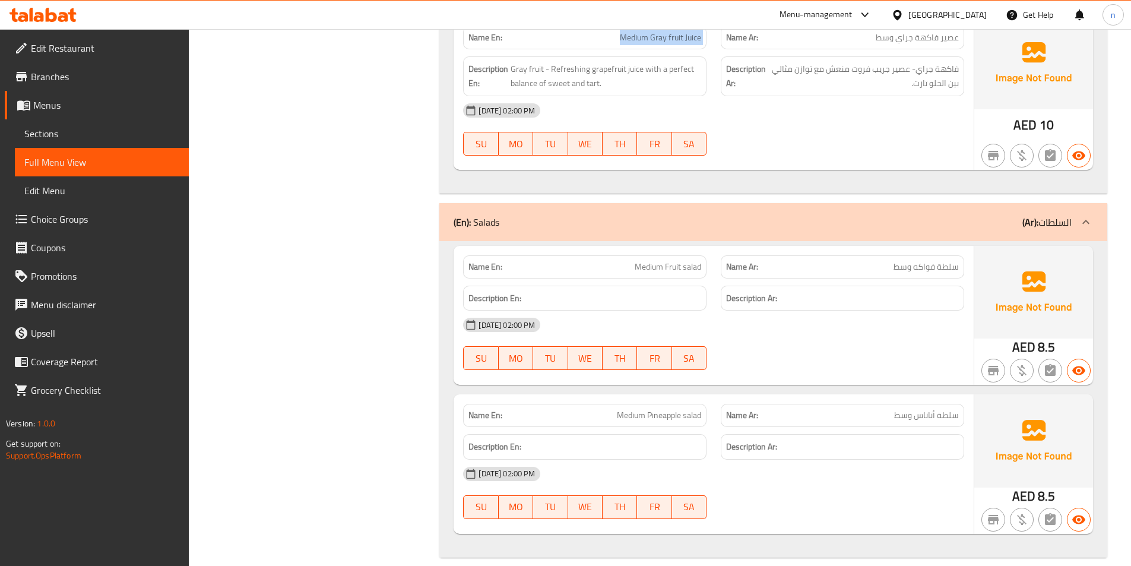
scroll to position [2479, 0]
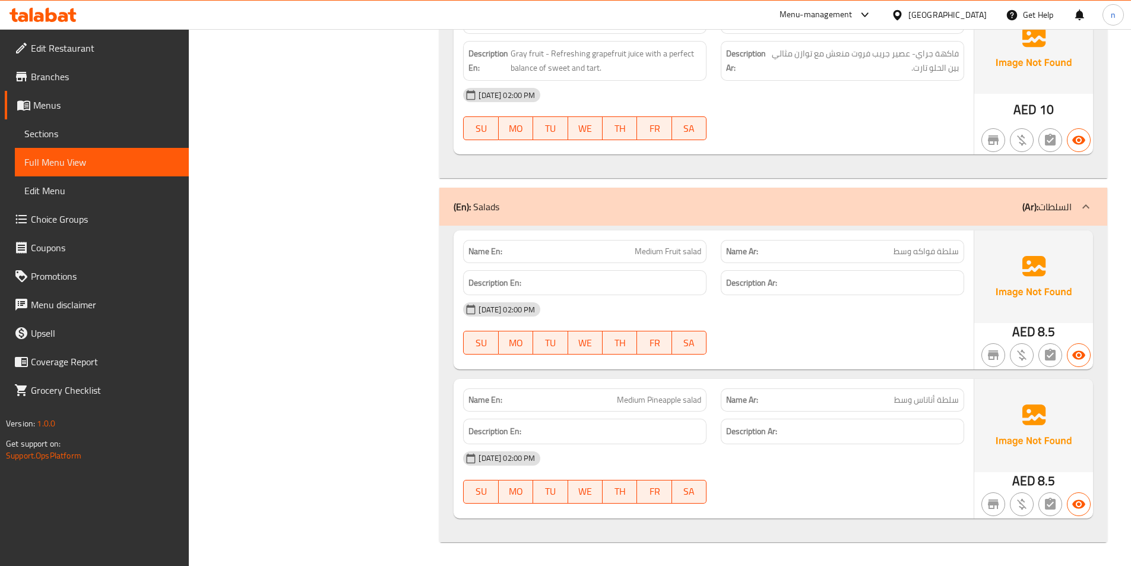
click at [651, 400] on span "Medium Pineapple salad" at bounding box center [659, 400] width 84 height 12
copy span "Pineapple"
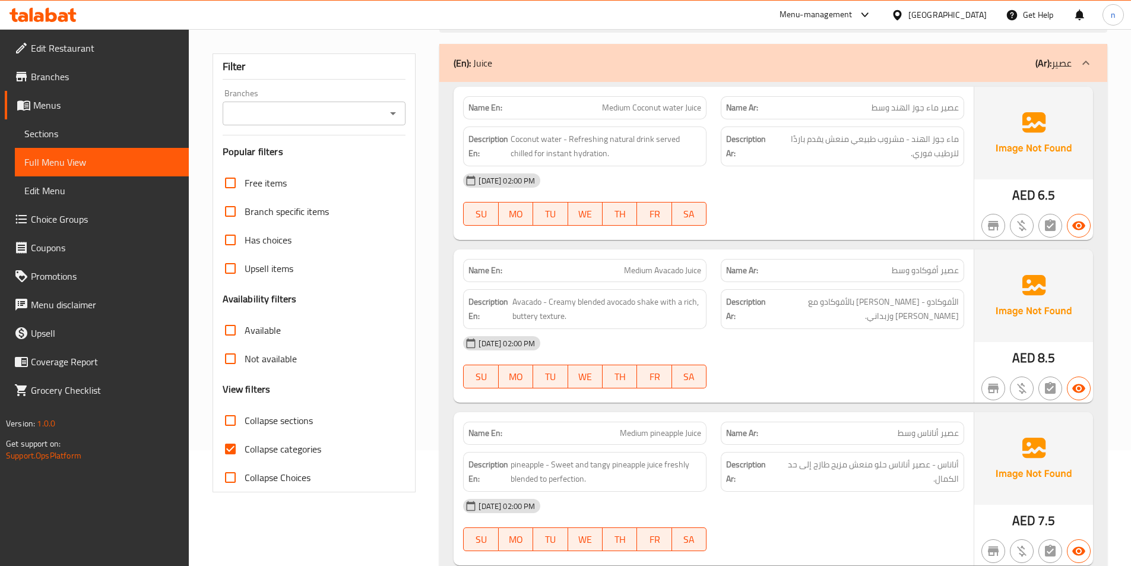
scroll to position [238, 0]
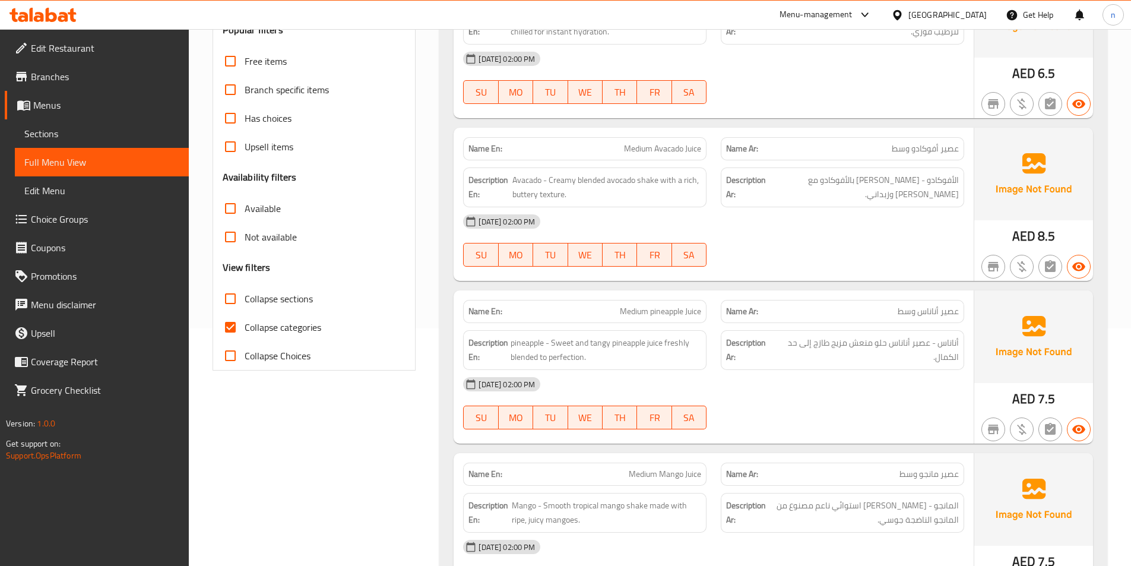
click at [234, 329] on input "Collapse categories" at bounding box center [230, 327] width 29 height 29
checkbox input "false"
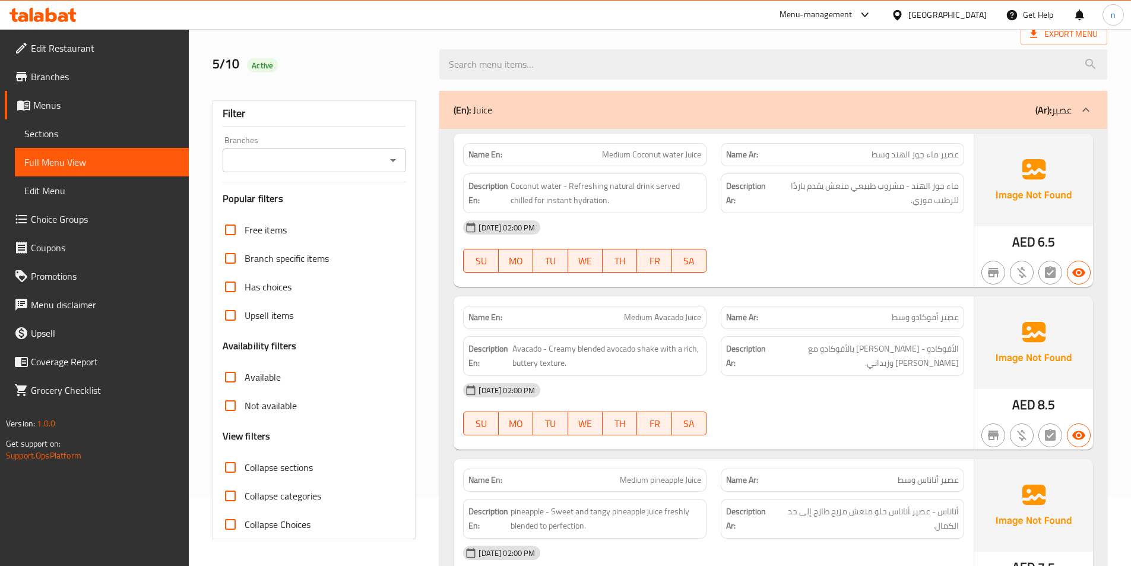
scroll to position [0, 0]
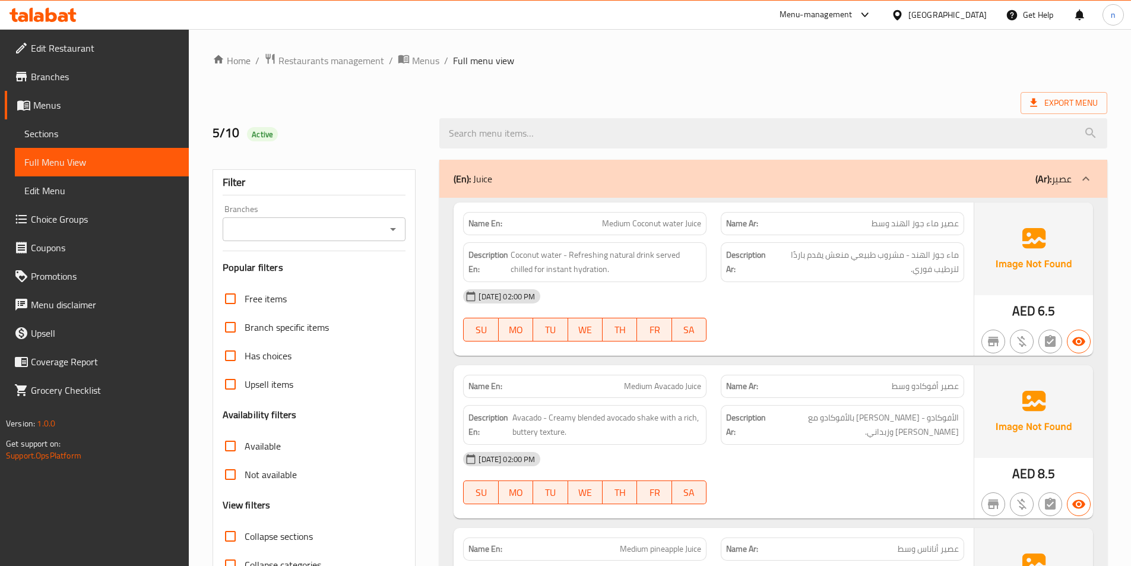
click at [992, 55] on ol "Home / Restaurants management / Menus / Full menu view" at bounding box center [660, 60] width 895 height 15
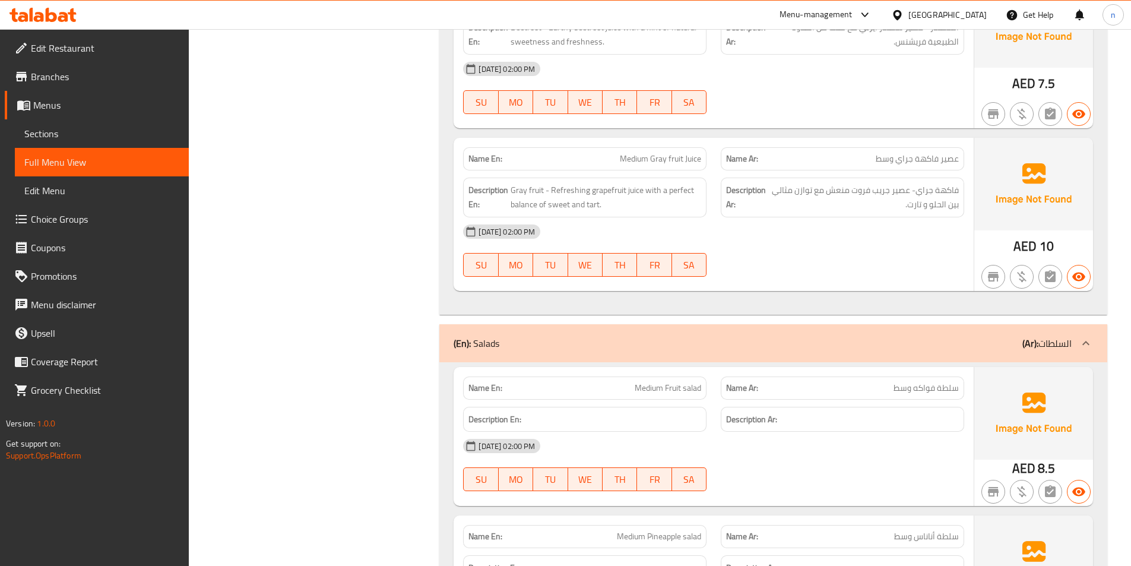
scroll to position [1079, 0]
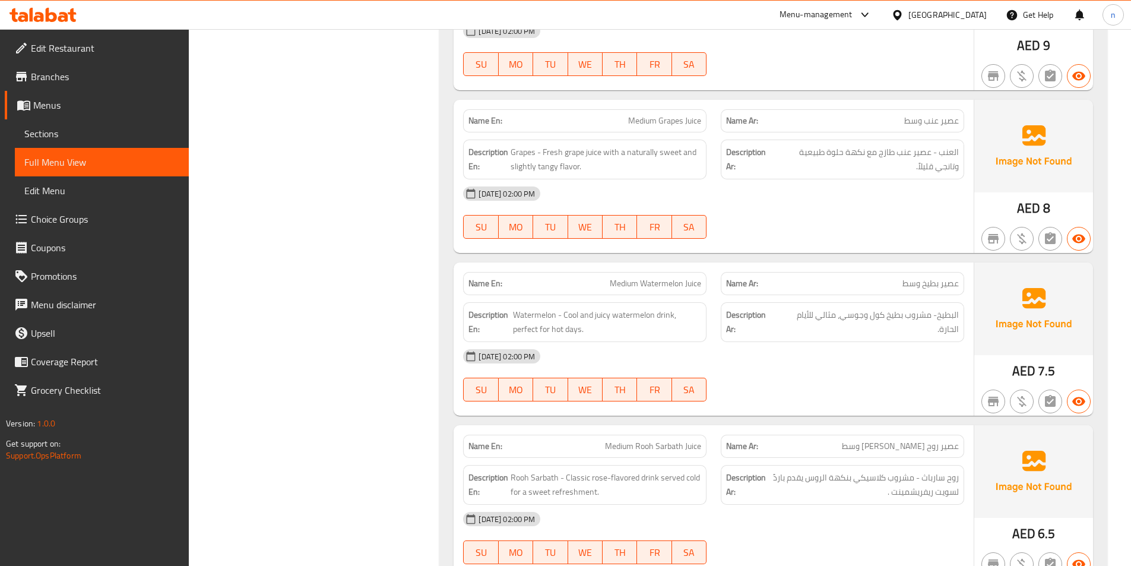
click at [316, 281] on div "Filter Branches Branches Popular filters Free items Branch specific items Has c…" at bounding box center [318, 512] width 227 height 2876
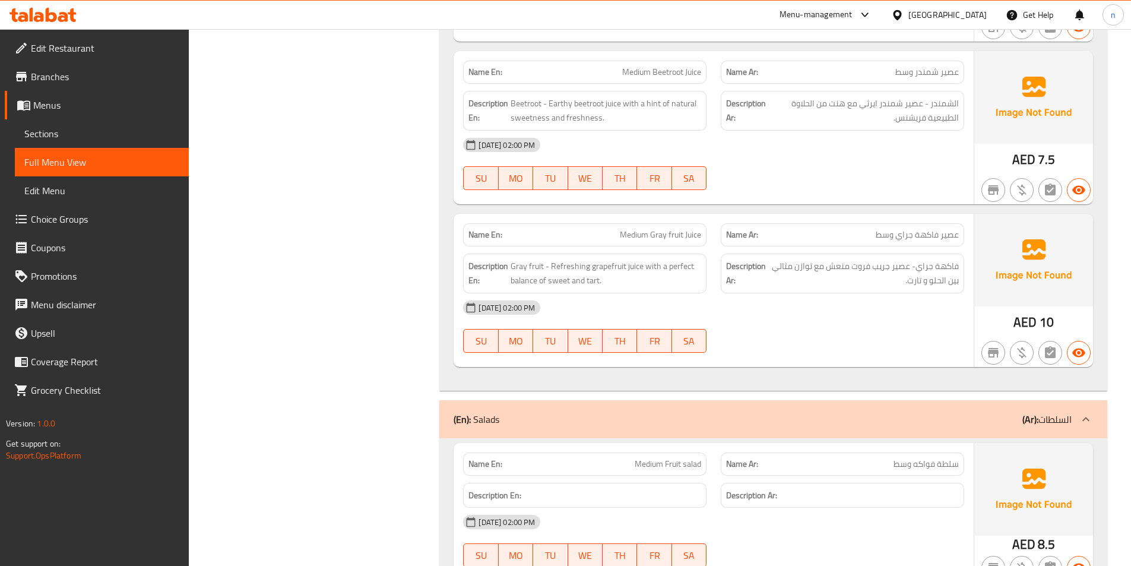
scroll to position [2204, 0]
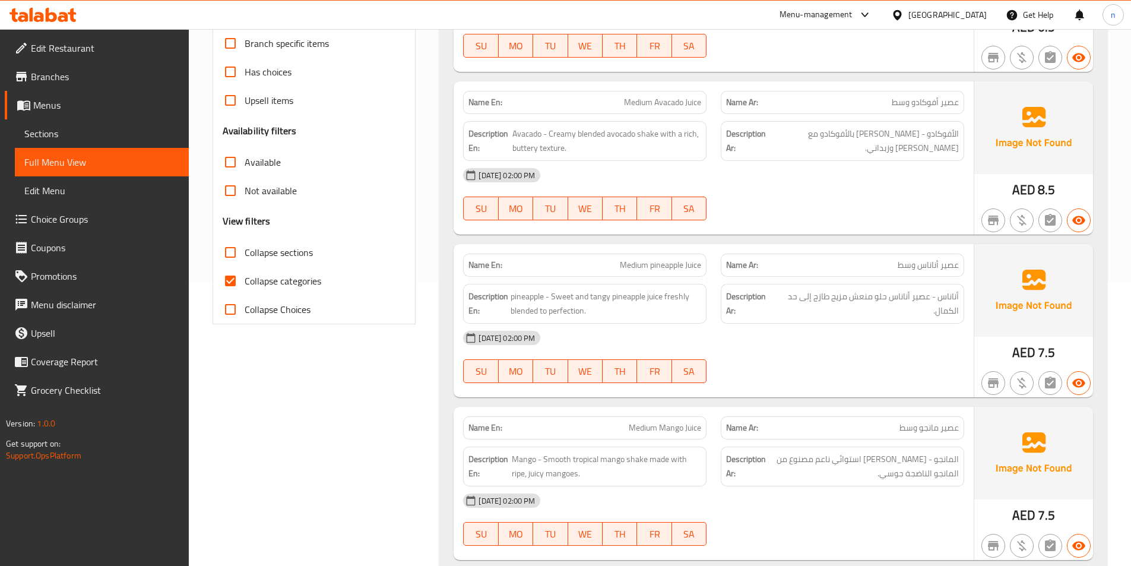
scroll to position [297, 0]
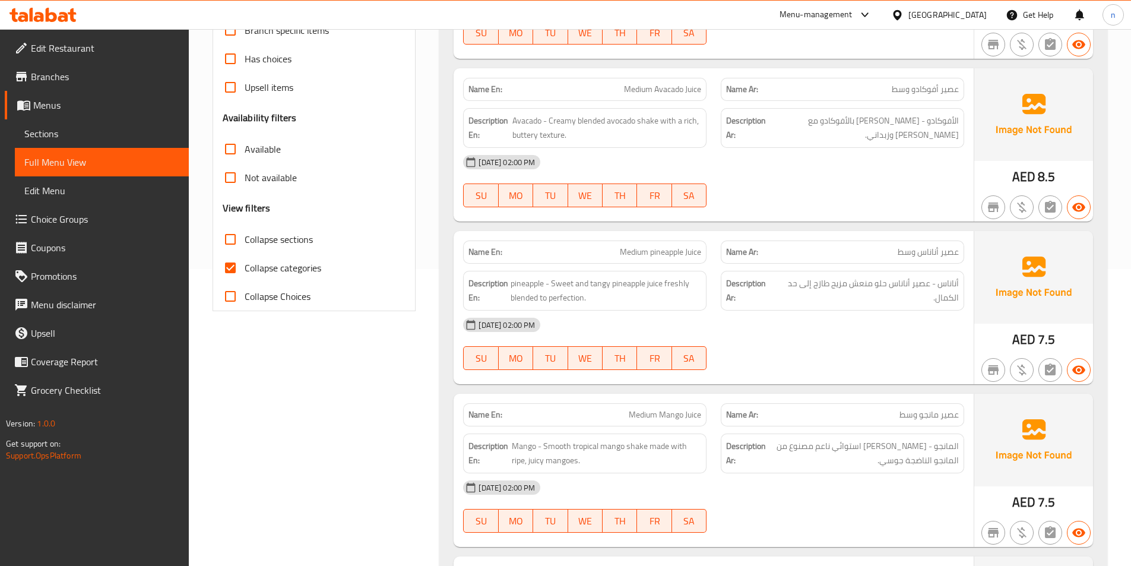
click at [227, 263] on input "Collapse categories" at bounding box center [230, 268] width 29 height 29
checkbox input "false"
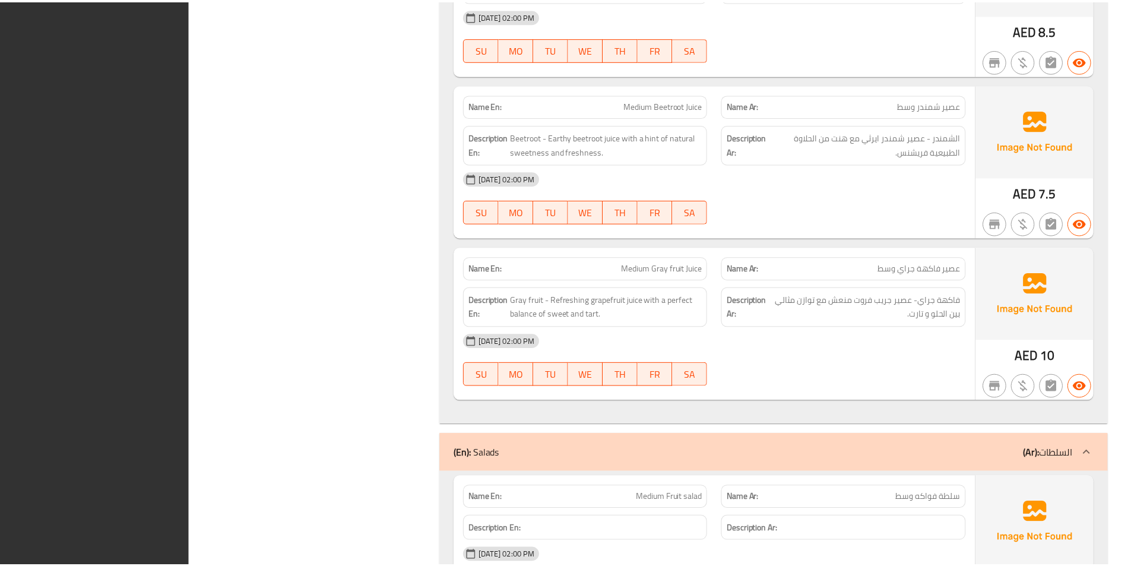
scroll to position [2479, 0]
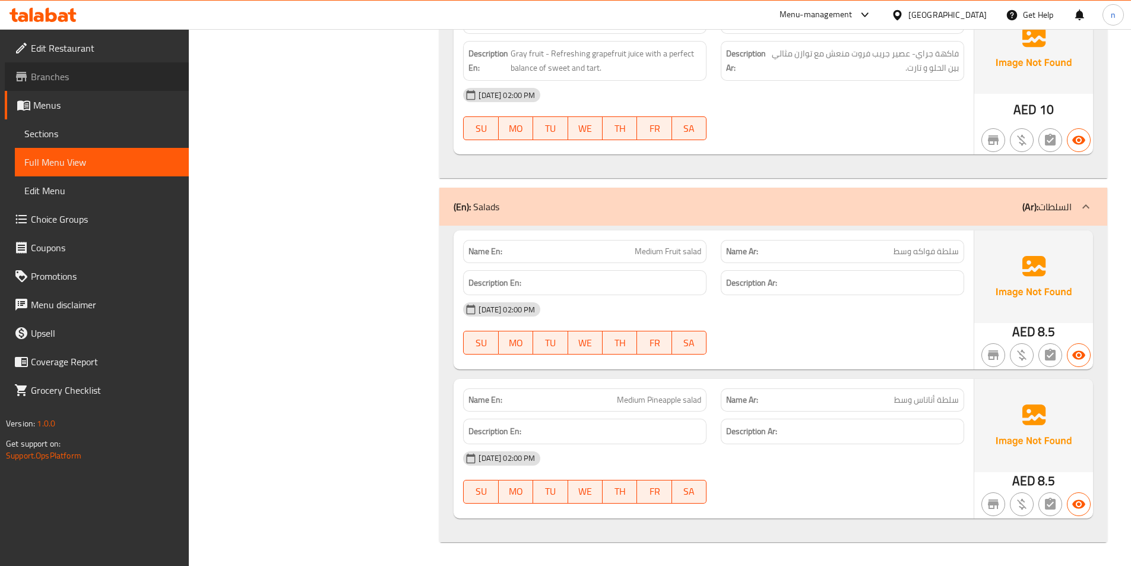
click at [68, 71] on span "Branches" at bounding box center [105, 76] width 148 height 14
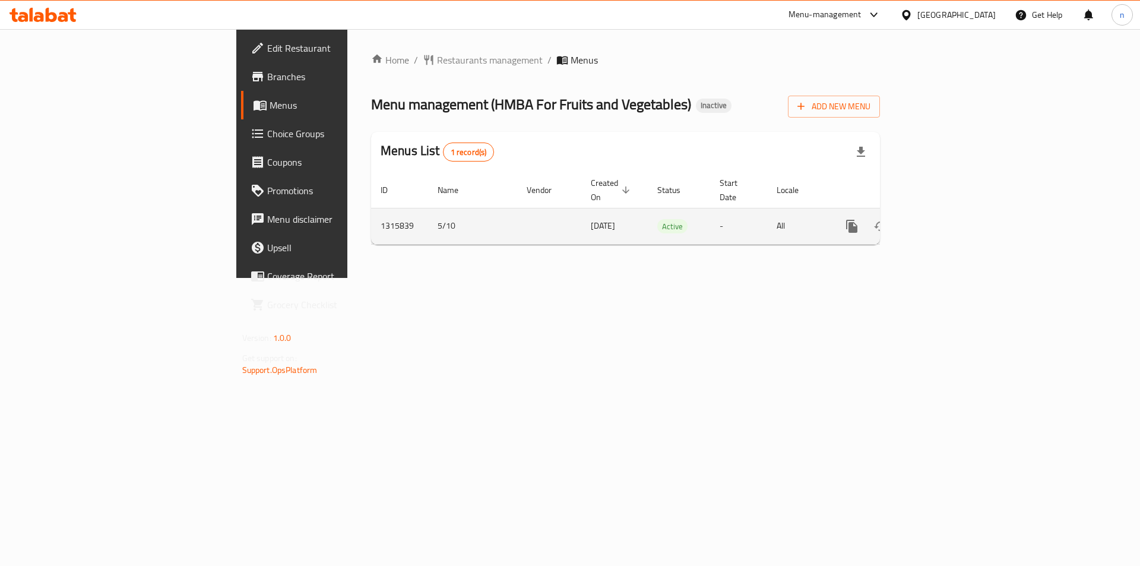
click at [943, 221] on icon "enhanced table" at bounding box center [937, 226] width 11 height 11
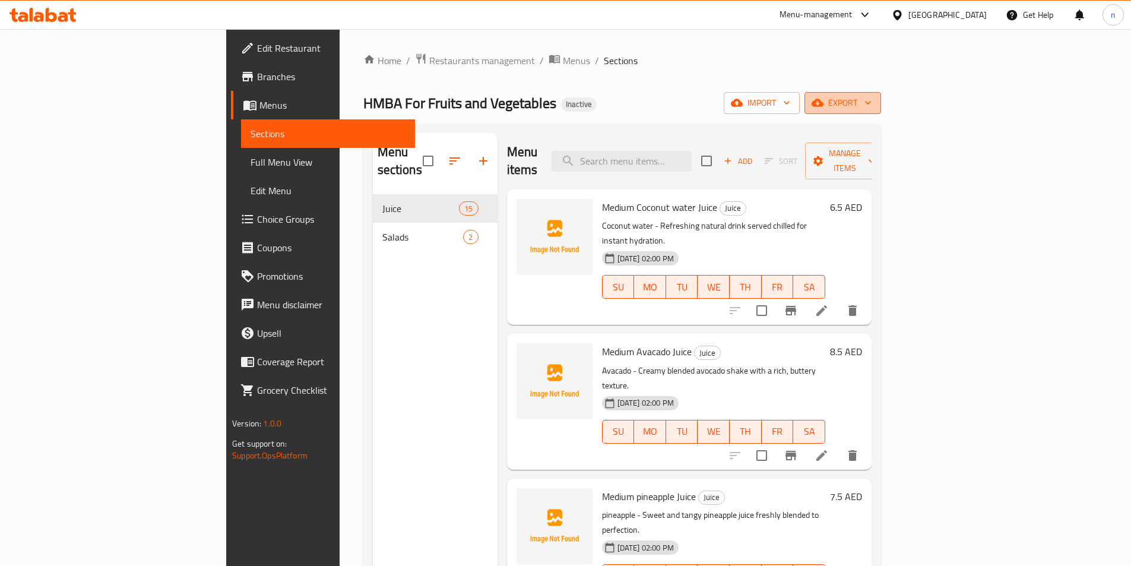
click at [872, 102] on span "export" at bounding box center [843, 103] width 58 height 15
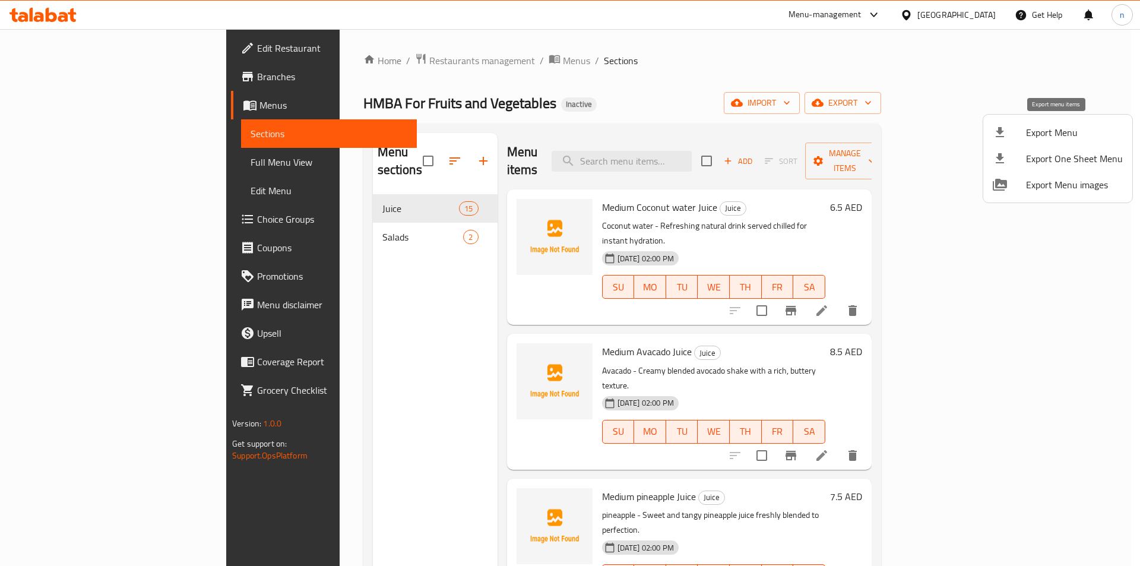
click at [1074, 136] on span "Export Menu" at bounding box center [1074, 132] width 97 height 14
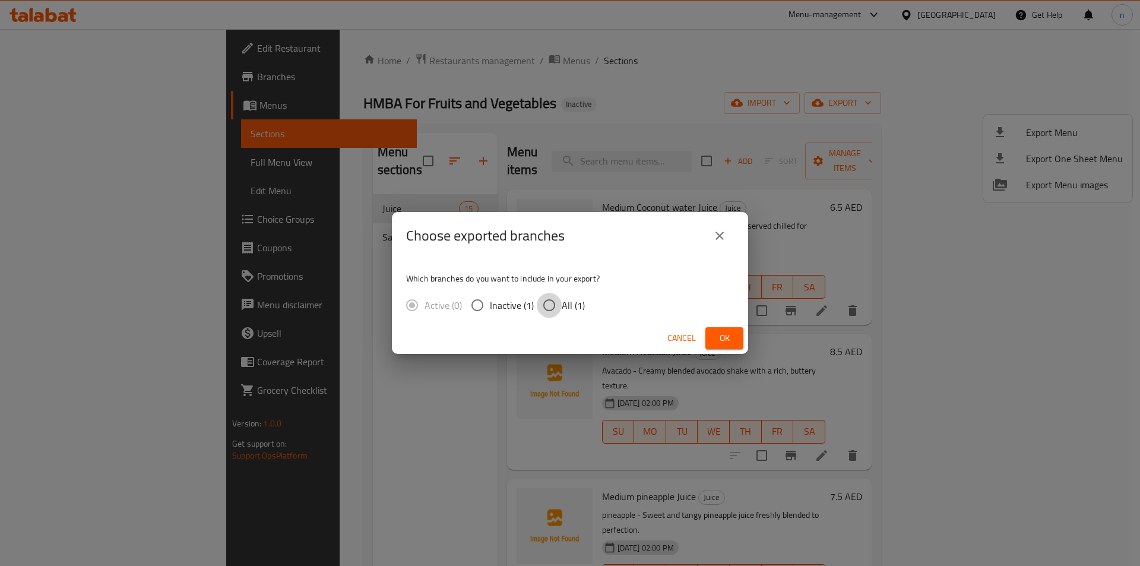
click at [551, 309] on input "All (1)" at bounding box center [549, 305] width 25 height 25
radio input "true"
click at [735, 334] on button "Ok" at bounding box center [724, 338] width 38 height 22
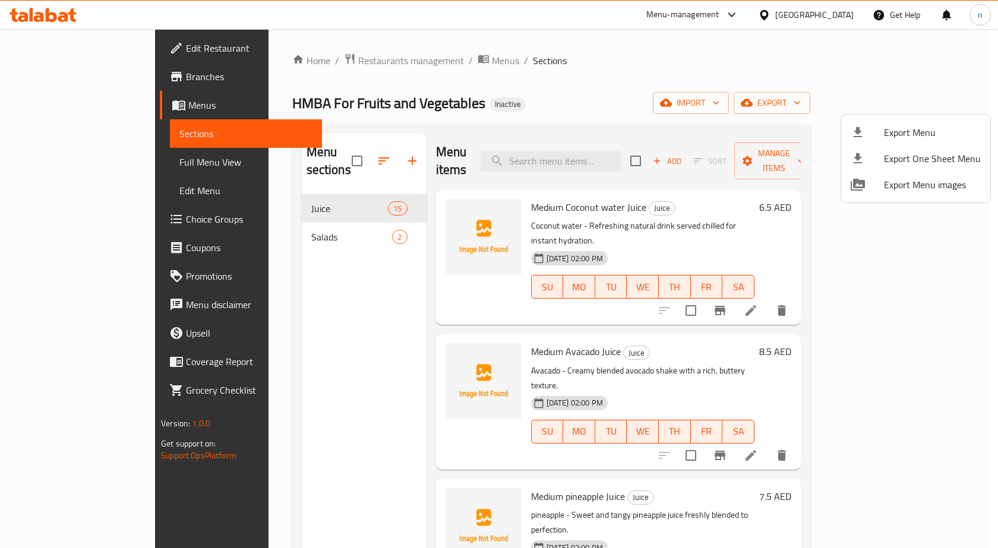
click at [97, 51] on div at bounding box center [499, 274] width 998 height 548
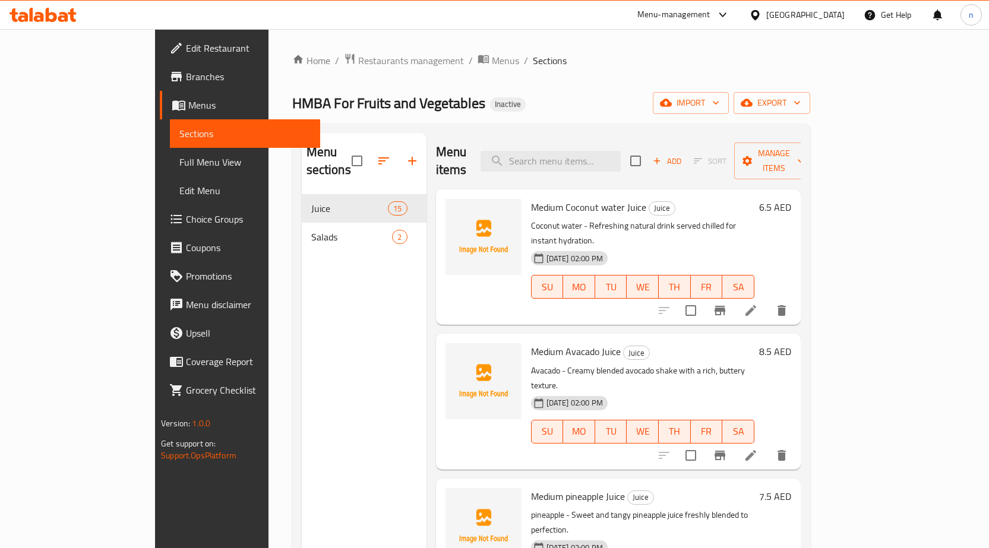
click at [186, 41] on span "Edit Restaurant" at bounding box center [248, 48] width 125 height 14
